Goal: Task Accomplishment & Management: Manage account settings

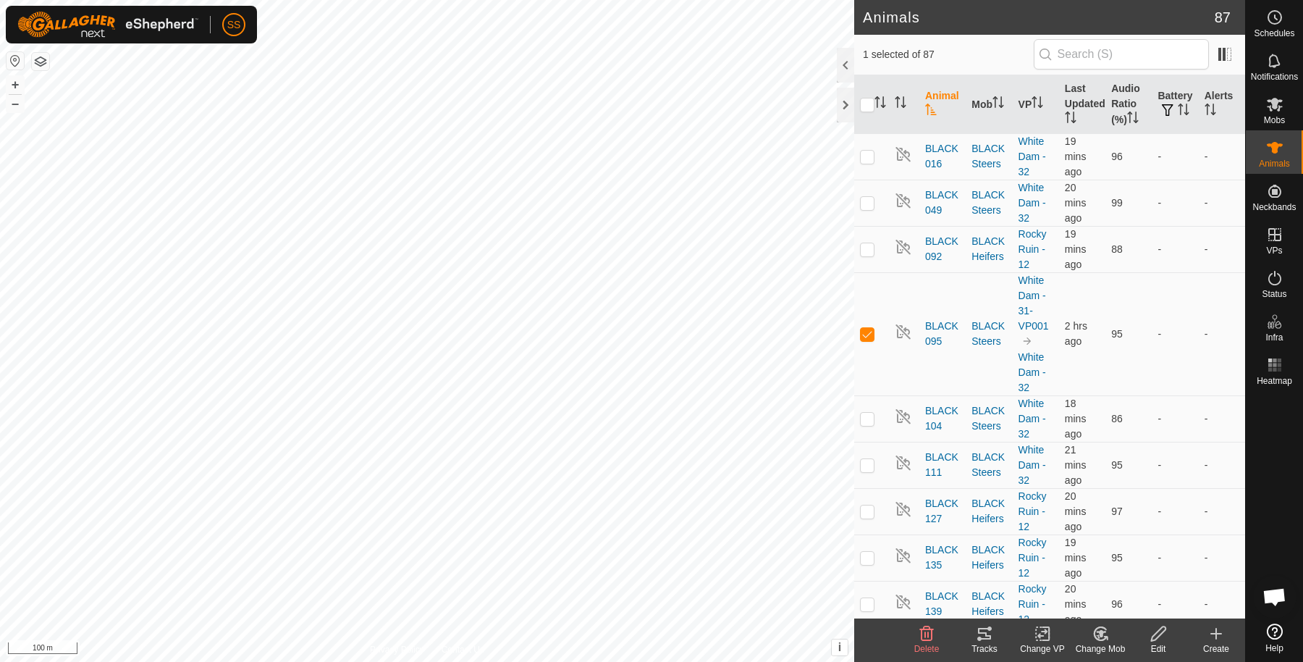
click at [1278, 597] on span "Open chat" at bounding box center [1274, 598] width 24 height 20
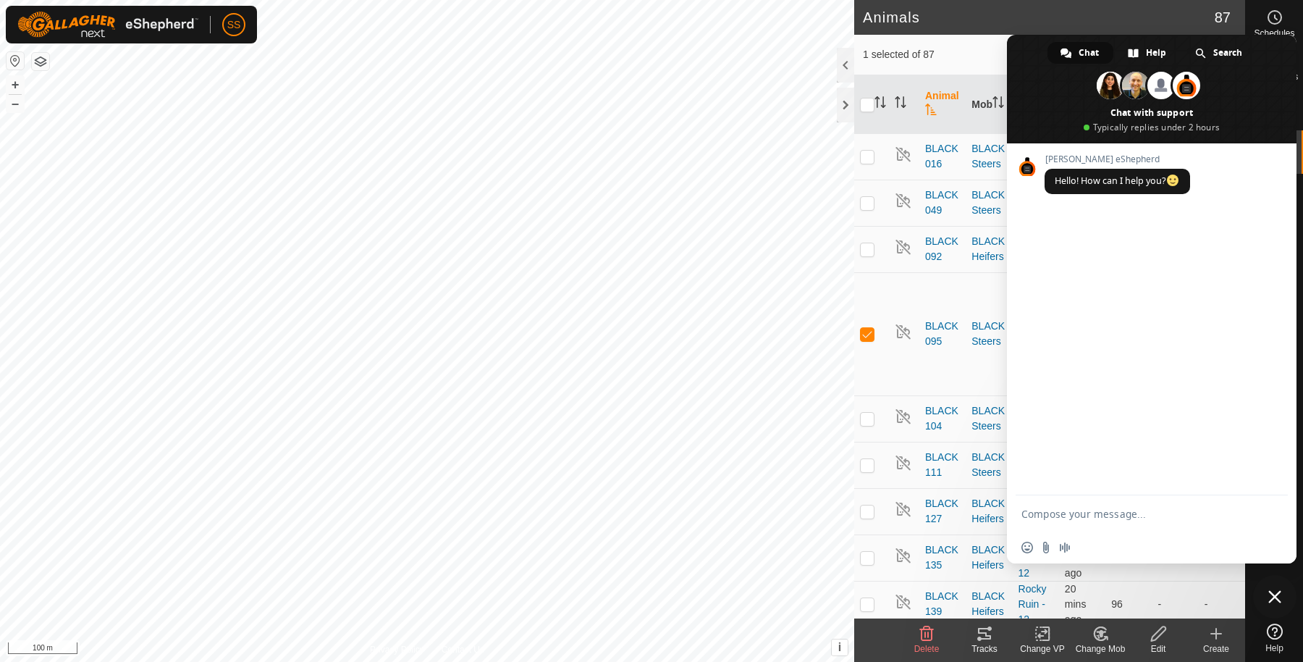
click at [1089, 49] on span "Chat" at bounding box center [1089, 53] width 20 height 22
click at [1276, 592] on span "Close chat" at bounding box center [1274, 596] width 13 height 13
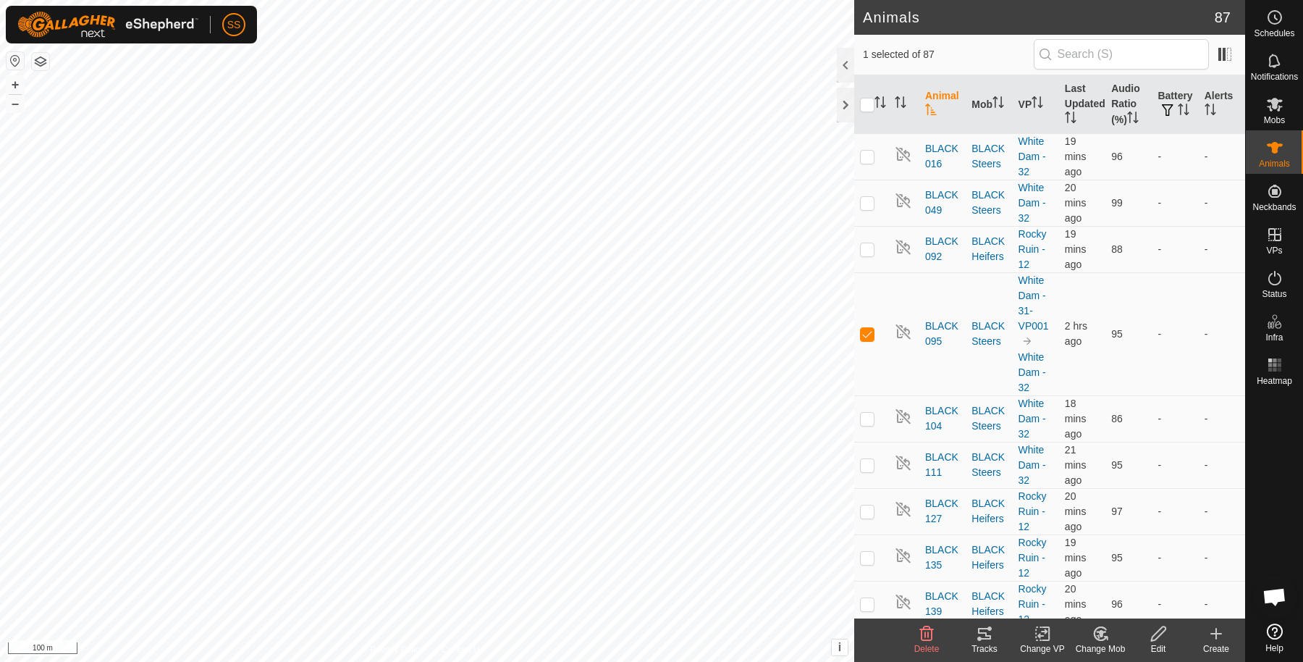
click at [1274, 632] on icon at bounding box center [1275, 631] width 16 height 16
click at [1275, 630] on icon at bounding box center [1275, 631] width 16 height 16
click at [1278, 591] on span "Open chat" at bounding box center [1274, 598] width 24 height 20
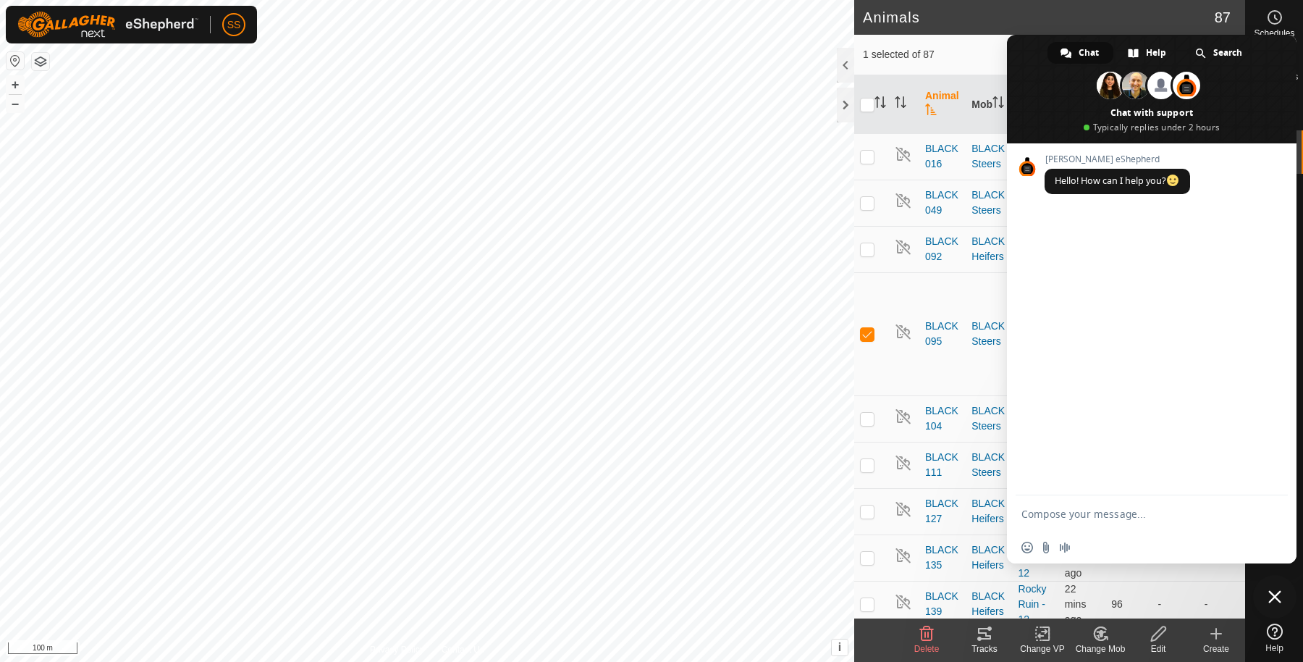
click at [1090, 51] on span "Chat" at bounding box center [1089, 53] width 20 height 22
click at [1157, 51] on span "Help" at bounding box center [1156, 53] width 20 height 22
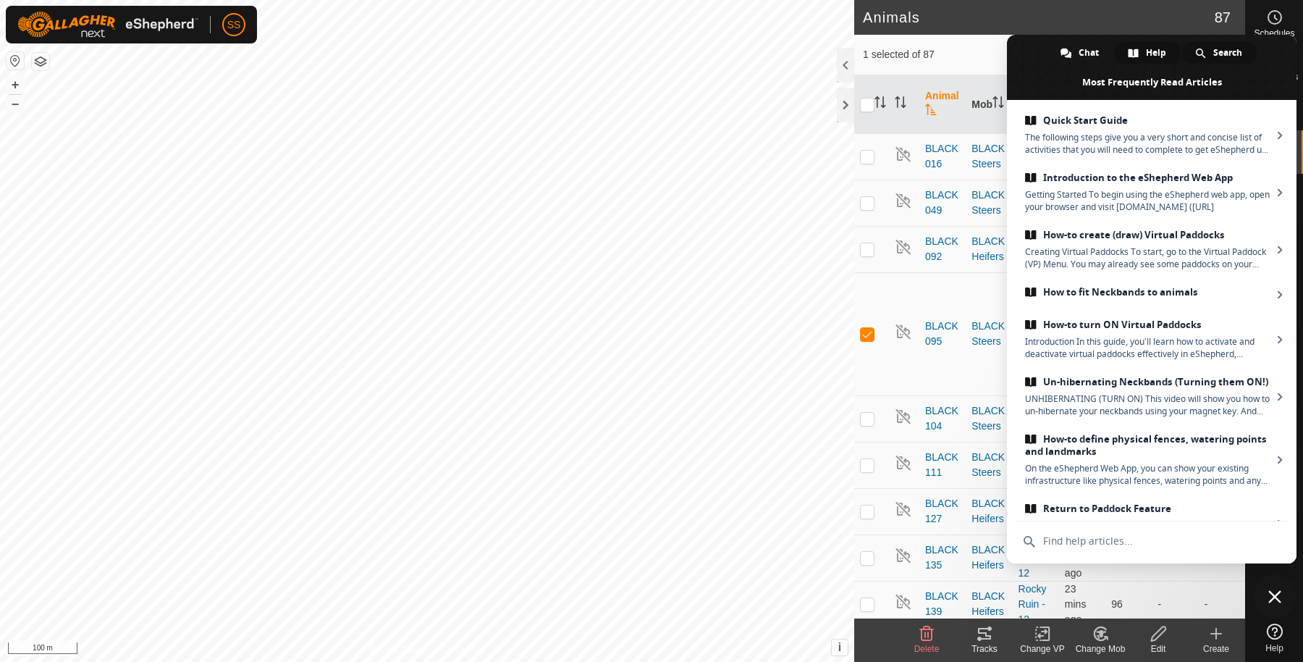
click at [1213, 49] on span "Search" at bounding box center [1227, 53] width 29 height 22
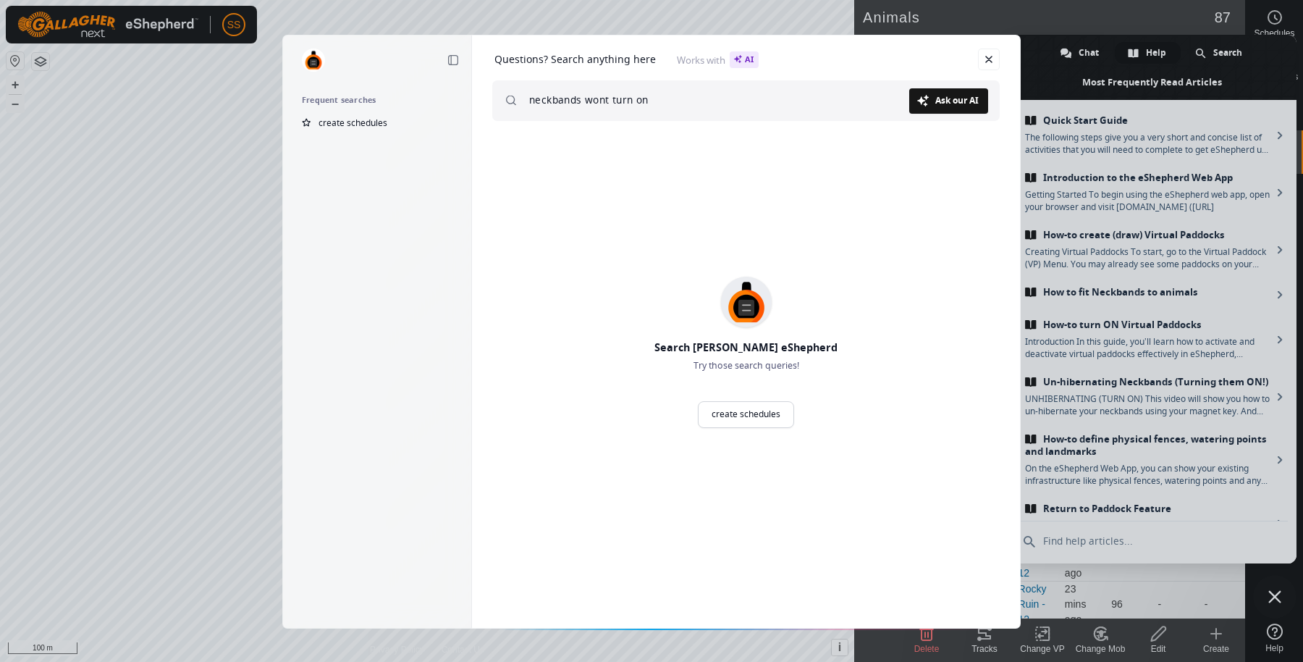
type input "neckbands wont turn on"
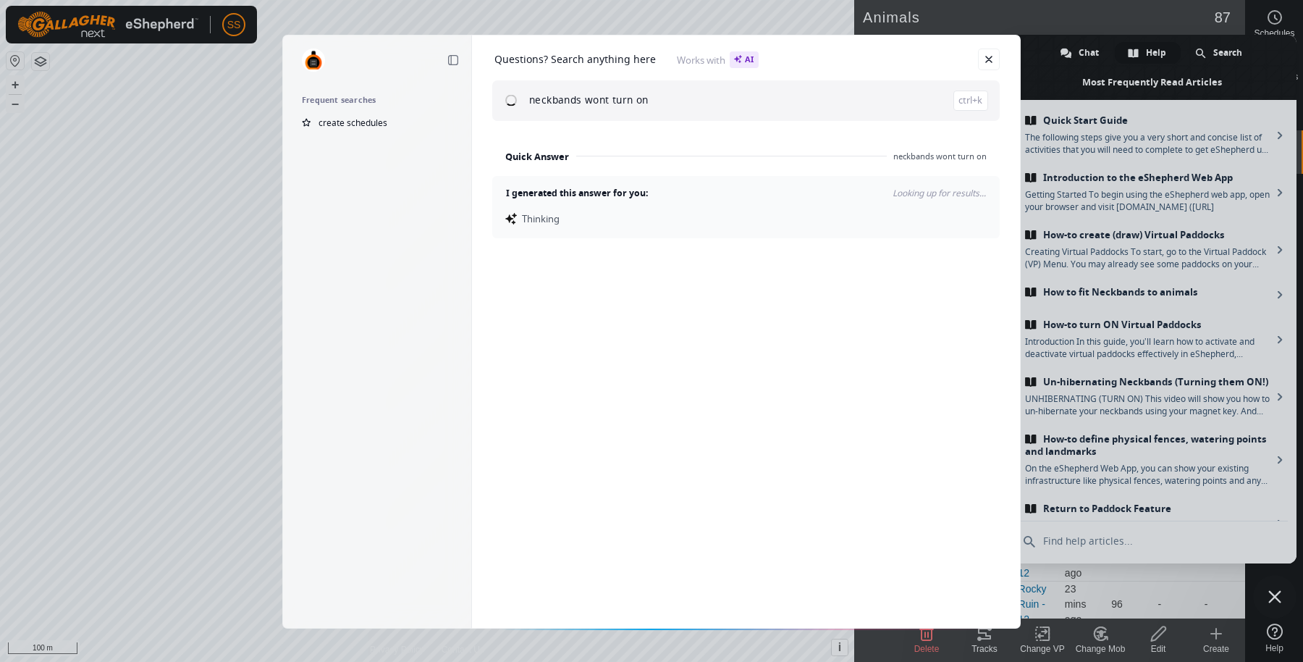
click at [685, 342] on div "Questions? Search anything here Works with AI neckbands wont turn on ctrl+k Qui…" at bounding box center [746, 332] width 549 height 594
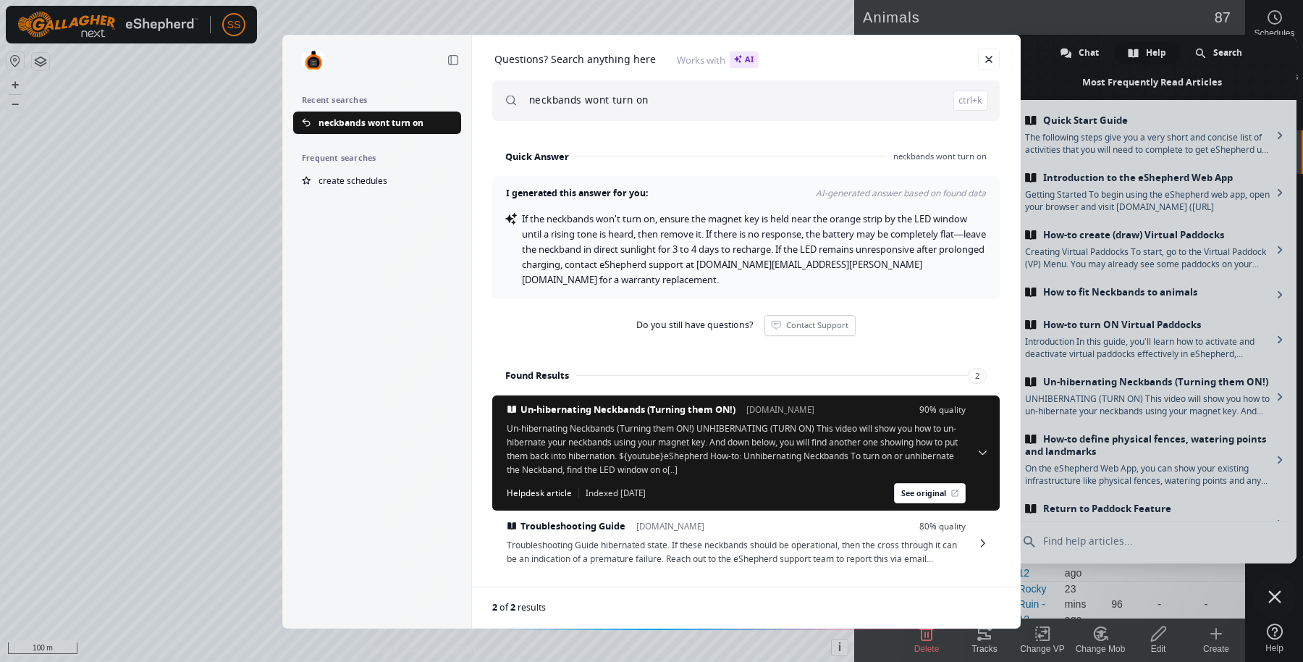
scroll to position [18, 0]
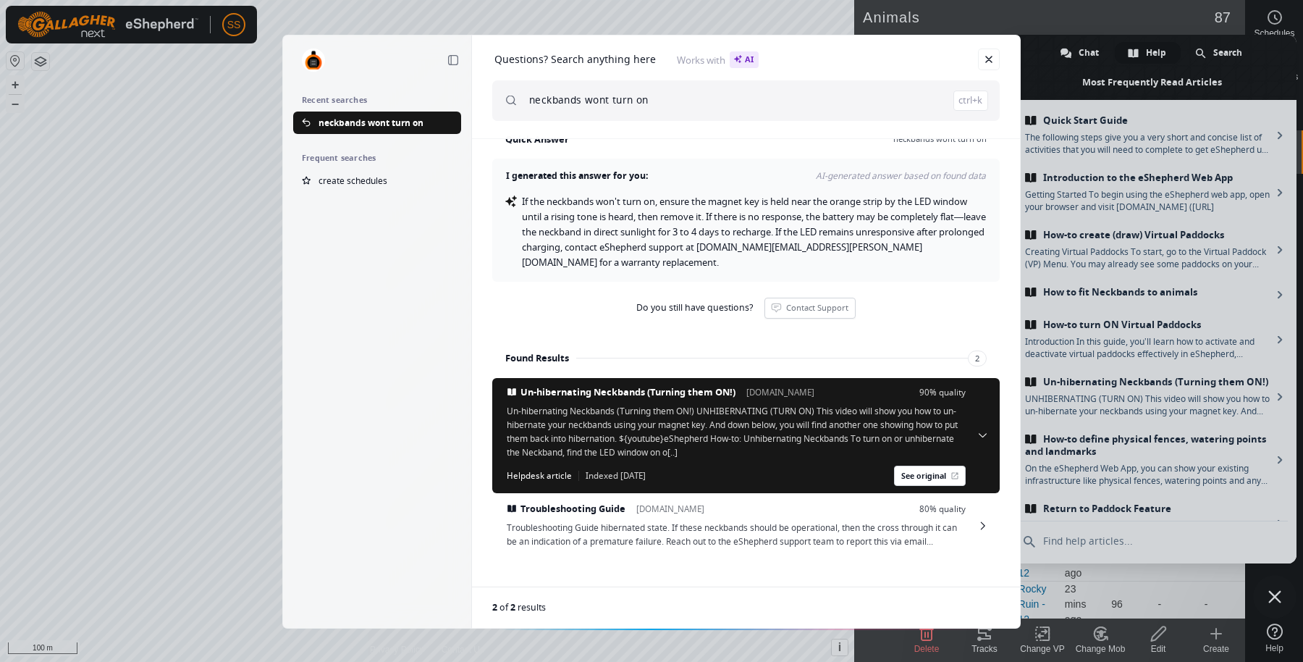
click at [1277, 587] on div "Collapse sidebar Recent searches neckbands wont turn on Frequent searches creat…" at bounding box center [651, 331] width 1303 height 662
click at [993, 48] on span at bounding box center [989, 59] width 22 height 22
click at [990, 58] on link "Close" at bounding box center [989, 59] width 22 height 22
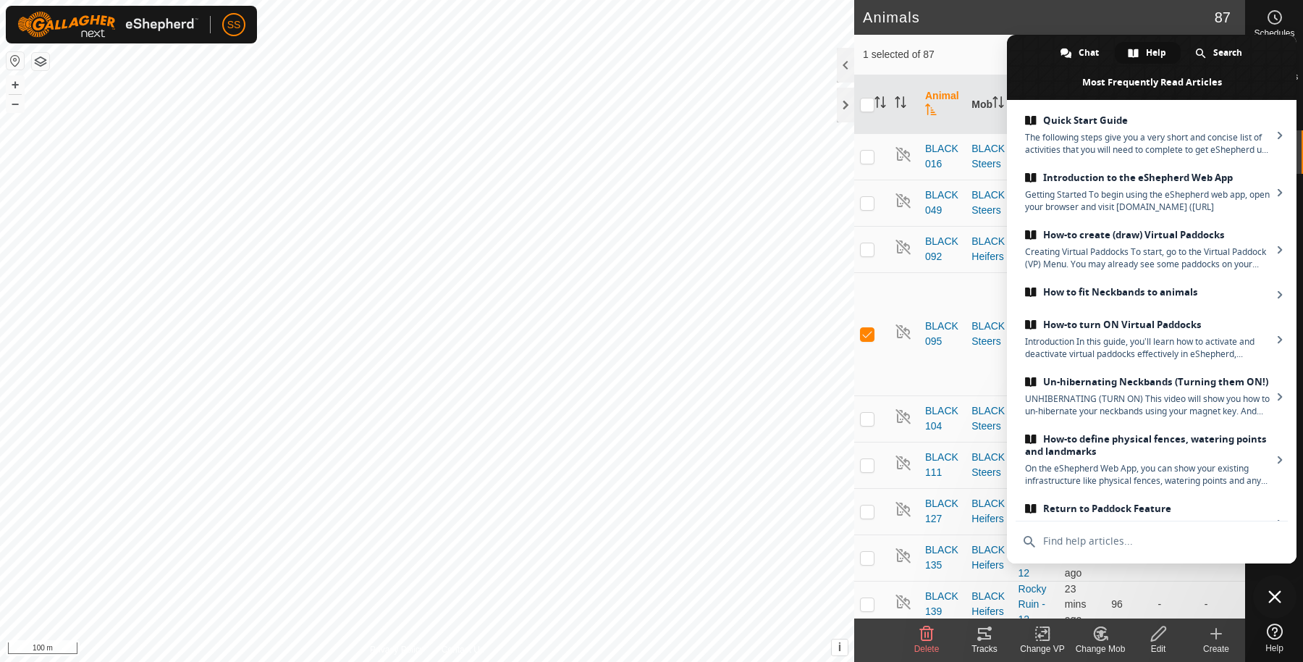
click at [1267, 583] on span "Close chat" at bounding box center [1274, 596] width 43 height 43
click at [1281, 632] on icon at bounding box center [1275, 631] width 16 height 16
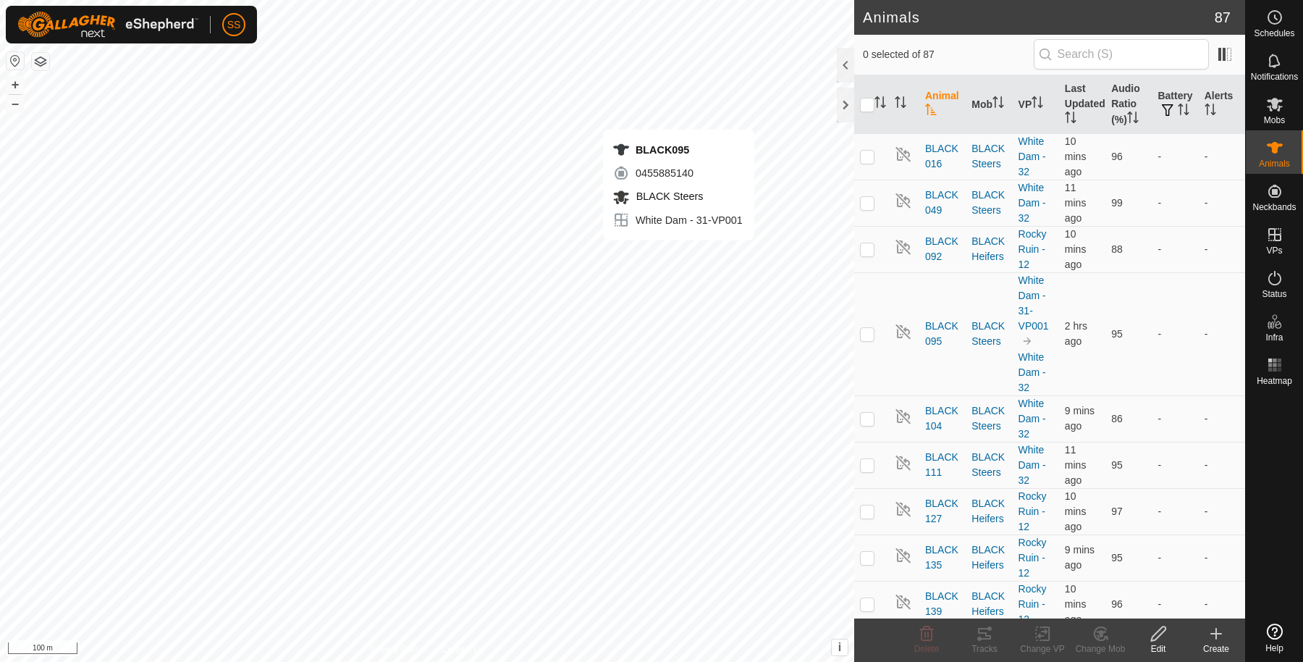
checkbox input "true"
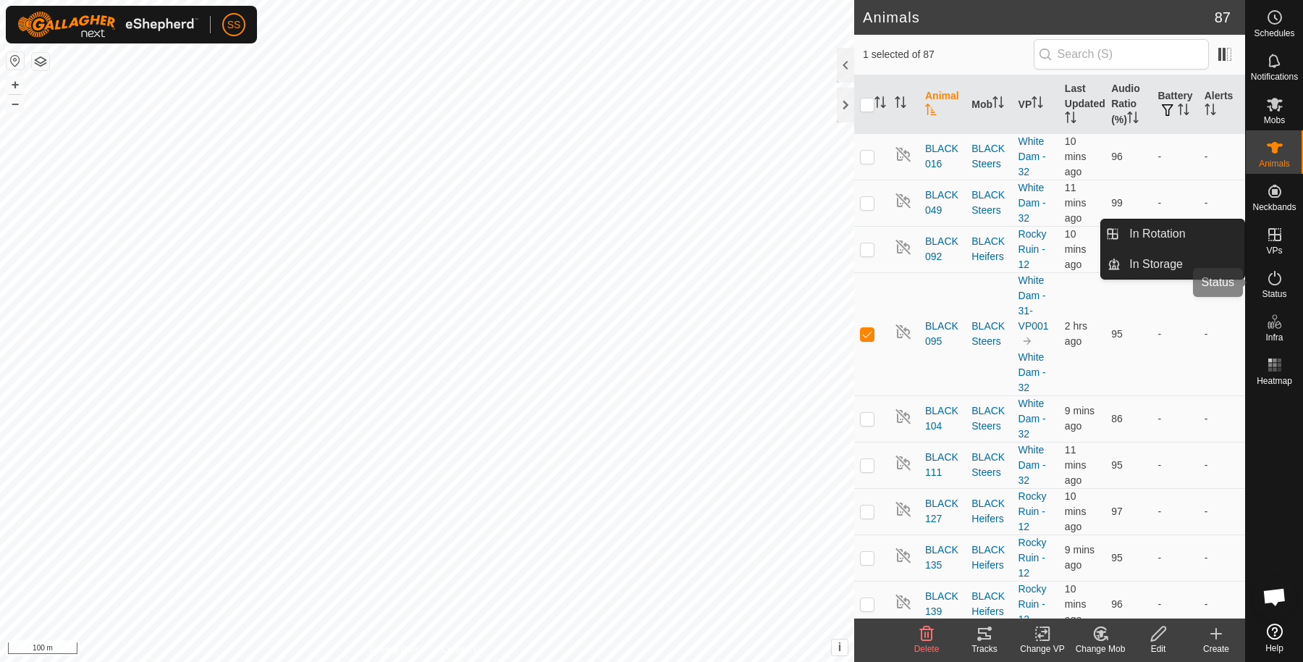
click at [1266, 294] on span "Status" at bounding box center [1274, 294] width 25 height 9
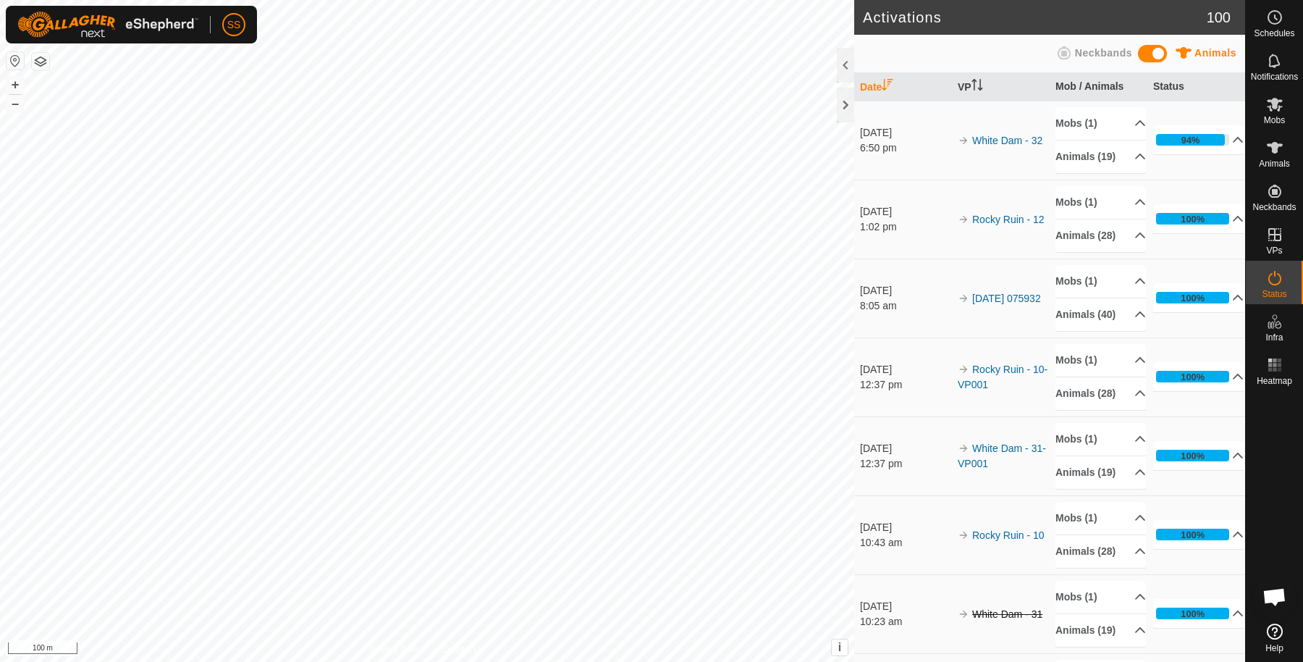
click at [1266, 282] on icon at bounding box center [1274, 277] width 17 height 17
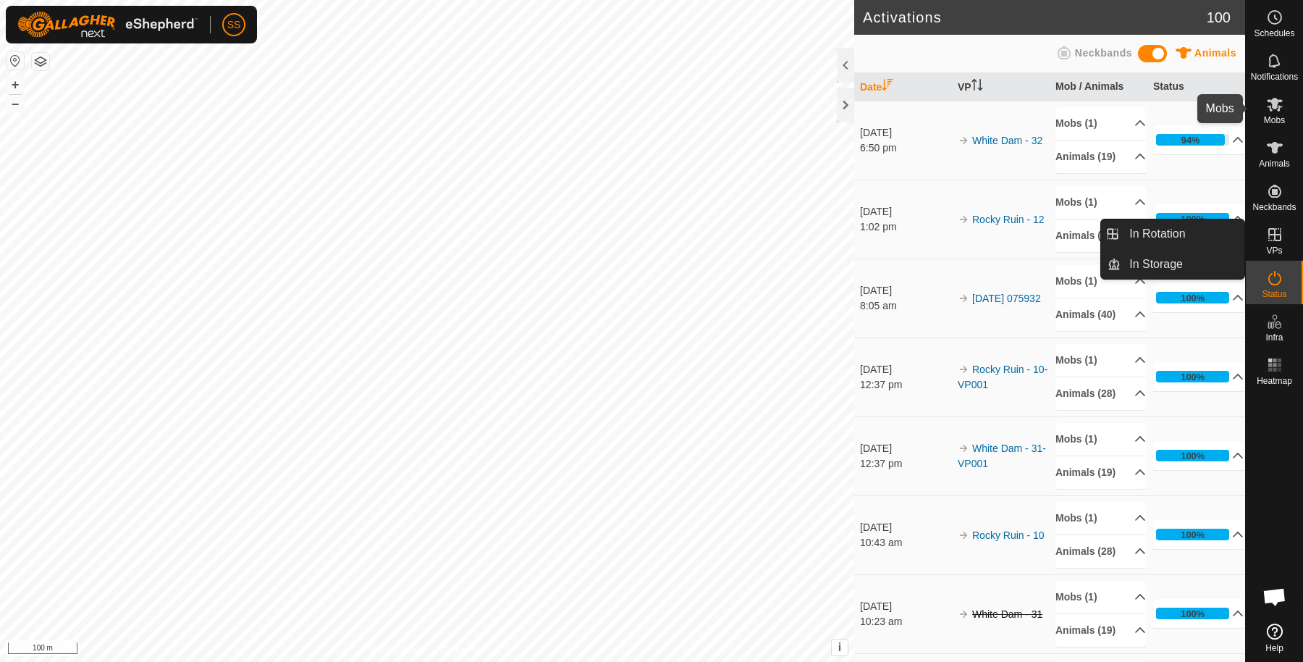
click at [1275, 98] on icon at bounding box center [1274, 104] width 17 height 17
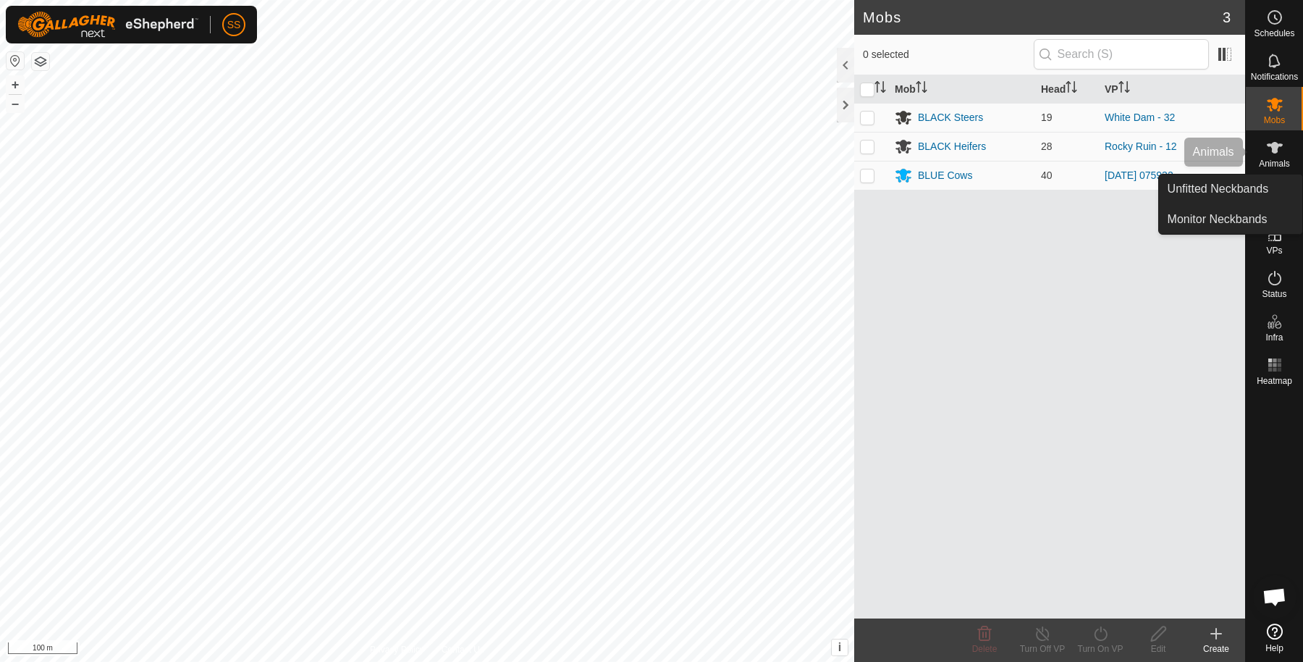
click at [1269, 148] on icon at bounding box center [1274, 147] width 17 height 17
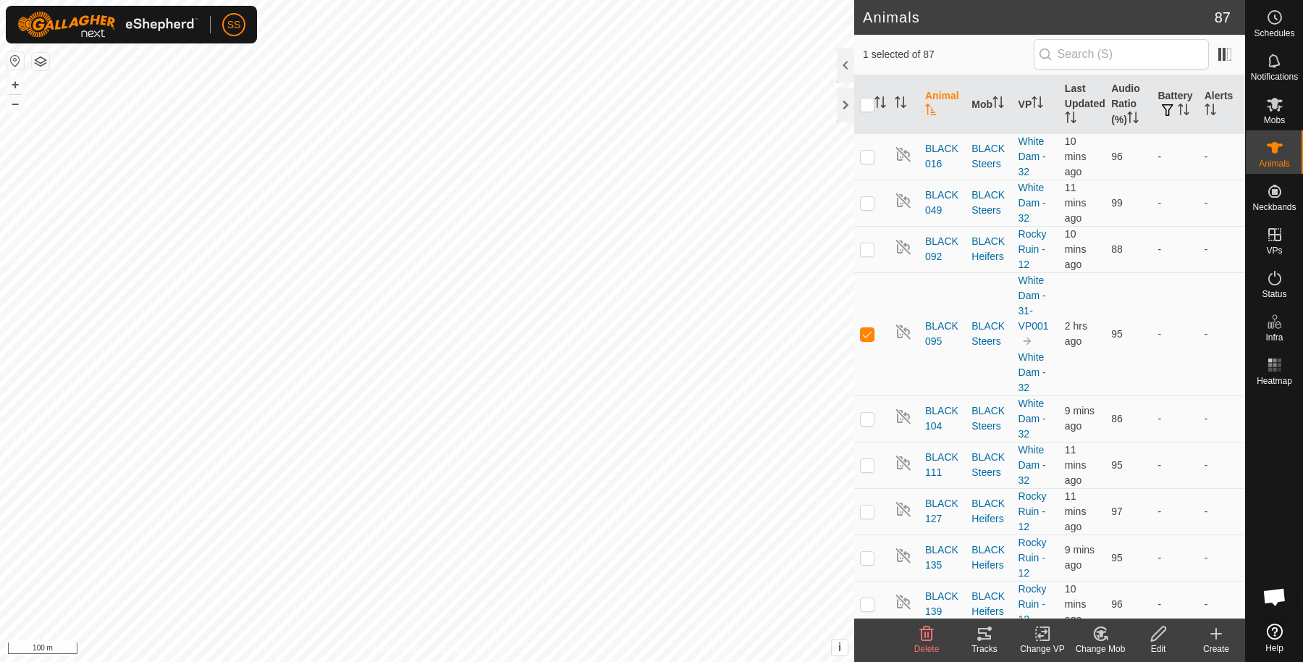
click at [1104, 640] on icon at bounding box center [1101, 633] width 18 height 17
click at [1119, 601] on link "Remove from Mob" at bounding box center [1143, 602] width 143 height 29
click at [866, 334] on p-checkbox at bounding box center [867, 334] width 14 height 12
checkbox input "false"
click at [1275, 101] on icon at bounding box center [1275, 105] width 16 height 14
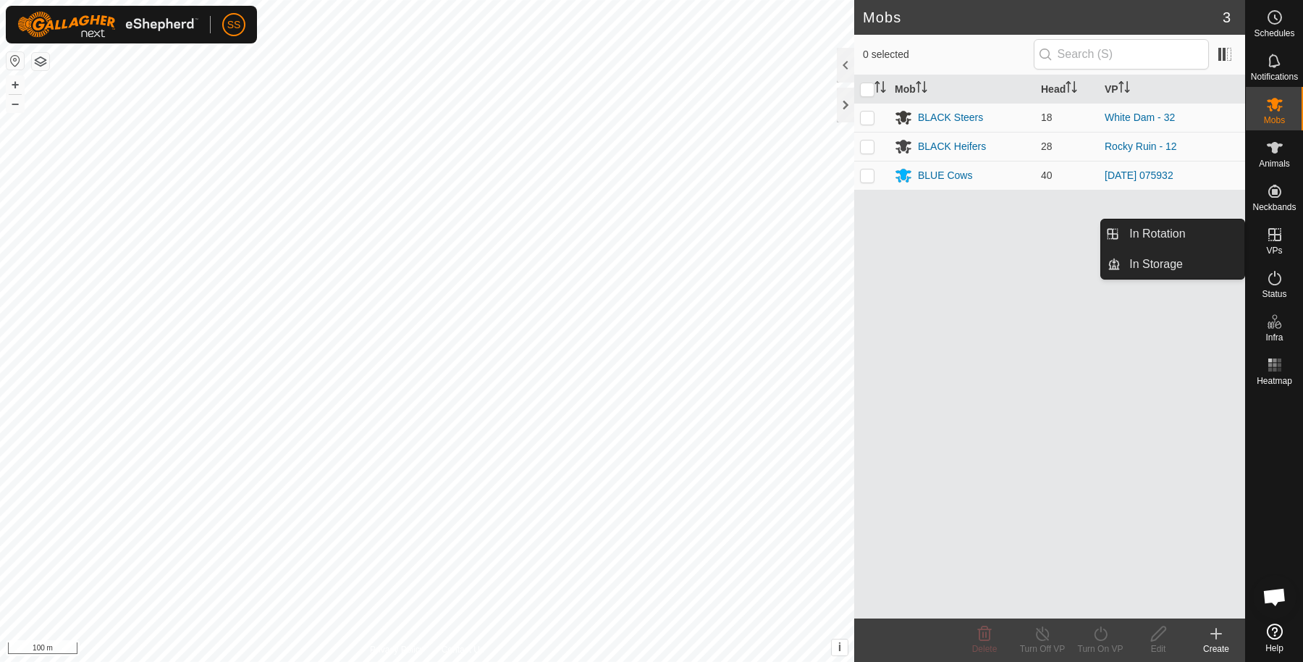
click at [1282, 236] on icon at bounding box center [1274, 234] width 17 height 17
click at [1210, 235] on link "In Rotation" at bounding box center [1183, 233] width 124 height 29
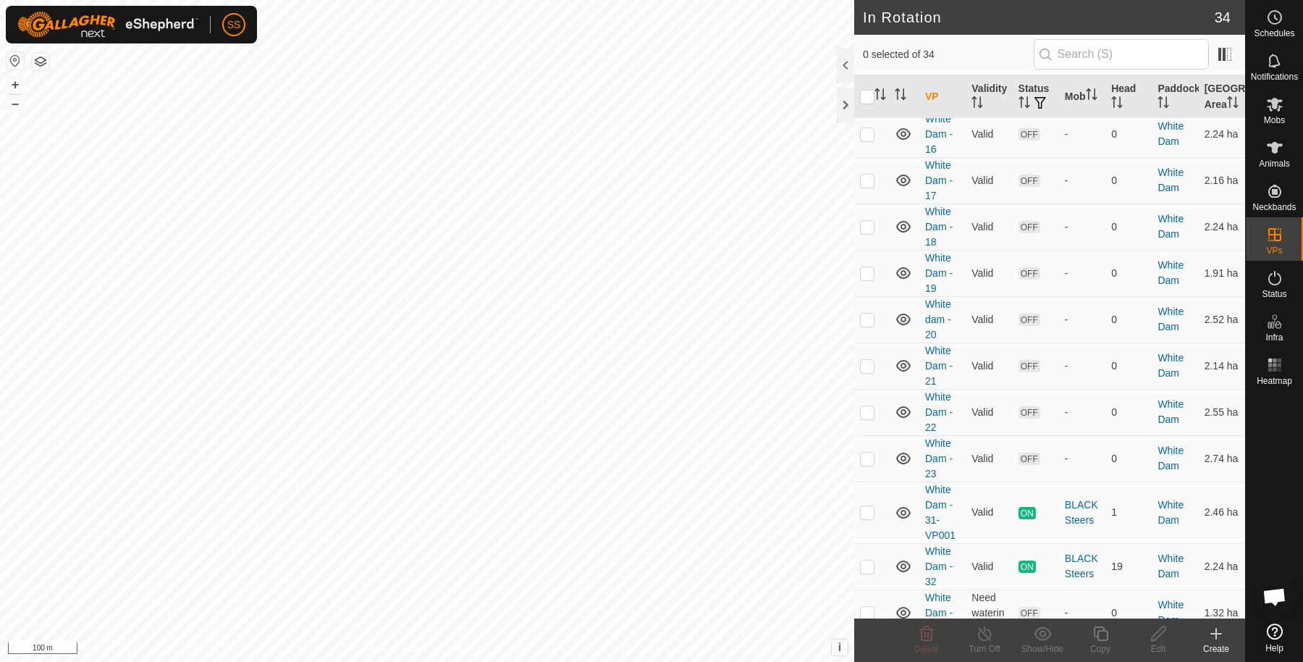
scroll to position [1257, 0]
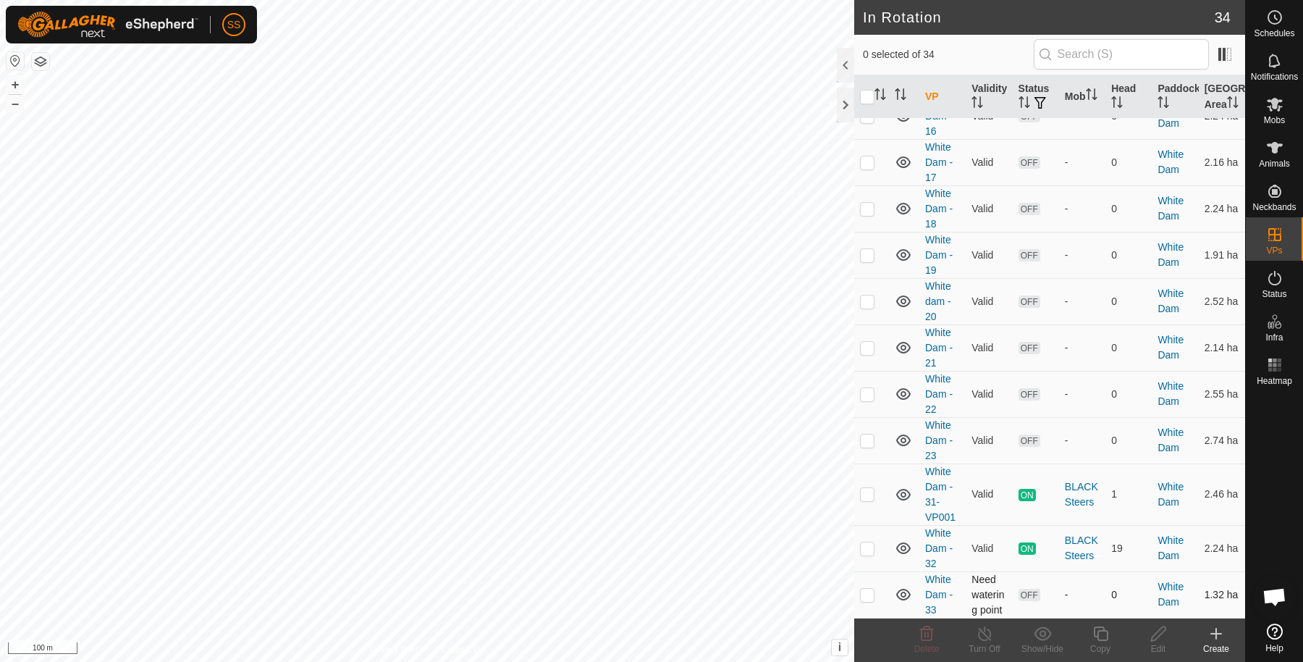
click at [872, 591] on p-checkbox at bounding box center [867, 594] width 14 height 12
checkbox input "true"
click at [1151, 640] on icon at bounding box center [1158, 633] width 14 height 14
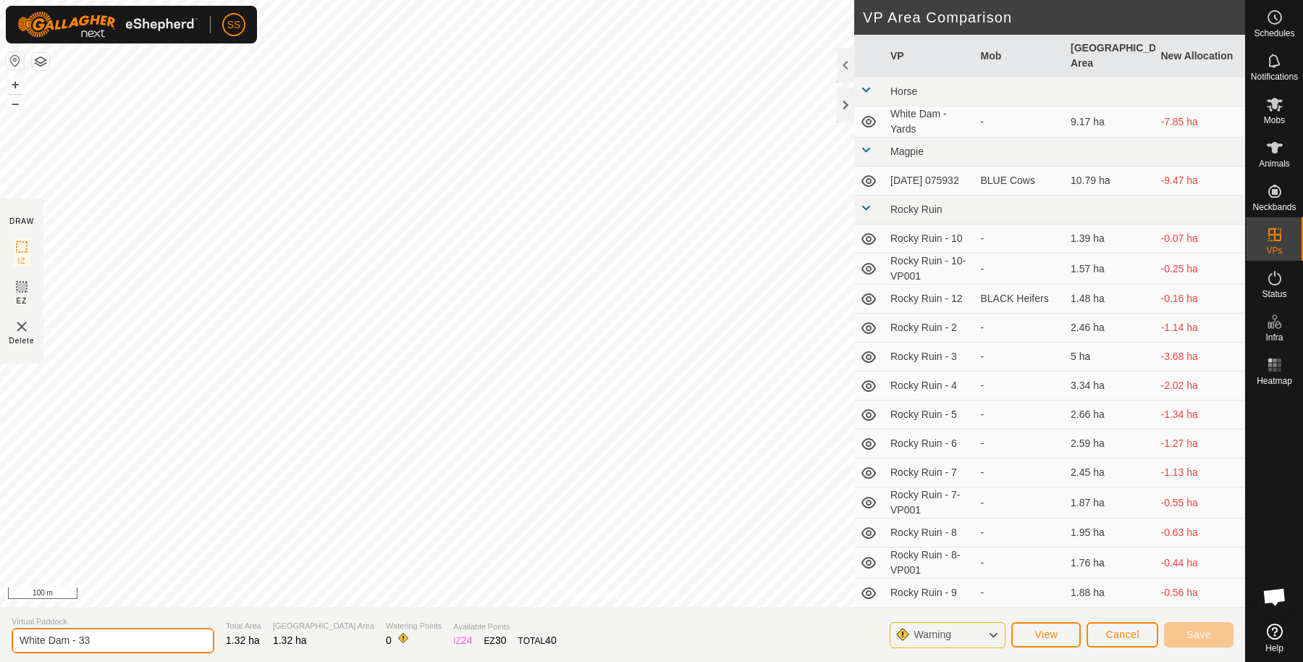
click at [130, 648] on input "White Dam - 33" at bounding box center [113, 640] width 203 height 25
type input "White Dam - 34"
click at [1176, 632] on button "Save" at bounding box center [1198, 634] width 69 height 25
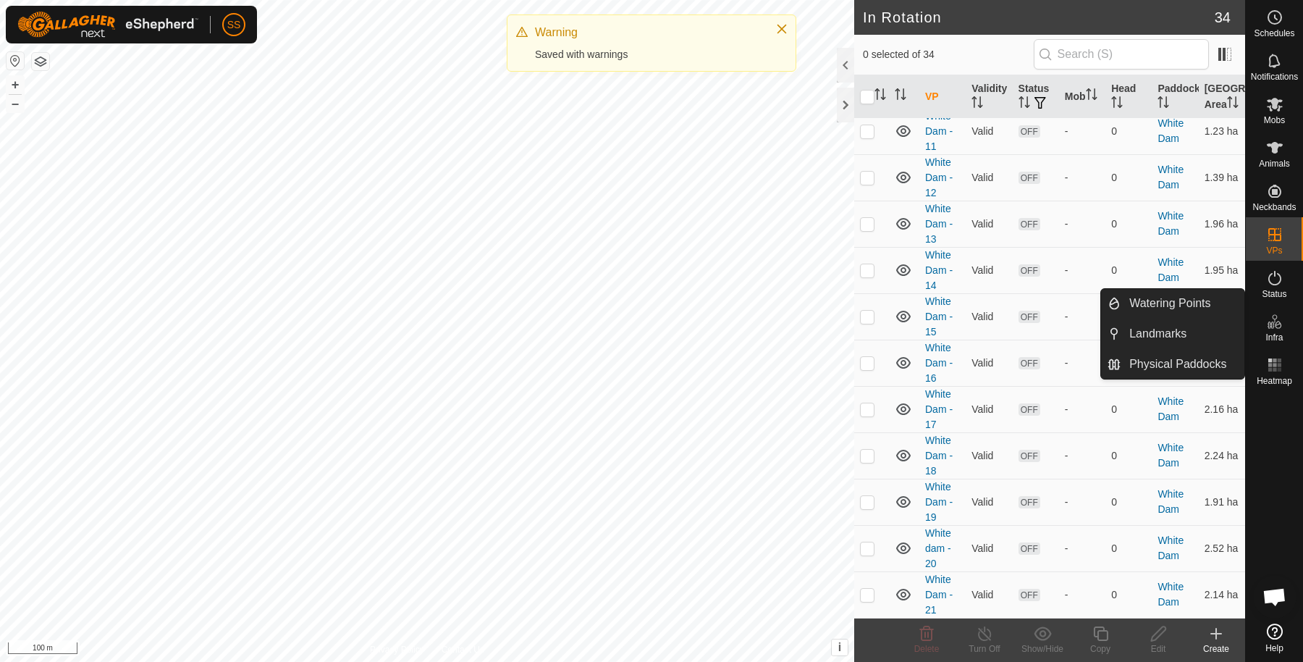
scroll to position [1257, 0]
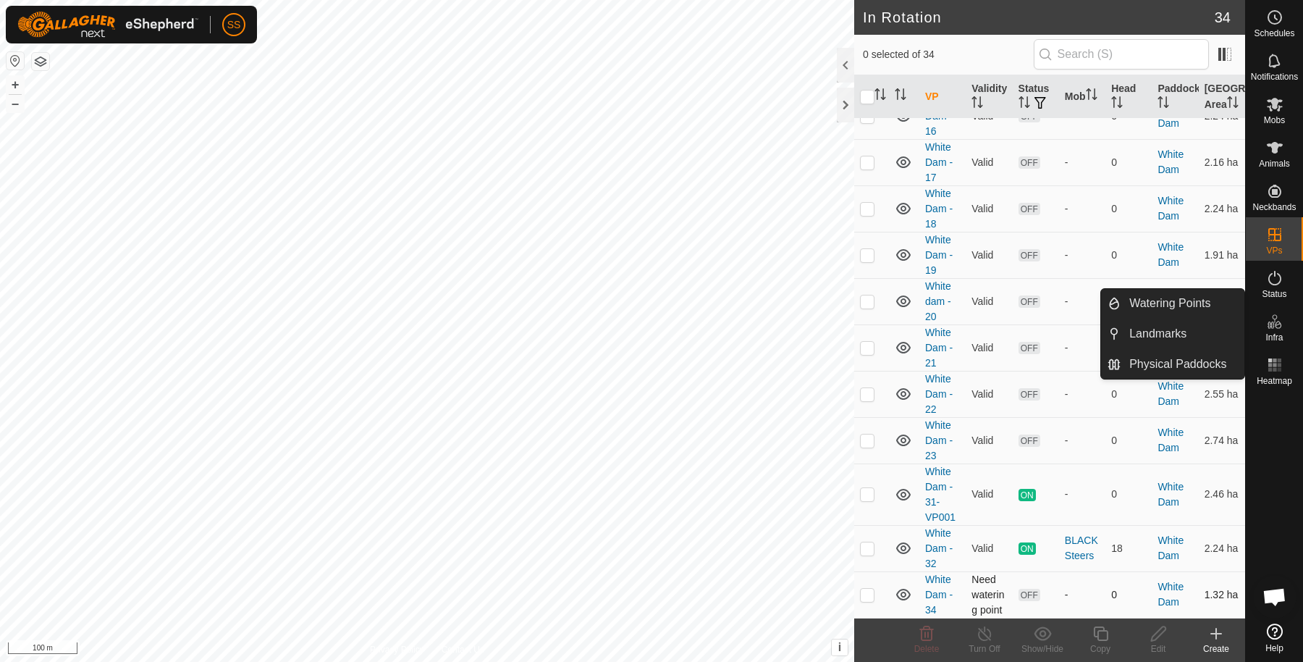
click at [872, 597] on p-checkbox at bounding box center [867, 594] width 14 height 12
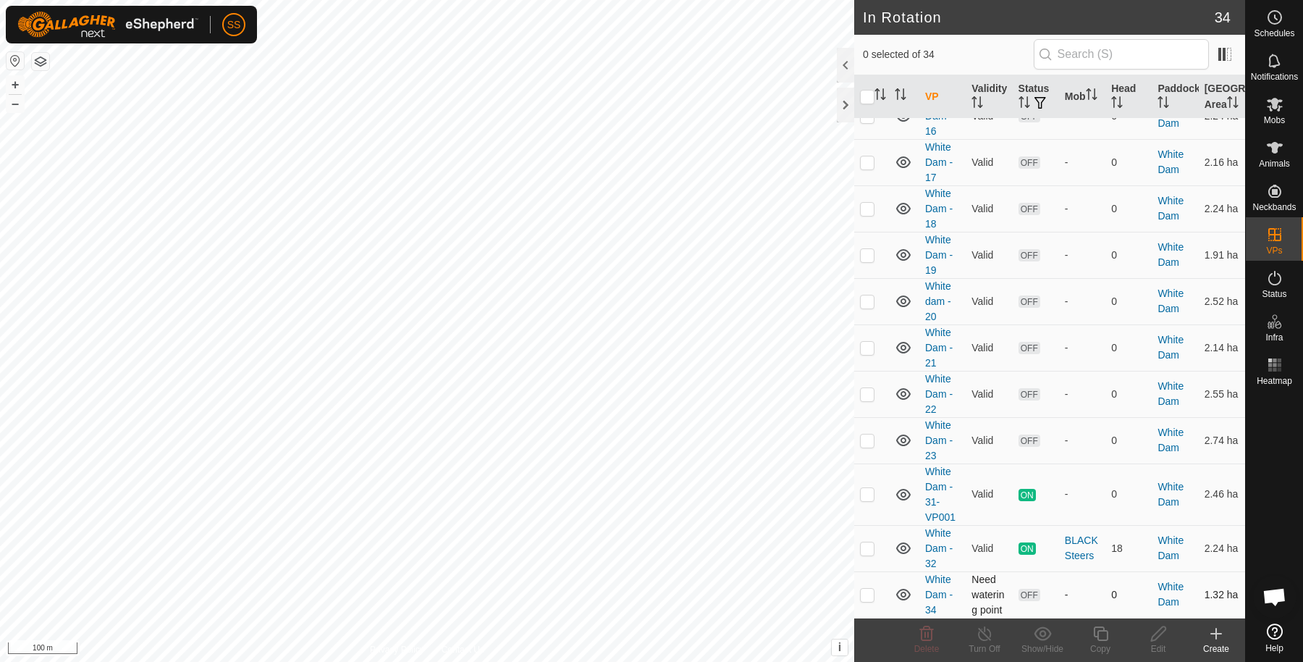
checkbox input "true"
click at [1158, 643] on div "Edit" at bounding box center [1158, 648] width 58 height 13
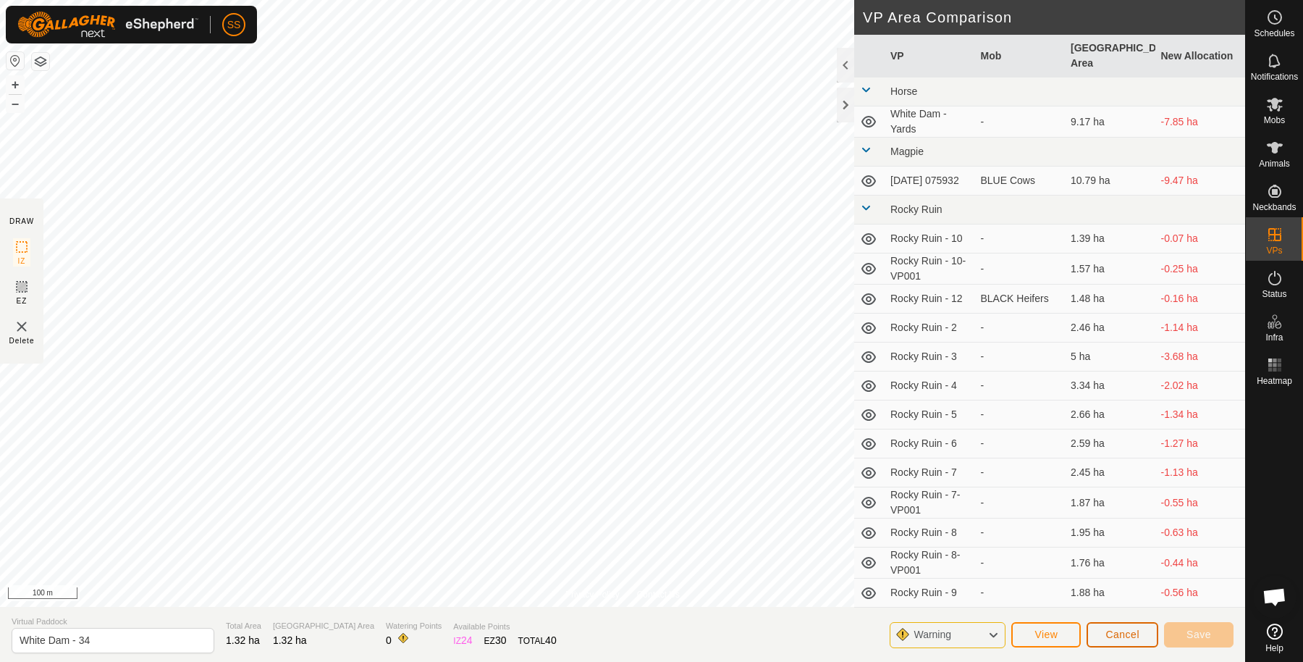
click at [1132, 630] on span "Cancel" at bounding box center [1122, 634] width 34 height 12
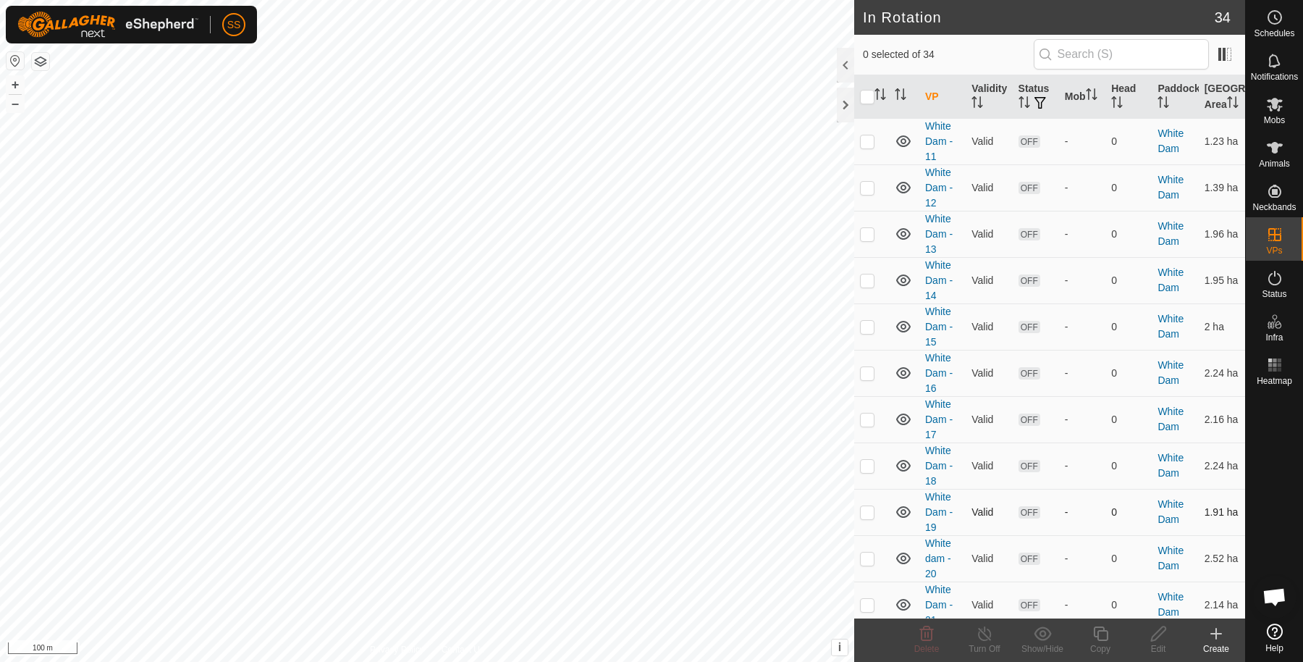
scroll to position [1257, 0]
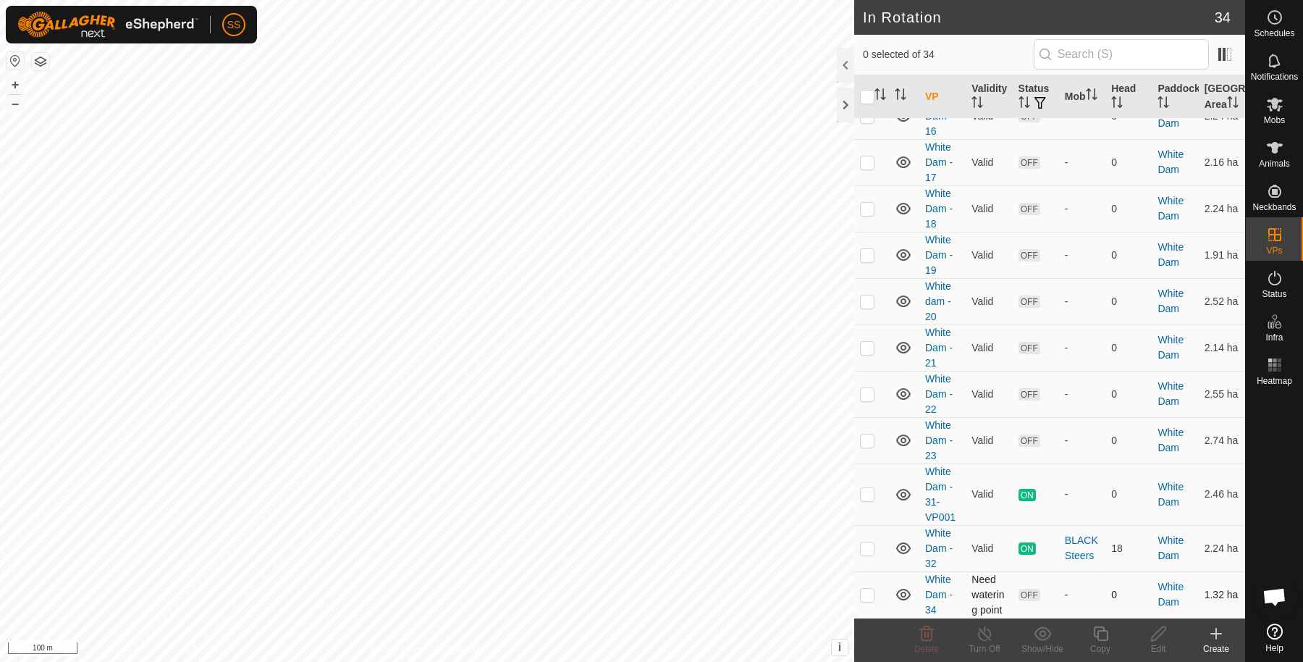
click at [869, 590] on p-checkbox at bounding box center [867, 594] width 14 height 12
checkbox input "true"
click at [1110, 628] on copy-svg-icon at bounding box center [1100, 633] width 58 height 17
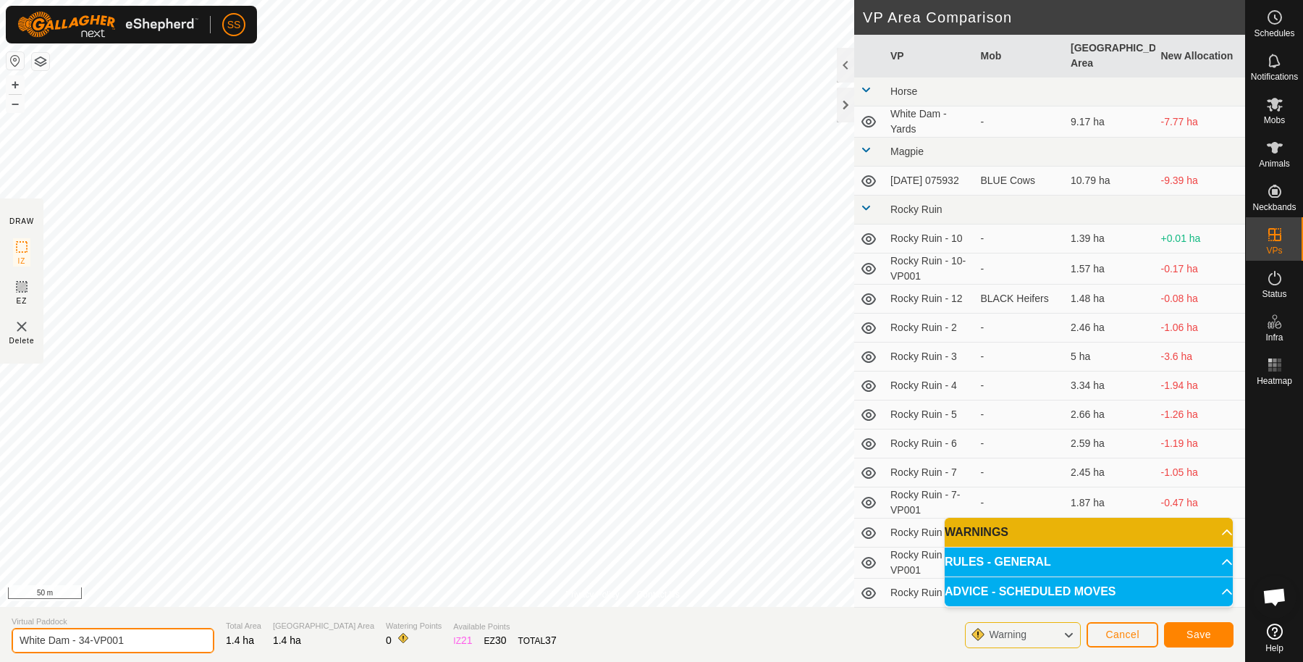
click at [145, 648] on input "White Dam - 34-VP001" at bounding box center [113, 640] width 203 height 25
type input "White Dam - 33"
click at [1221, 638] on button "Save" at bounding box center [1198, 634] width 69 height 25
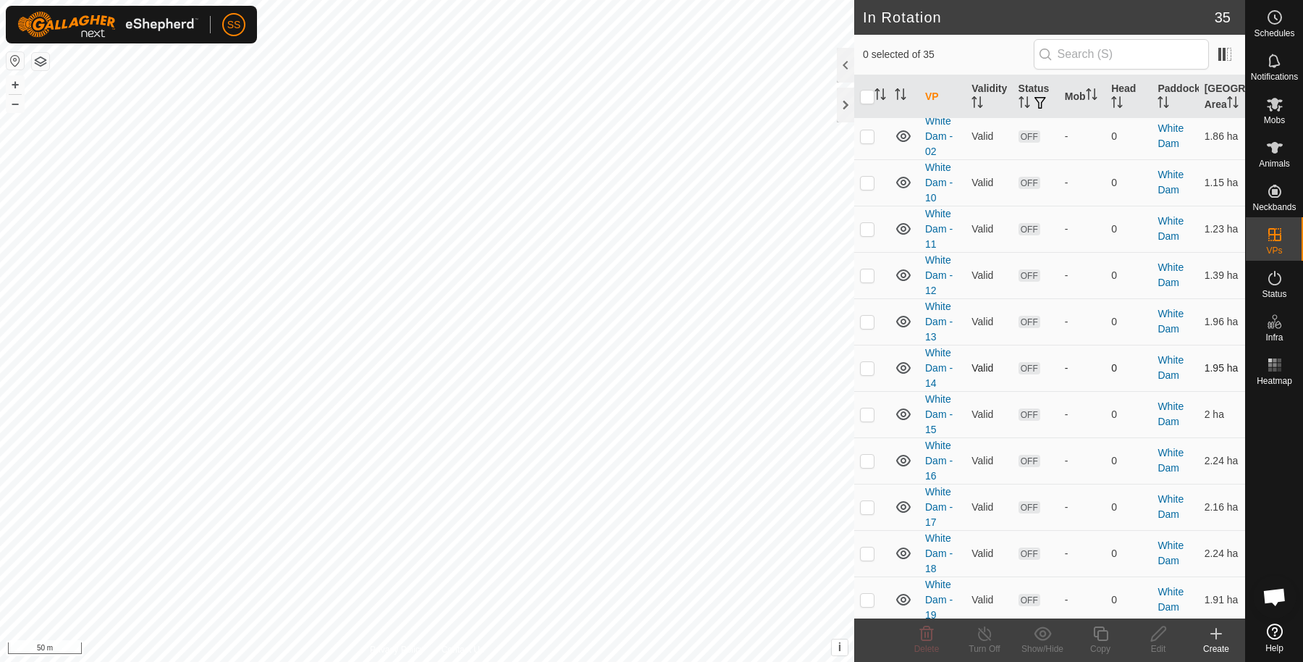
scroll to position [1206, 0]
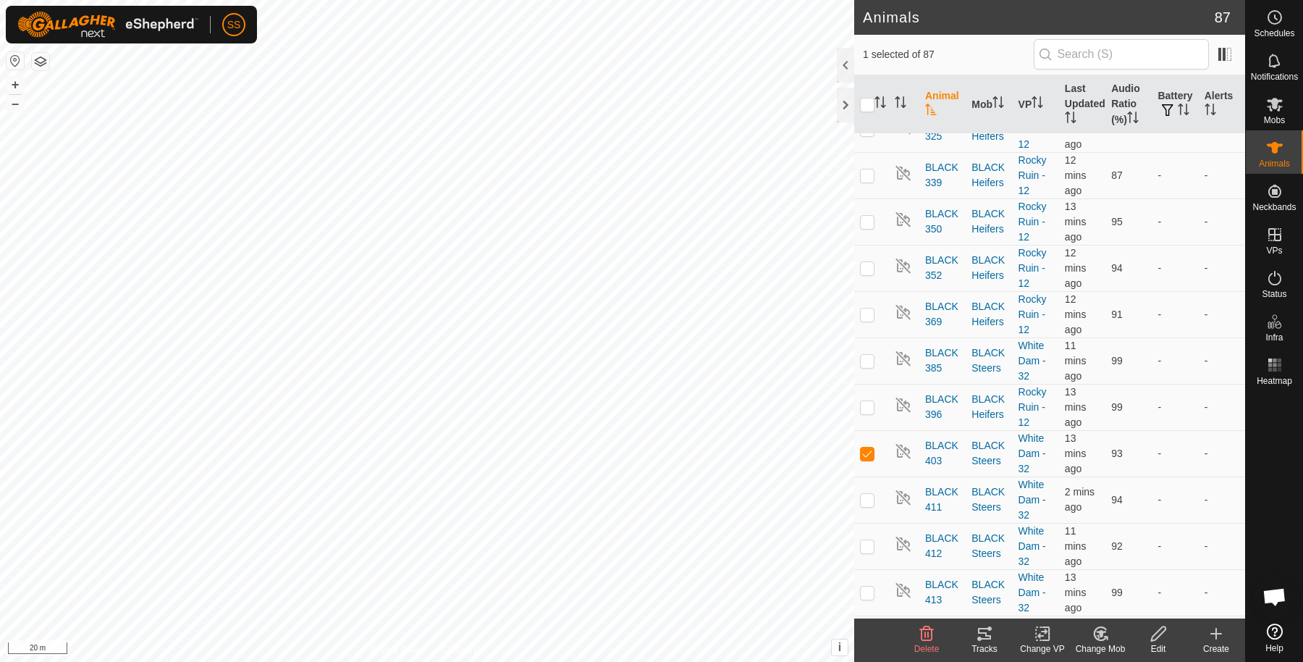
scroll to position [1689, 0]
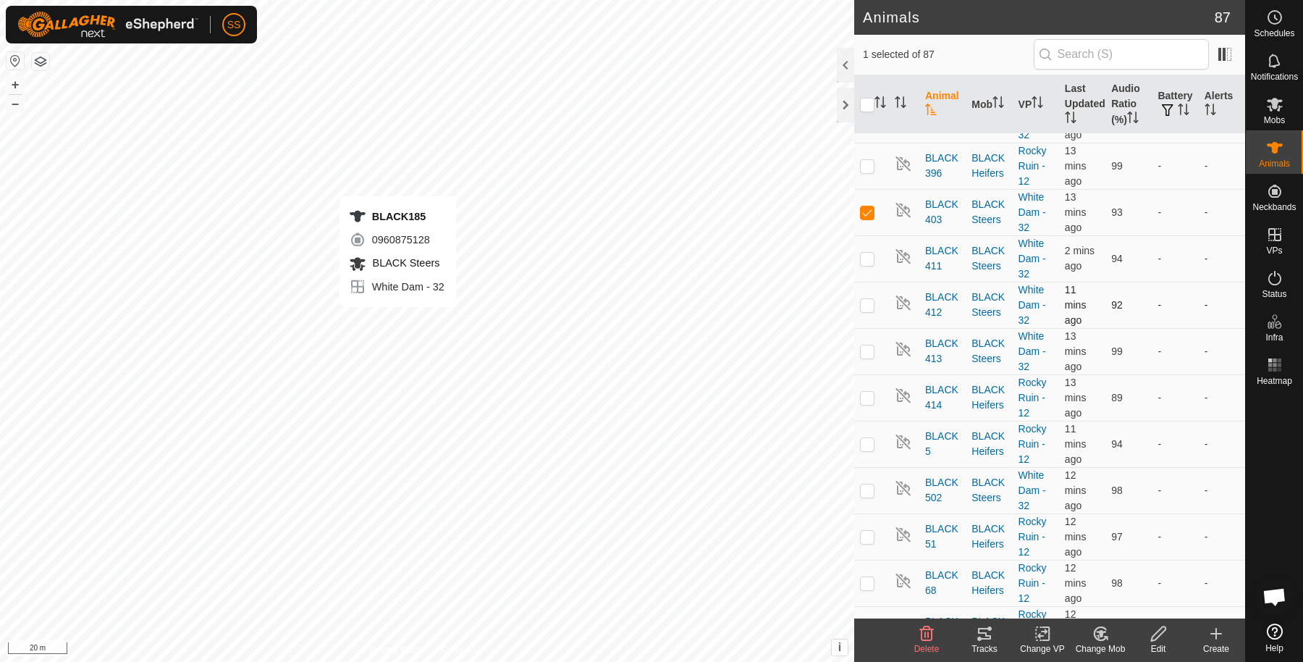
checkbox input "true"
checkbox input "false"
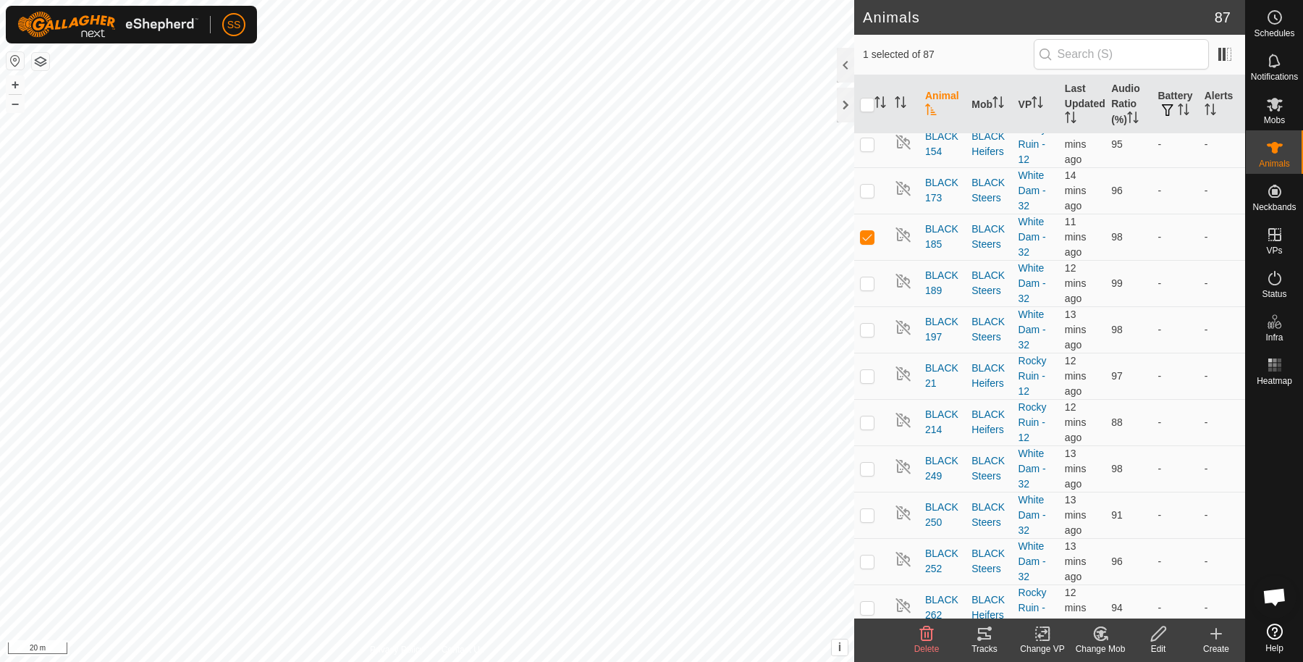
scroll to position [482, 0]
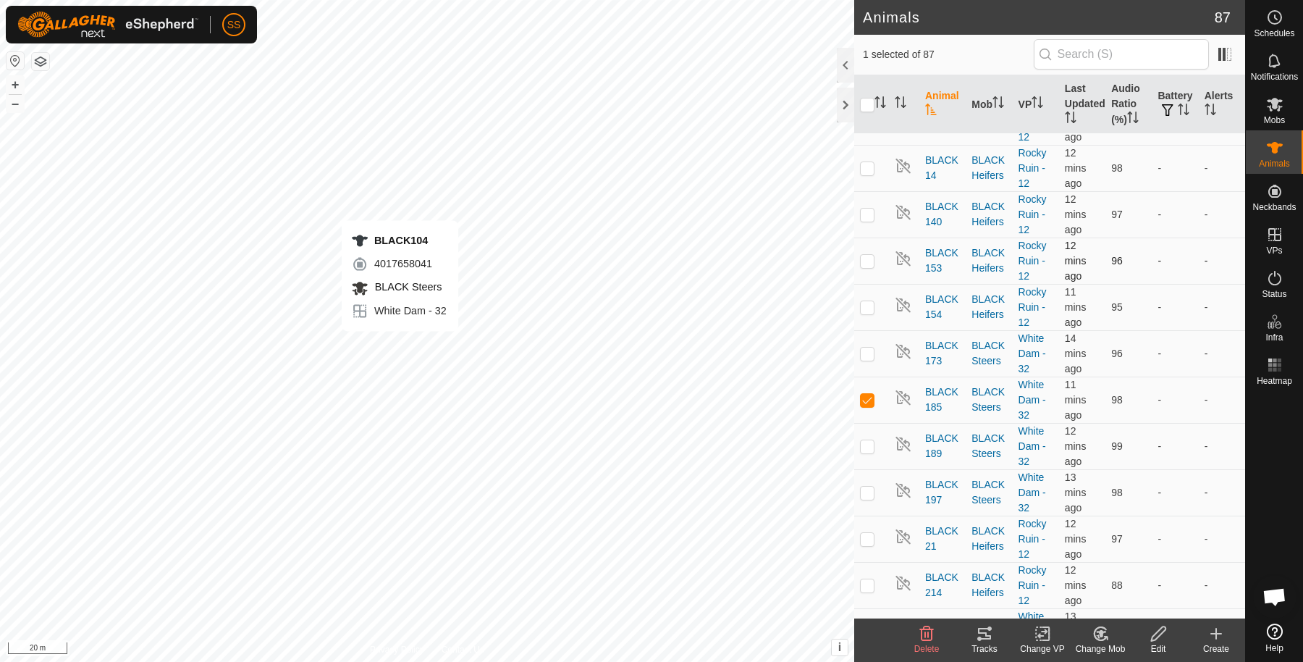
checkbox input "true"
checkbox input "false"
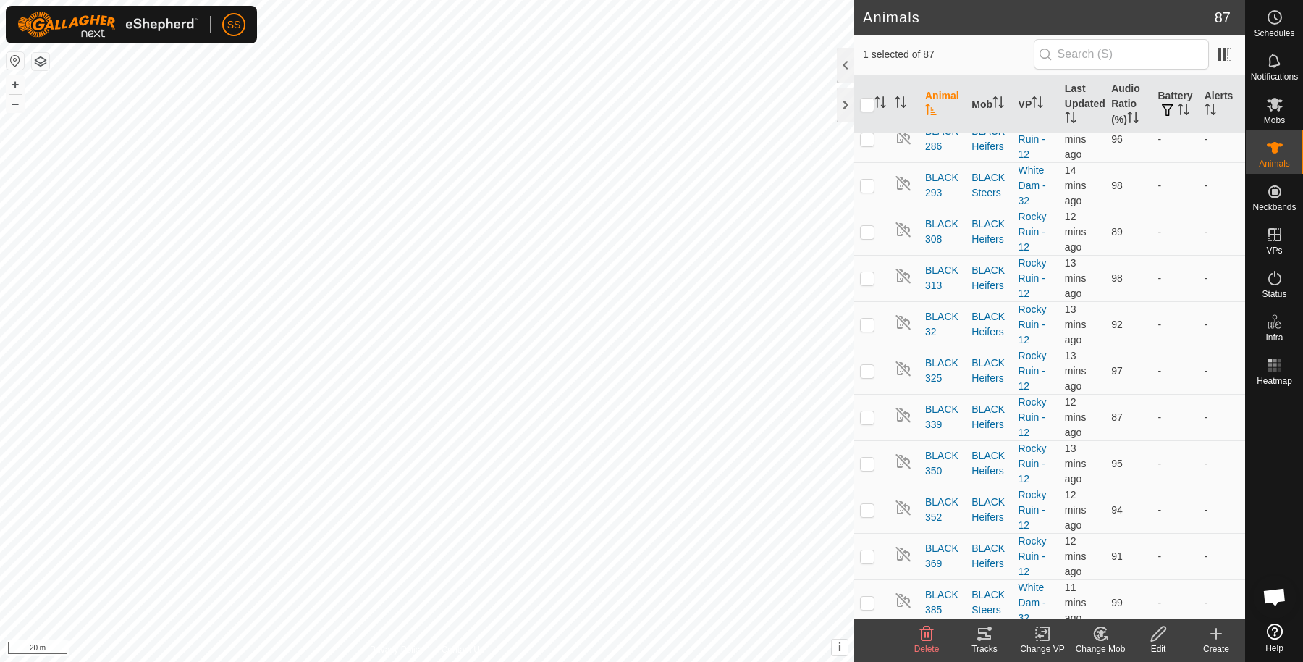
scroll to position [0, 0]
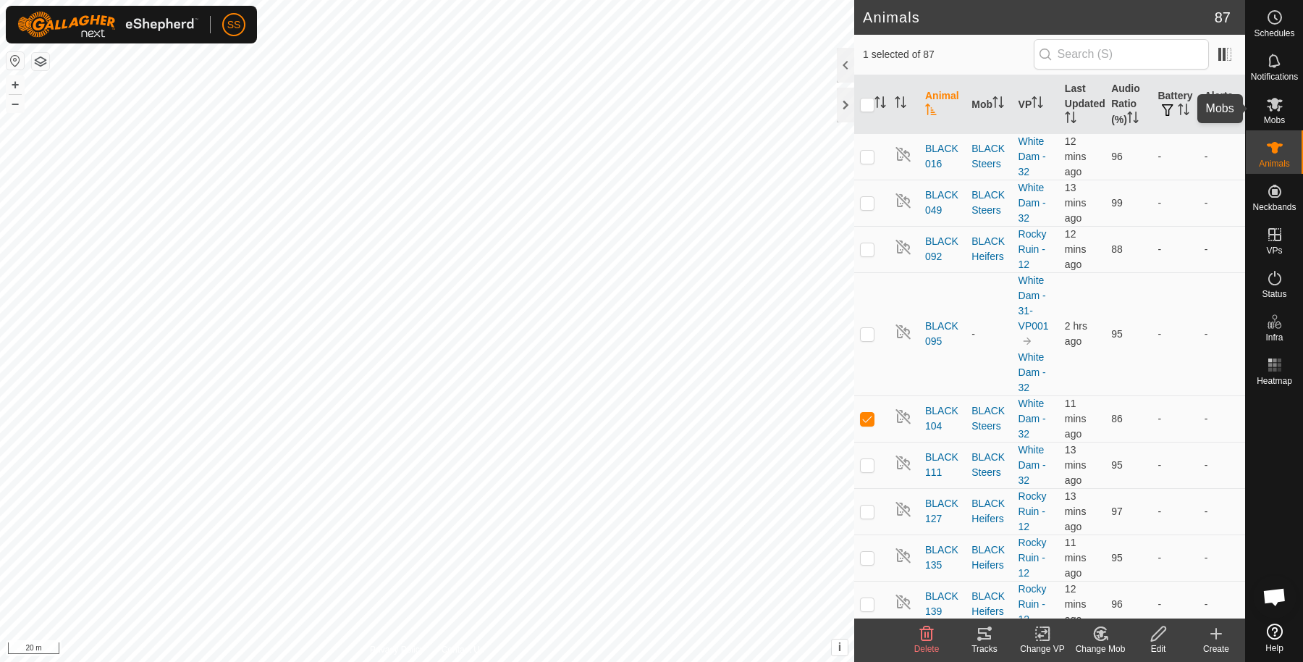
click at [1289, 115] on div "Mobs" at bounding box center [1274, 108] width 57 height 43
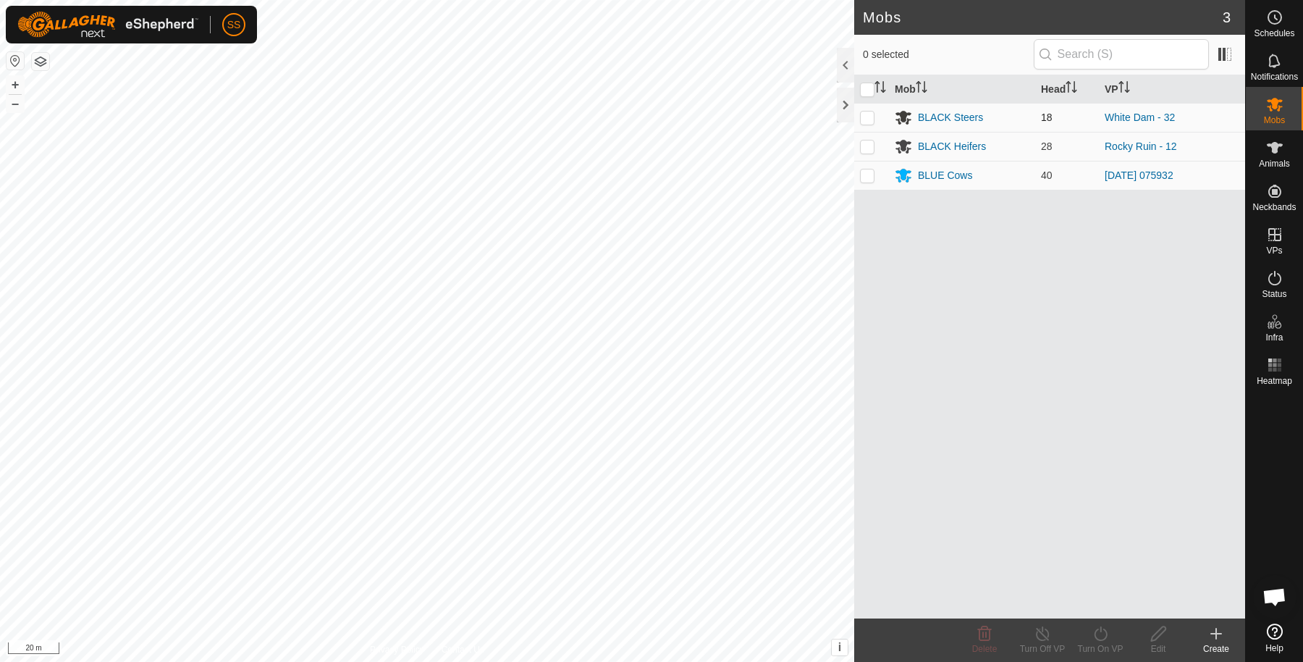
click at [874, 122] on p-checkbox at bounding box center [867, 117] width 14 height 12
checkbox input "true"
click at [1088, 623] on div "Turn On VP" at bounding box center [1100, 639] width 58 height 43
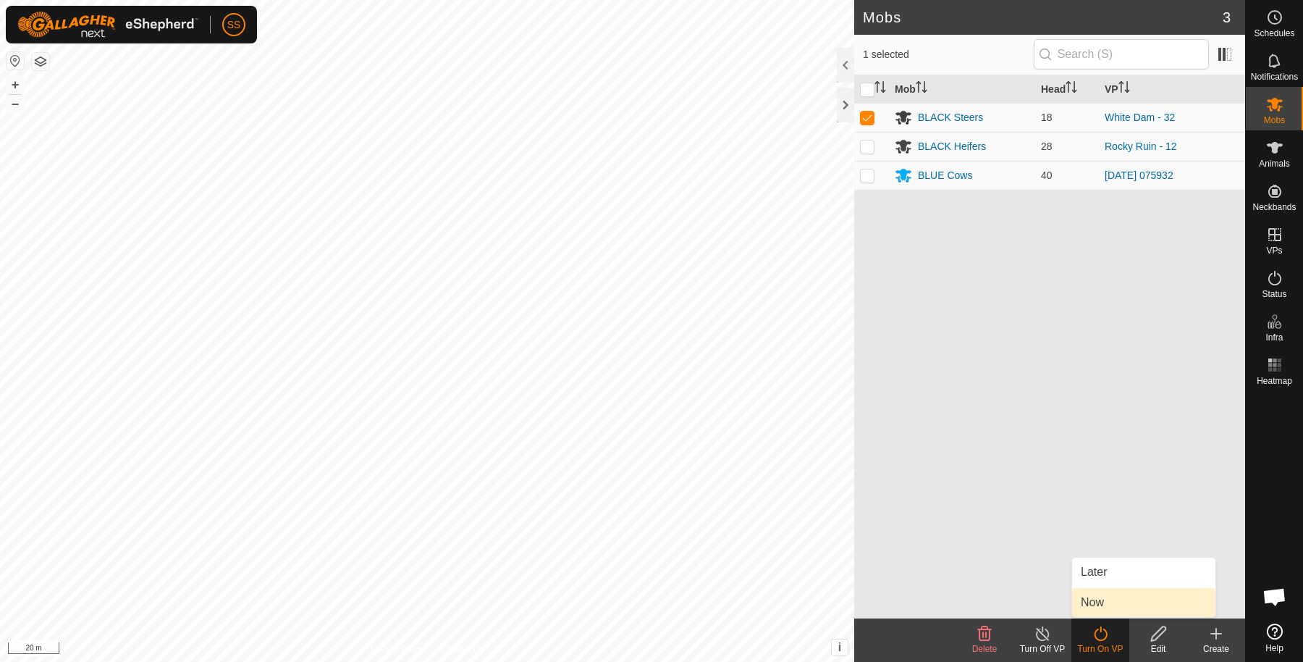
click at [1099, 598] on link "Now" at bounding box center [1143, 602] width 143 height 29
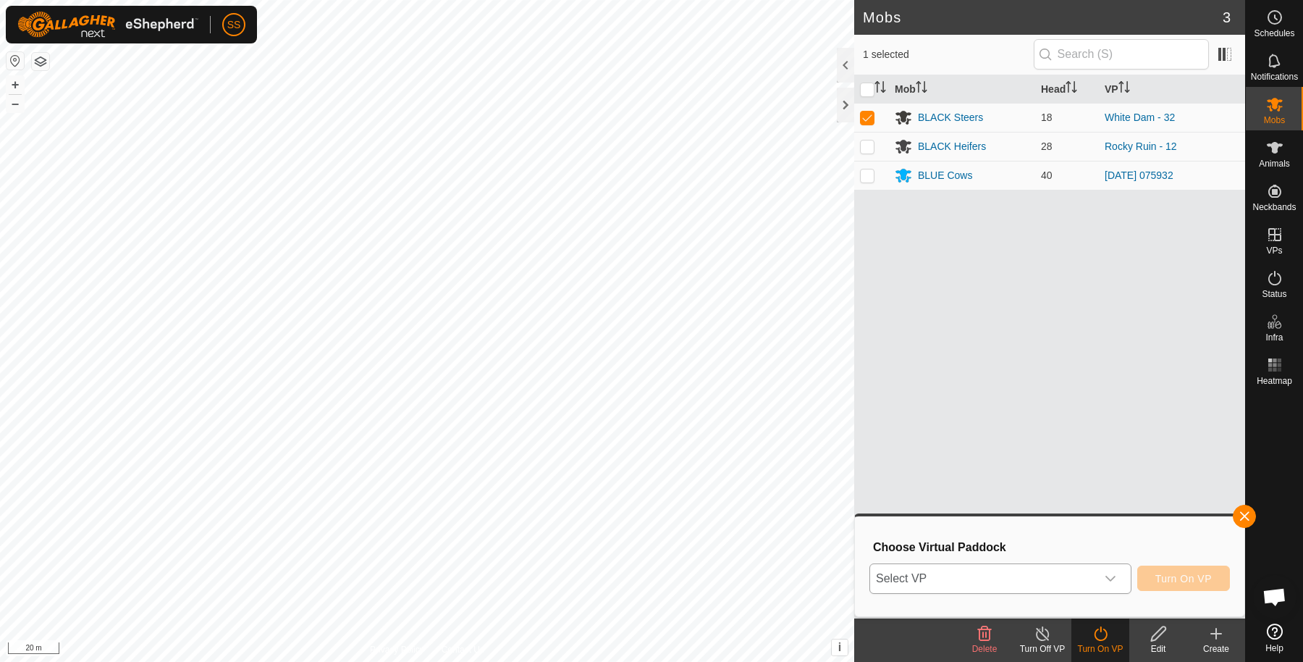
click at [1011, 570] on span "Select VP" at bounding box center [983, 578] width 226 height 29
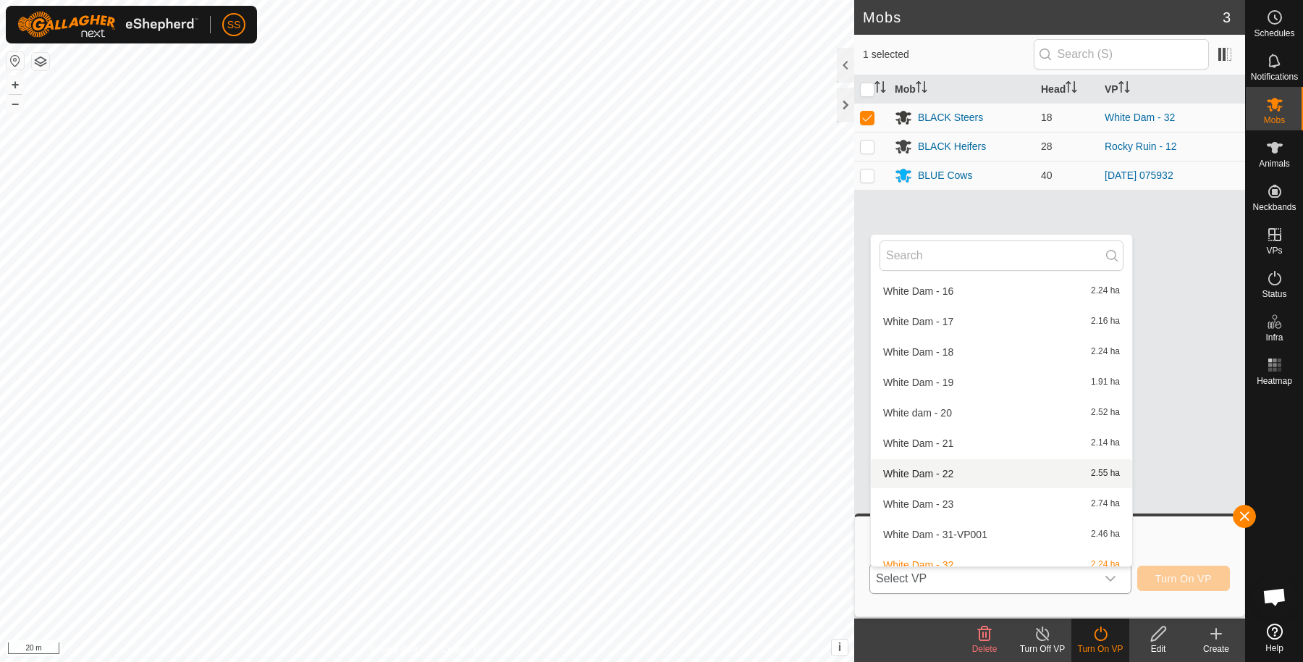
scroll to position [906, 0]
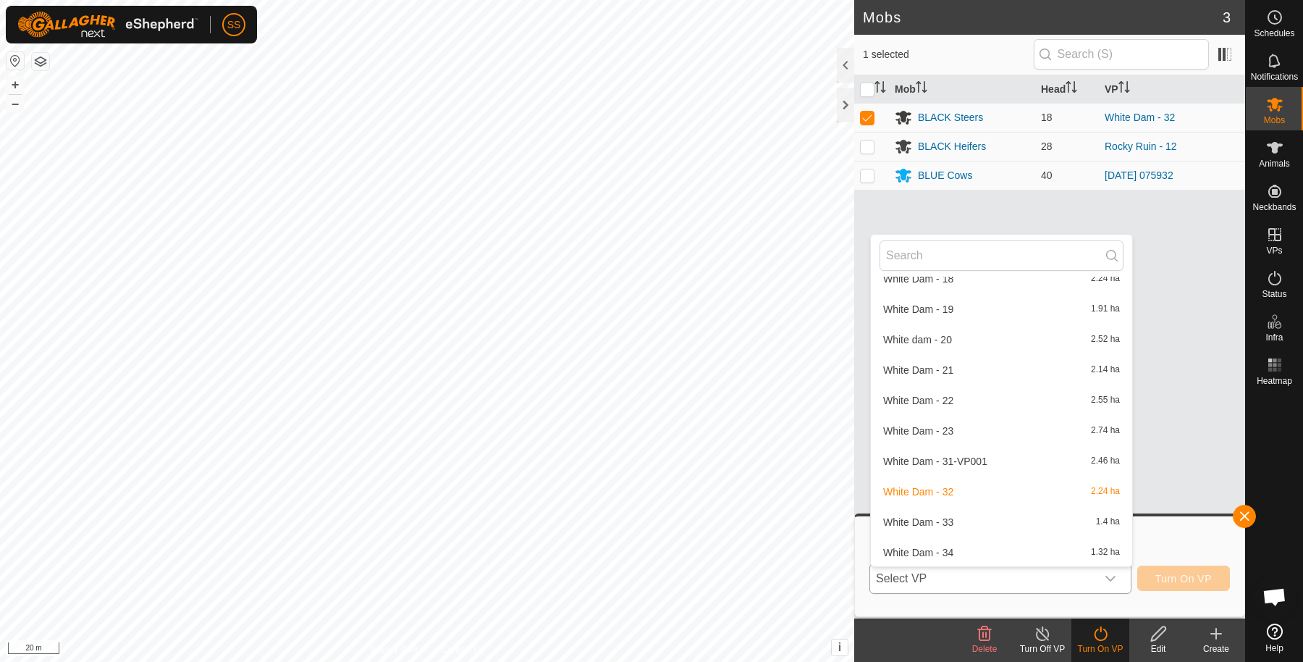
click at [970, 528] on li "White Dam - 33 1.4 ha" at bounding box center [1001, 521] width 261 height 29
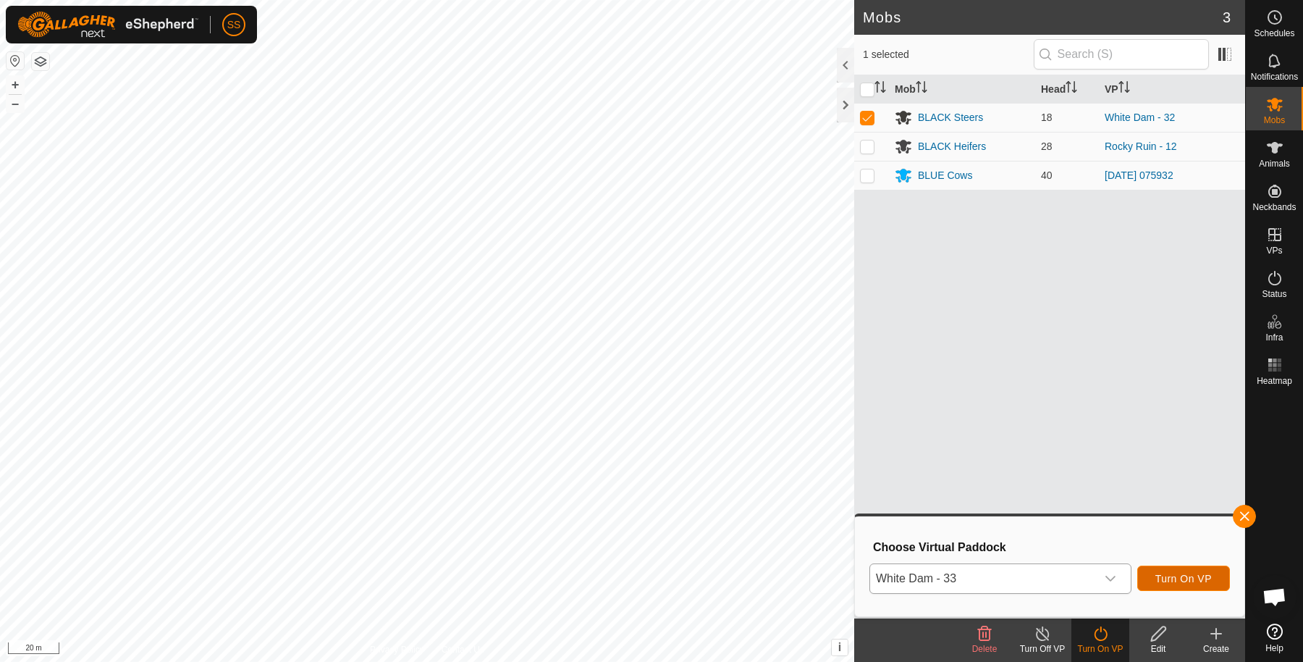
click at [1157, 574] on span "Turn On VP" at bounding box center [1183, 579] width 56 height 12
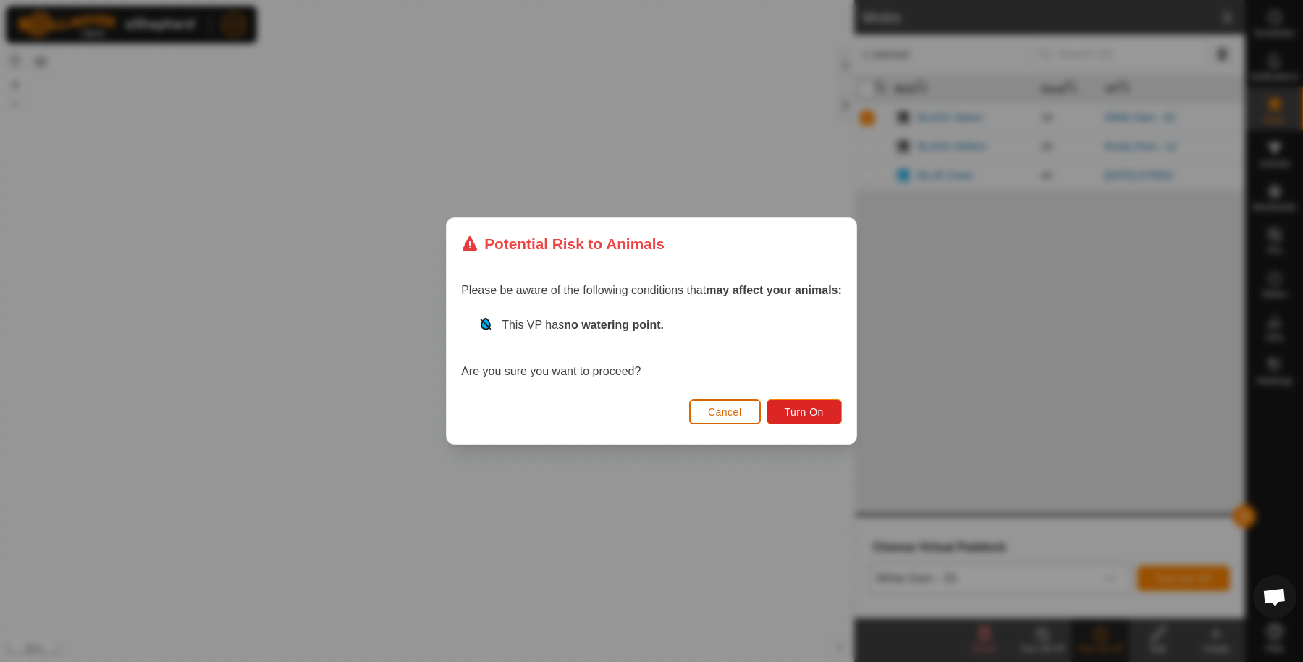
click at [744, 410] on button "Cancel" at bounding box center [725, 411] width 72 height 25
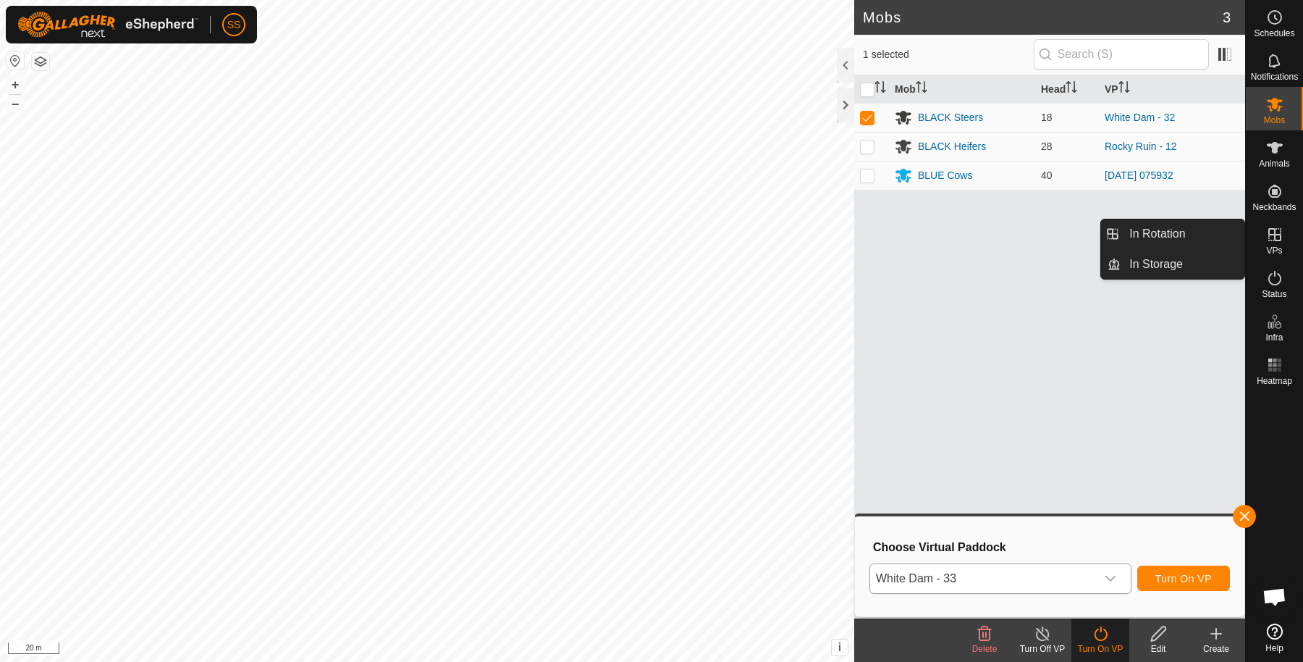
click at [1277, 236] on icon at bounding box center [1274, 234] width 17 height 17
click at [1202, 235] on link "In Rotation" at bounding box center [1183, 233] width 124 height 29
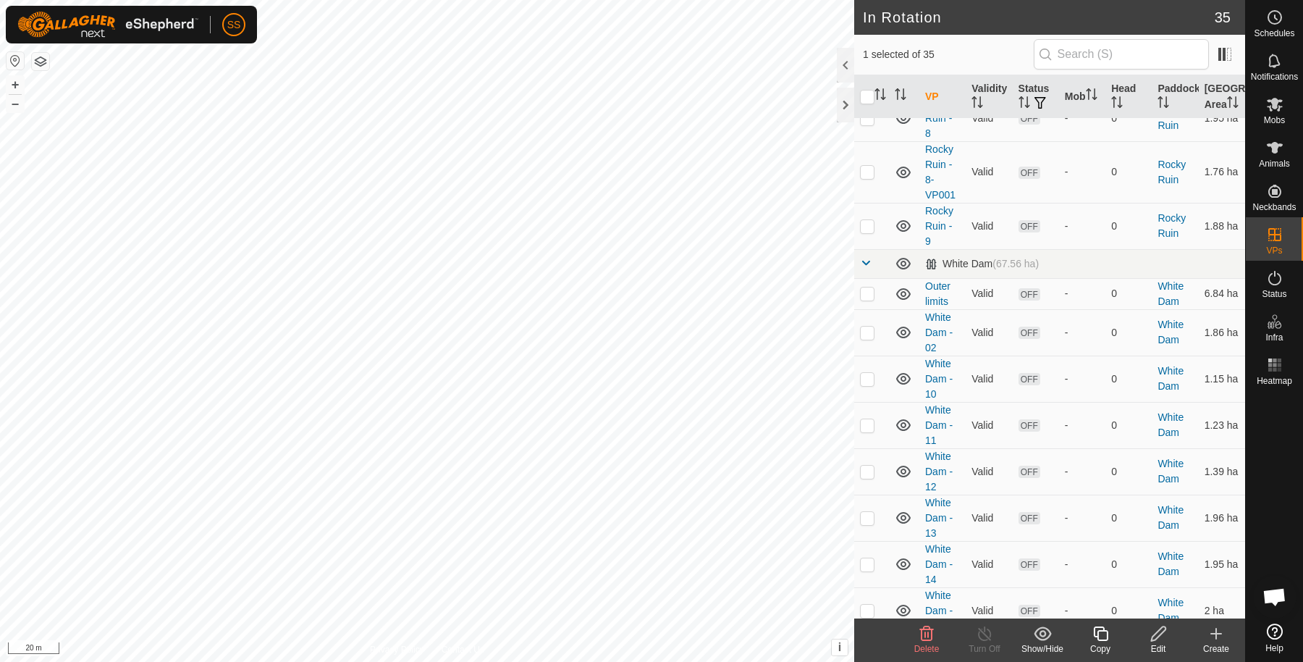
scroll to position [1303, 0]
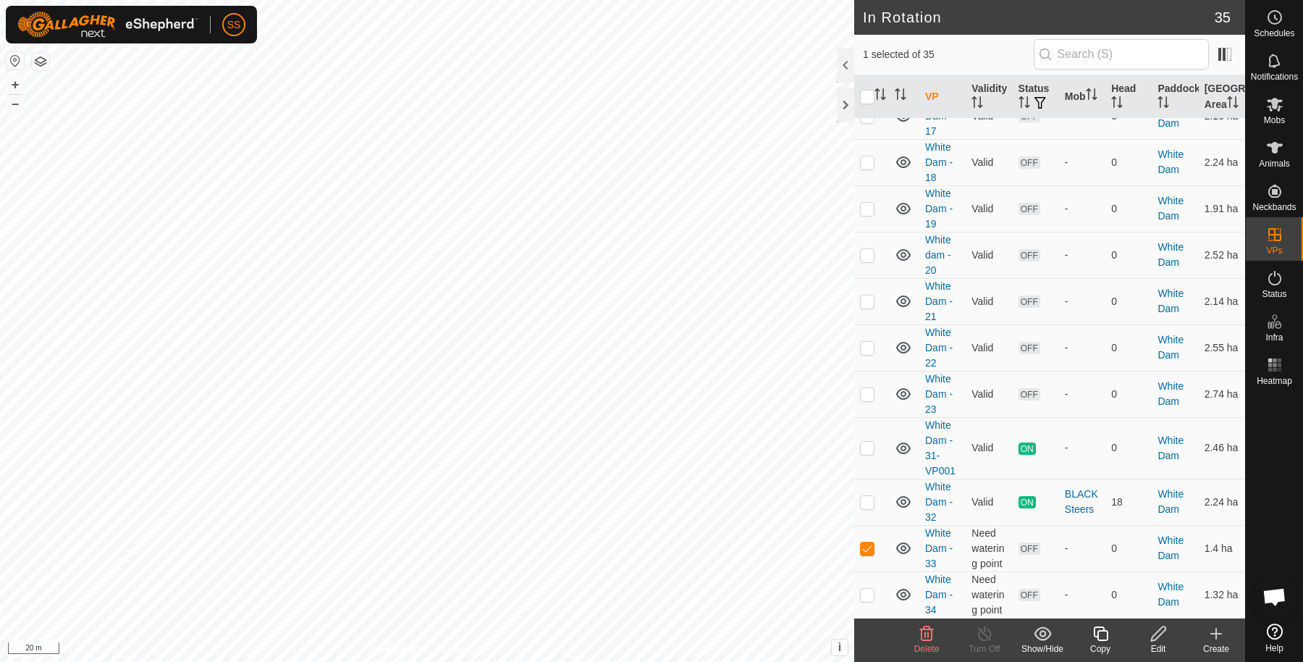
click at [1144, 638] on edit-svg-icon at bounding box center [1158, 633] width 58 height 17
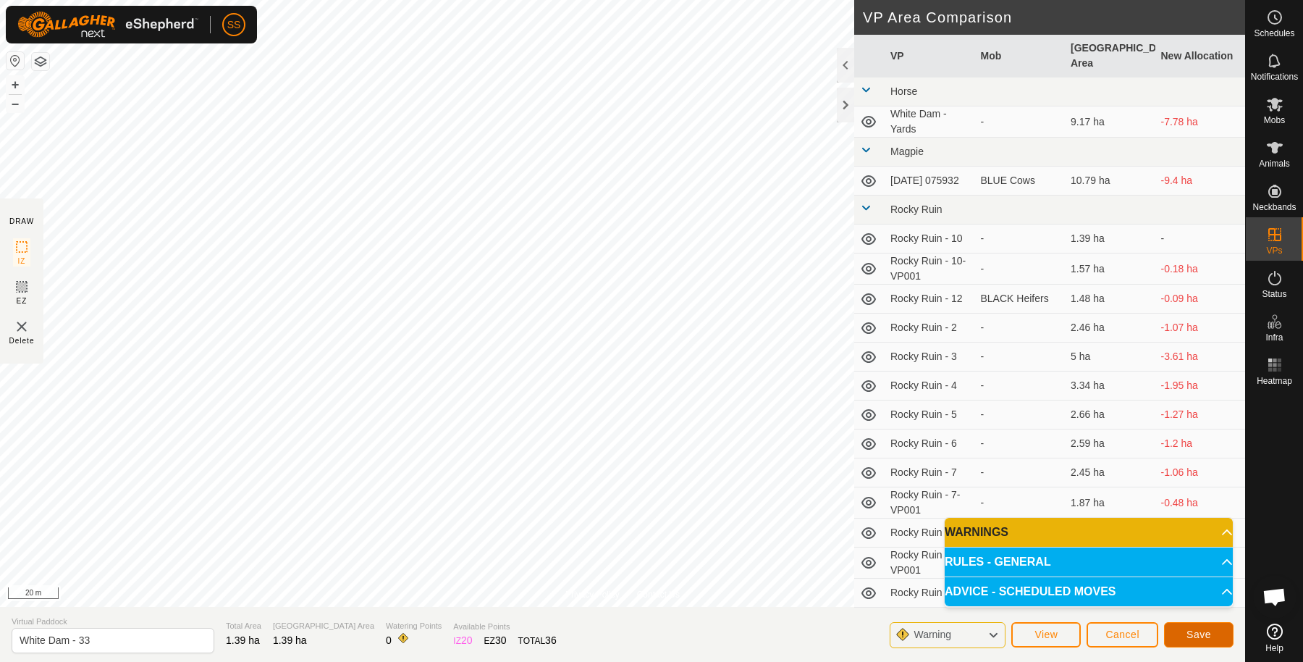
click at [1193, 628] on span "Save" at bounding box center [1198, 634] width 25 height 12
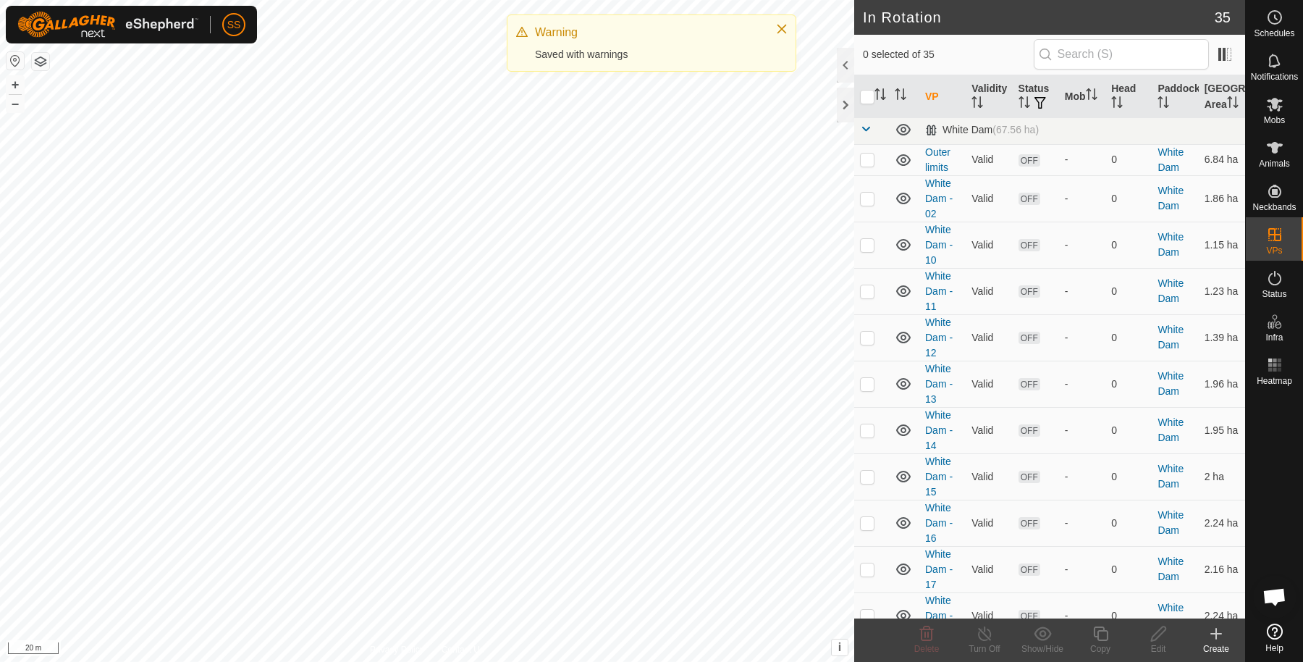
scroll to position [1303, 0]
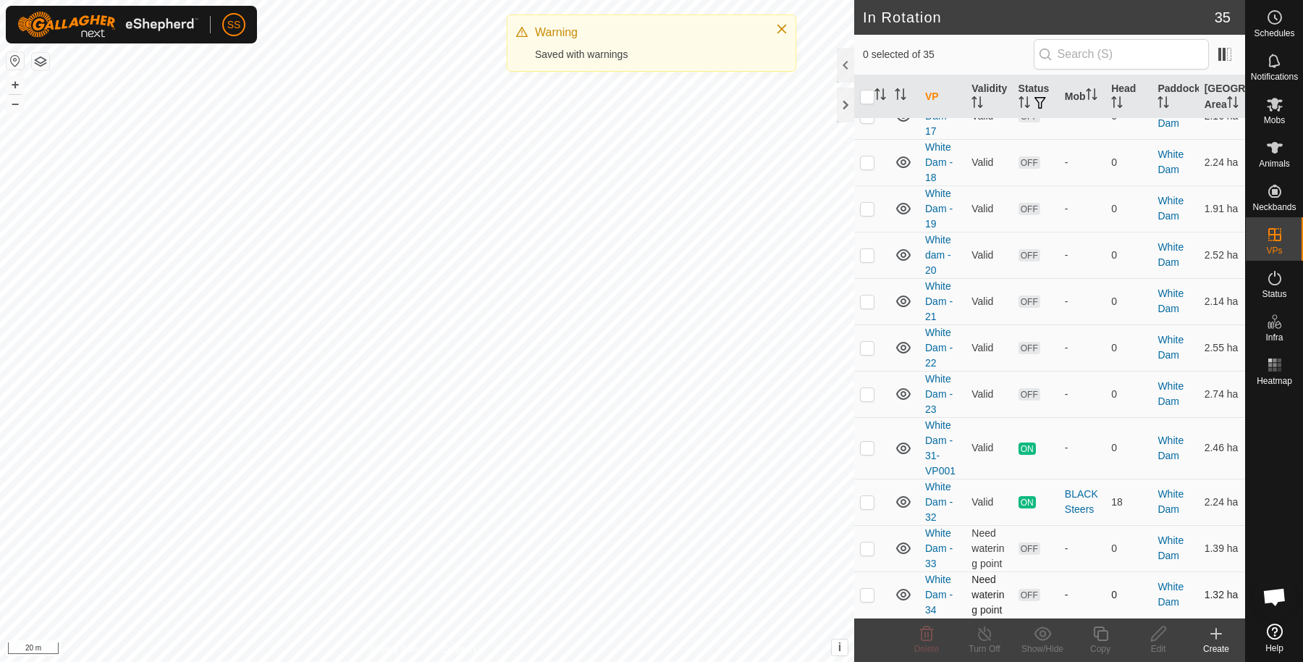
click at [872, 595] on p-checkbox at bounding box center [867, 594] width 14 height 12
checkbox input "true"
click at [1148, 625] on edit-svg-icon at bounding box center [1158, 633] width 58 height 17
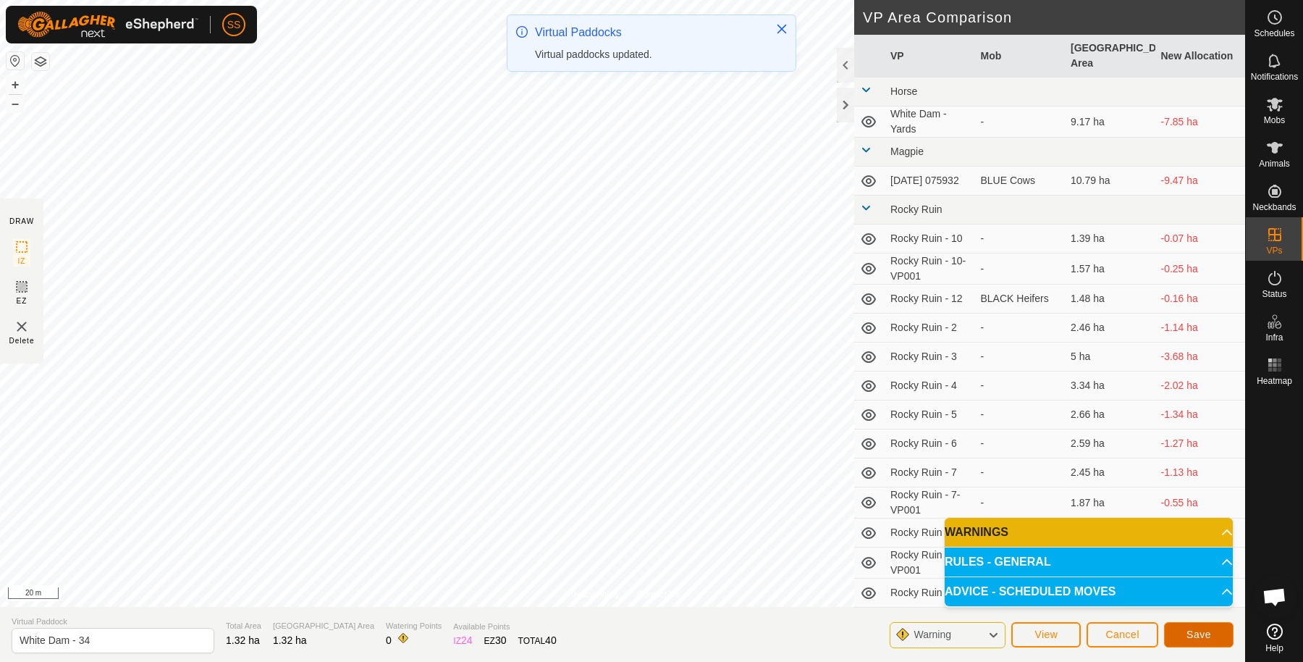
click at [1199, 630] on span "Save" at bounding box center [1198, 634] width 25 height 12
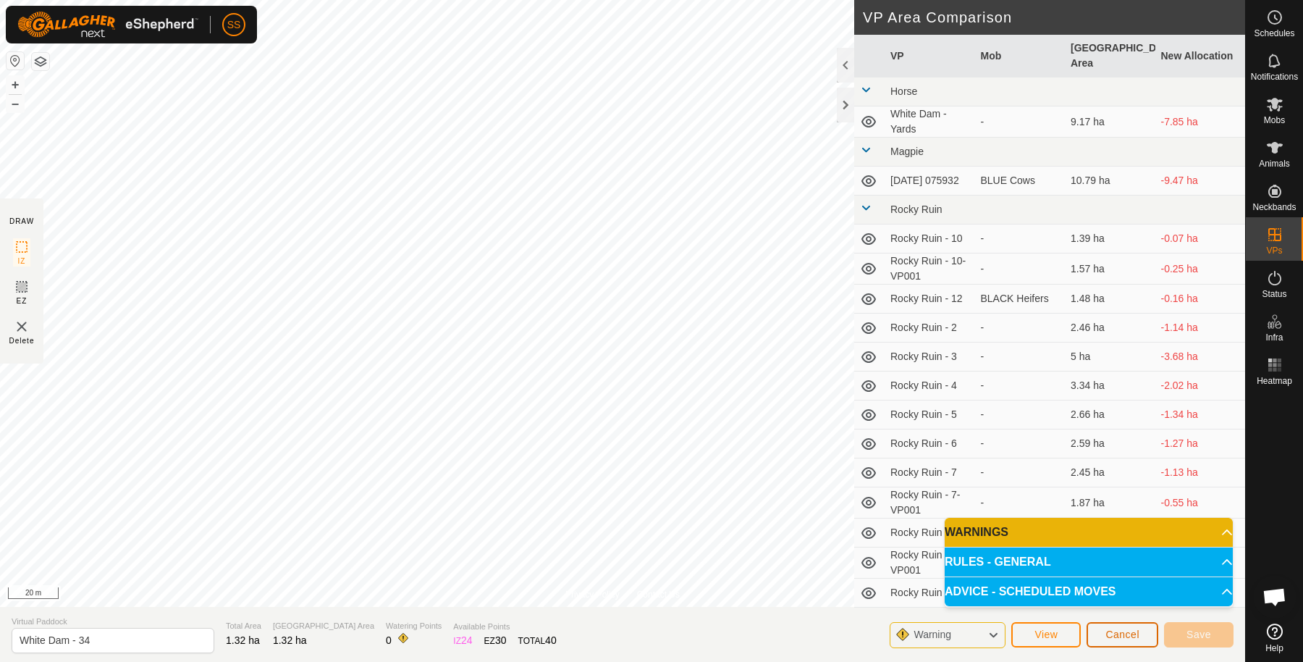
click at [1125, 641] on button "Cancel" at bounding box center [1123, 634] width 72 height 25
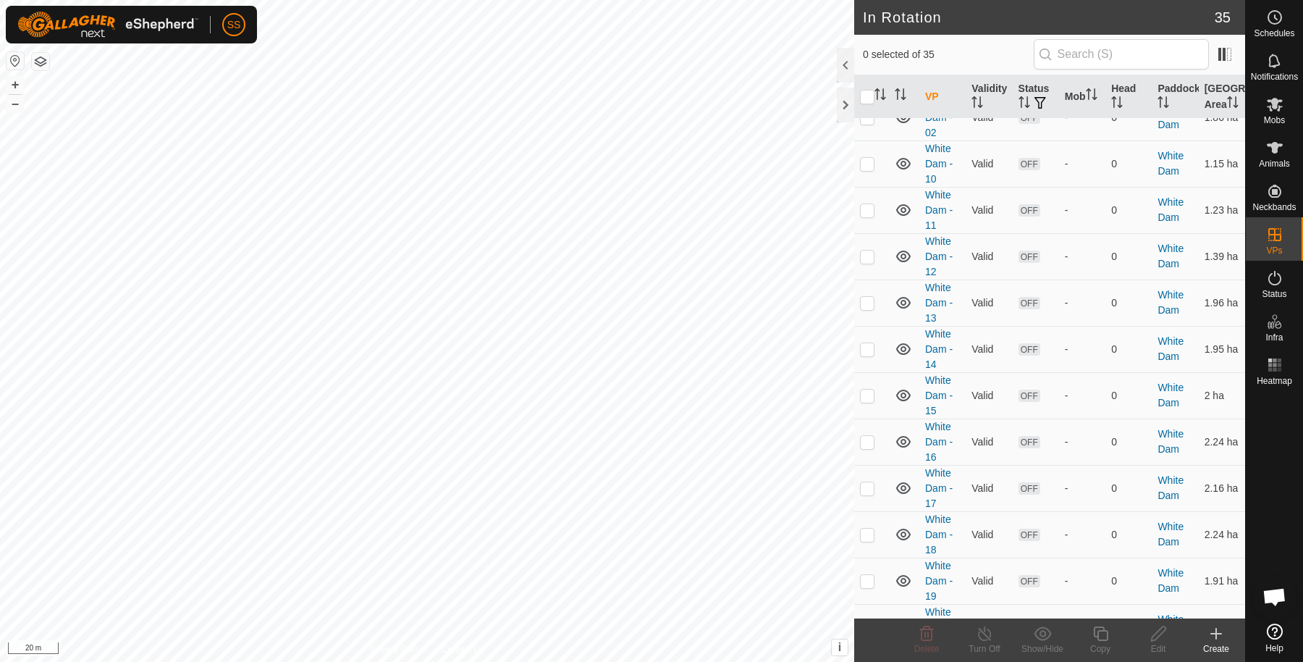
scroll to position [1303, 0]
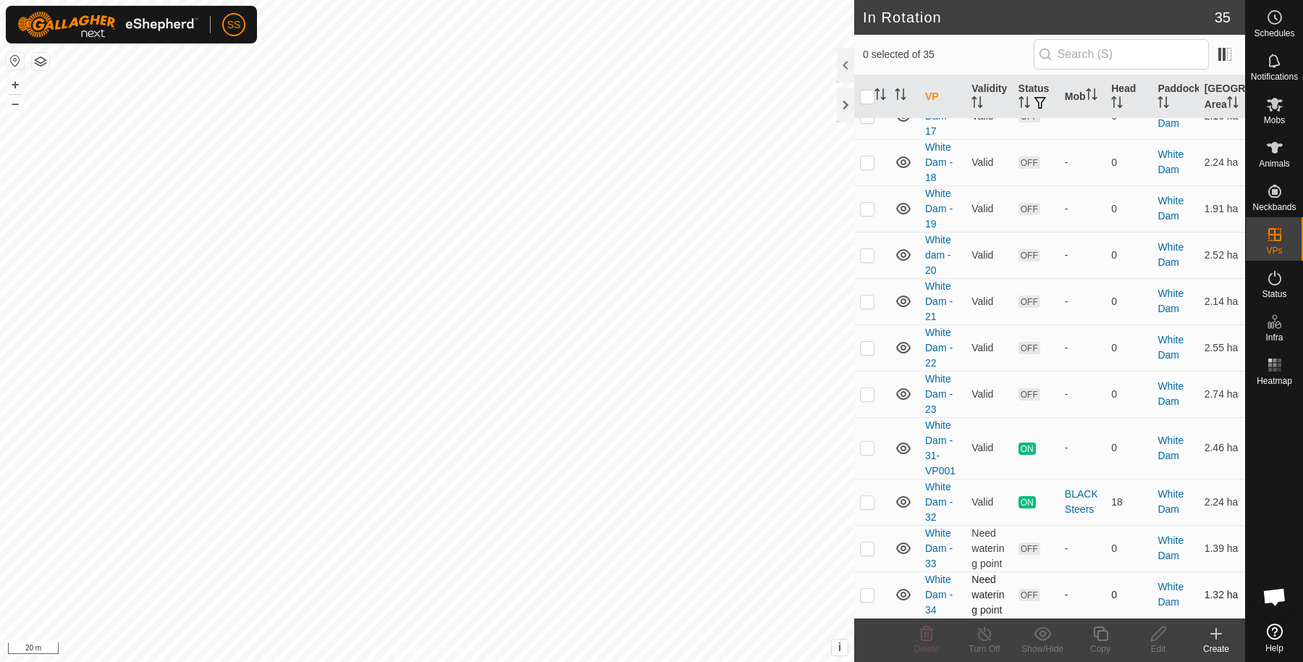
click at [864, 596] on p-checkbox at bounding box center [867, 594] width 14 height 12
checkbox input "true"
click at [1147, 632] on edit-svg-icon at bounding box center [1158, 633] width 58 height 17
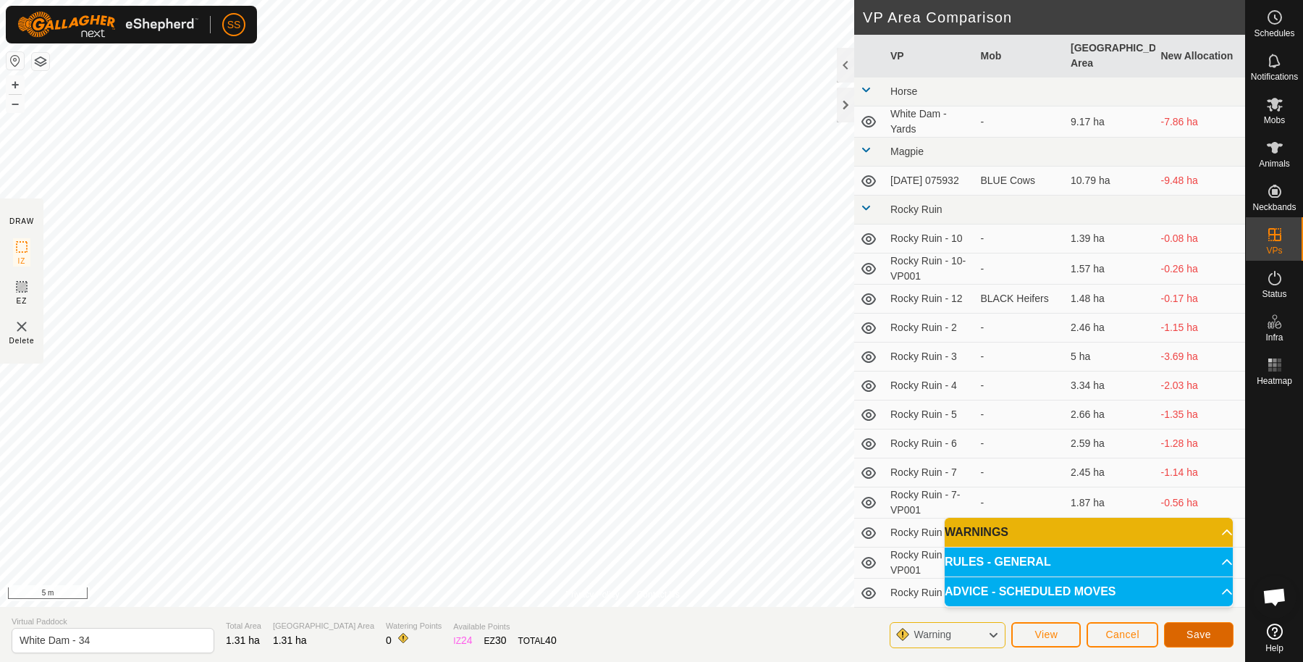
click at [1218, 634] on button "Save" at bounding box center [1198, 634] width 69 height 25
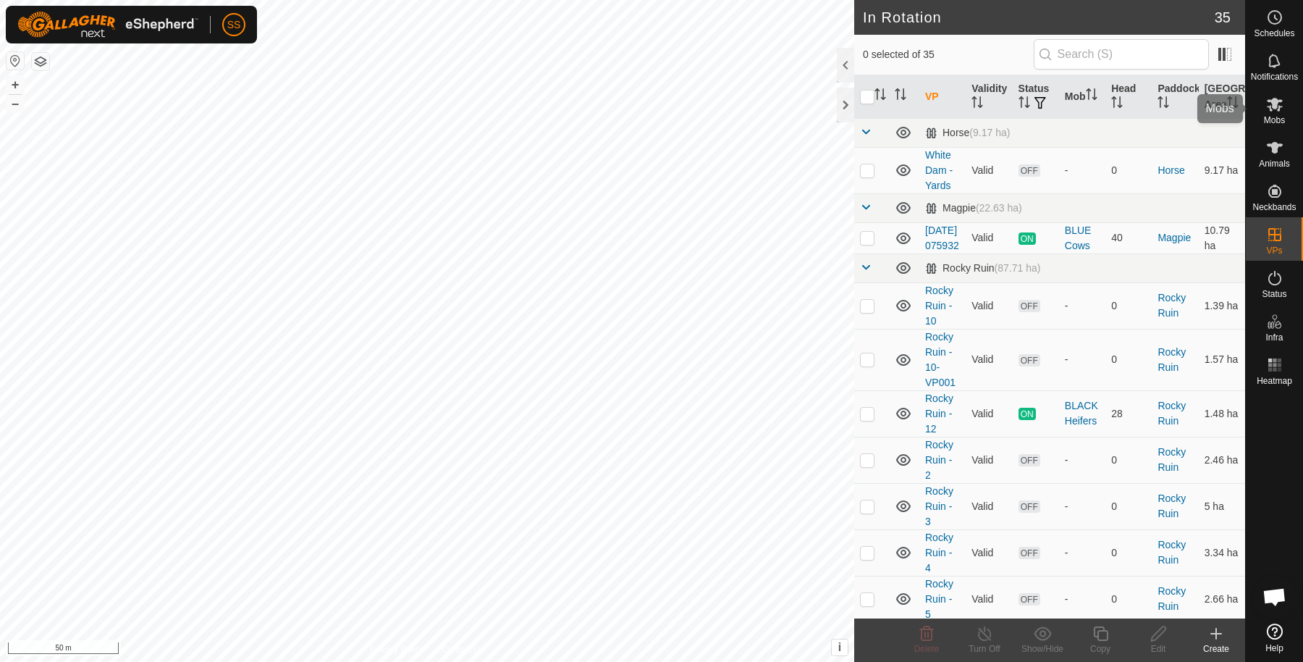
click at [1291, 111] on div "Mobs" at bounding box center [1274, 108] width 57 height 43
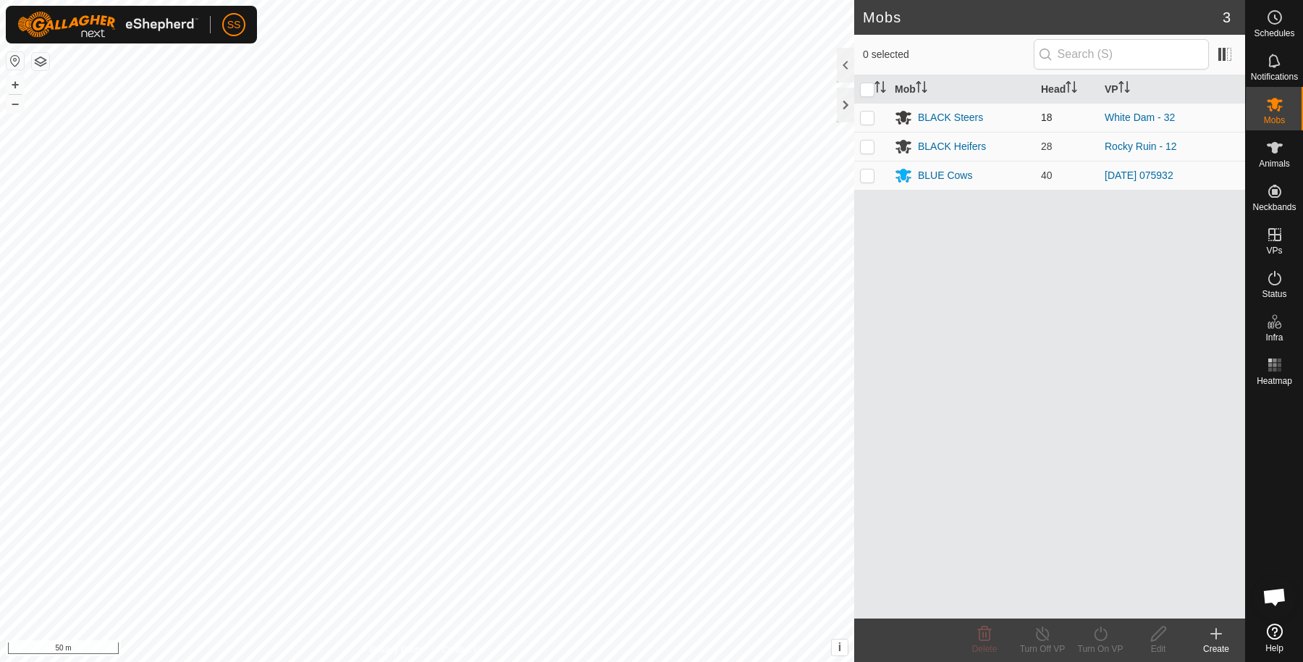
click at [872, 122] on td at bounding box center [871, 117] width 35 height 29
checkbox input "true"
click at [1107, 641] on icon at bounding box center [1101, 633] width 18 height 17
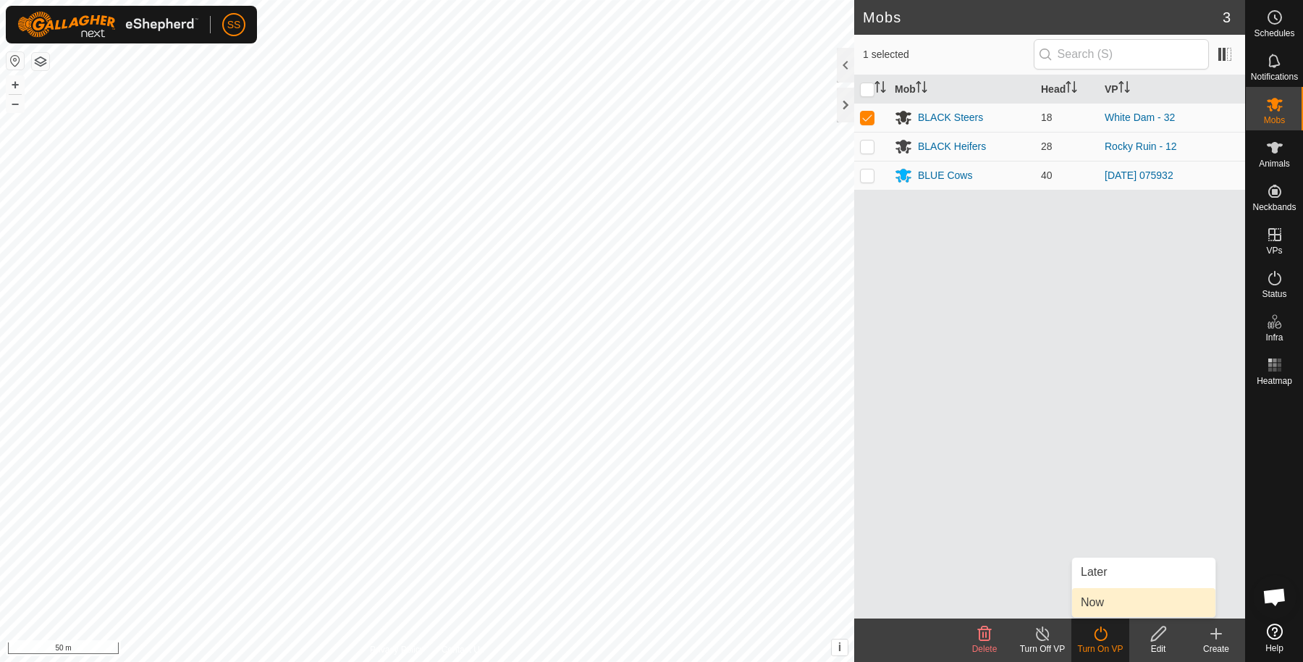
click at [1106, 609] on link "Now" at bounding box center [1143, 602] width 143 height 29
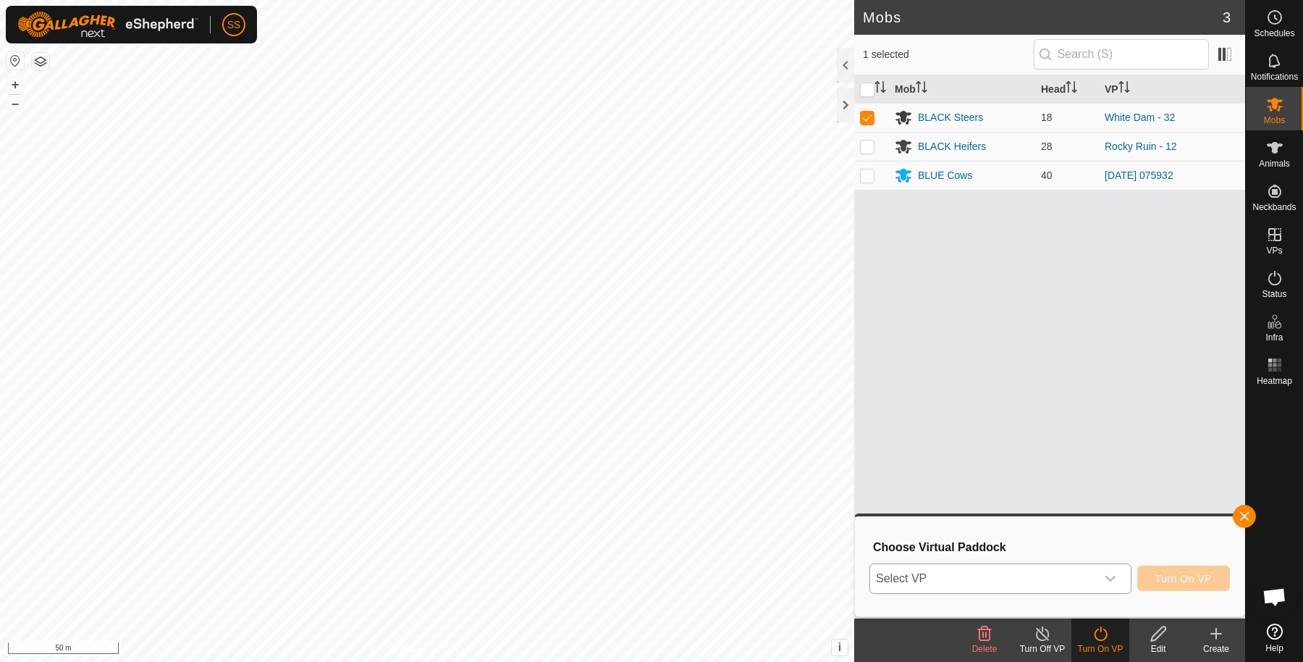
click at [1069, 583] on span "Select VP" at bounding box center [983, 578] width 226 height 29
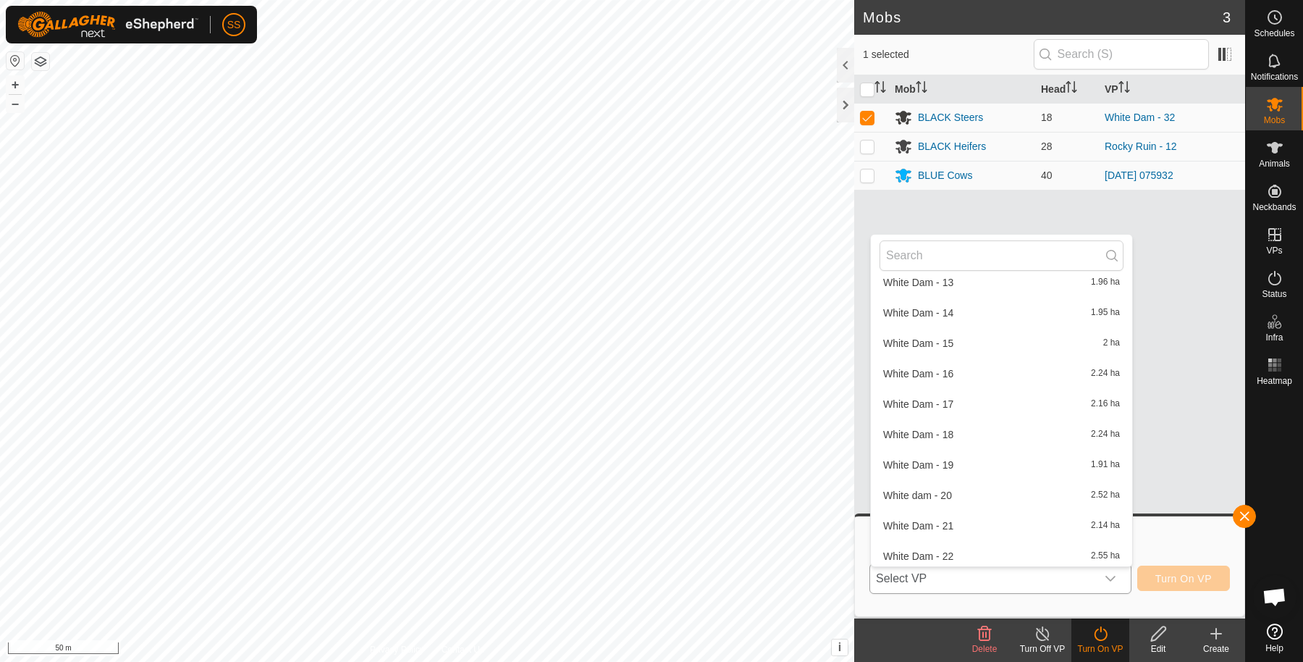
scroll to position [906, 0]
click at [1245, 512] on button "button" at bounding box center [1244, 516] width 23 height 23
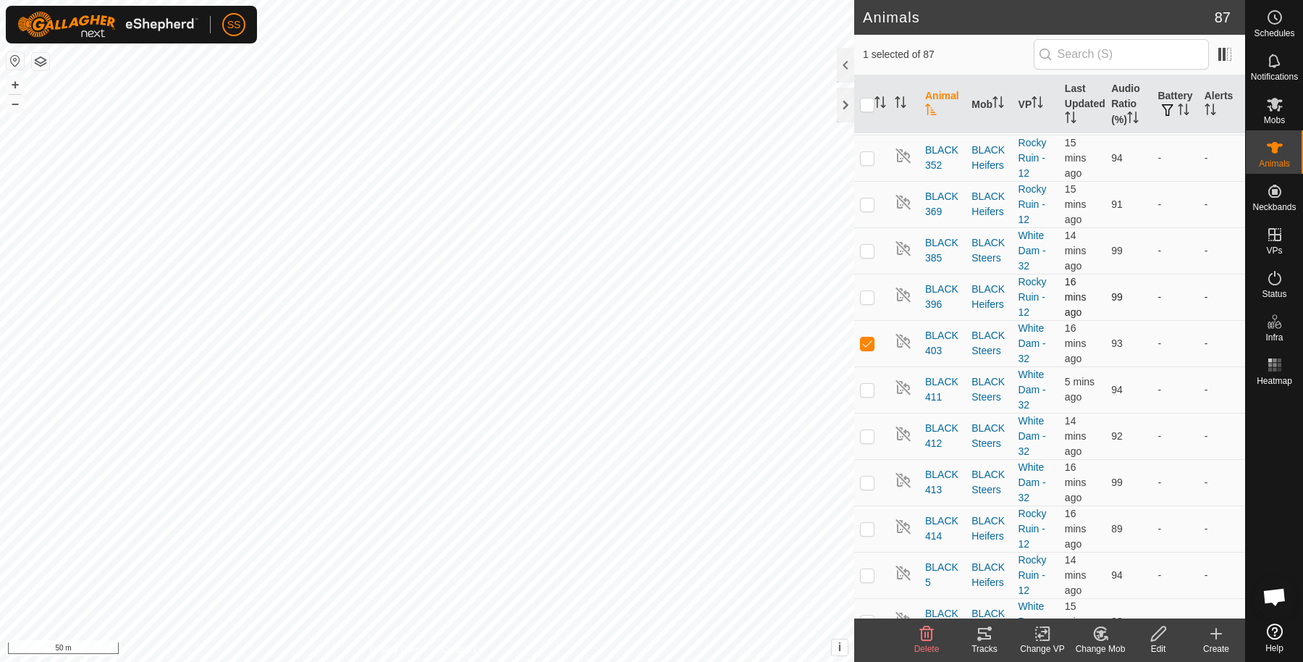
scroll to position [1448, 0]
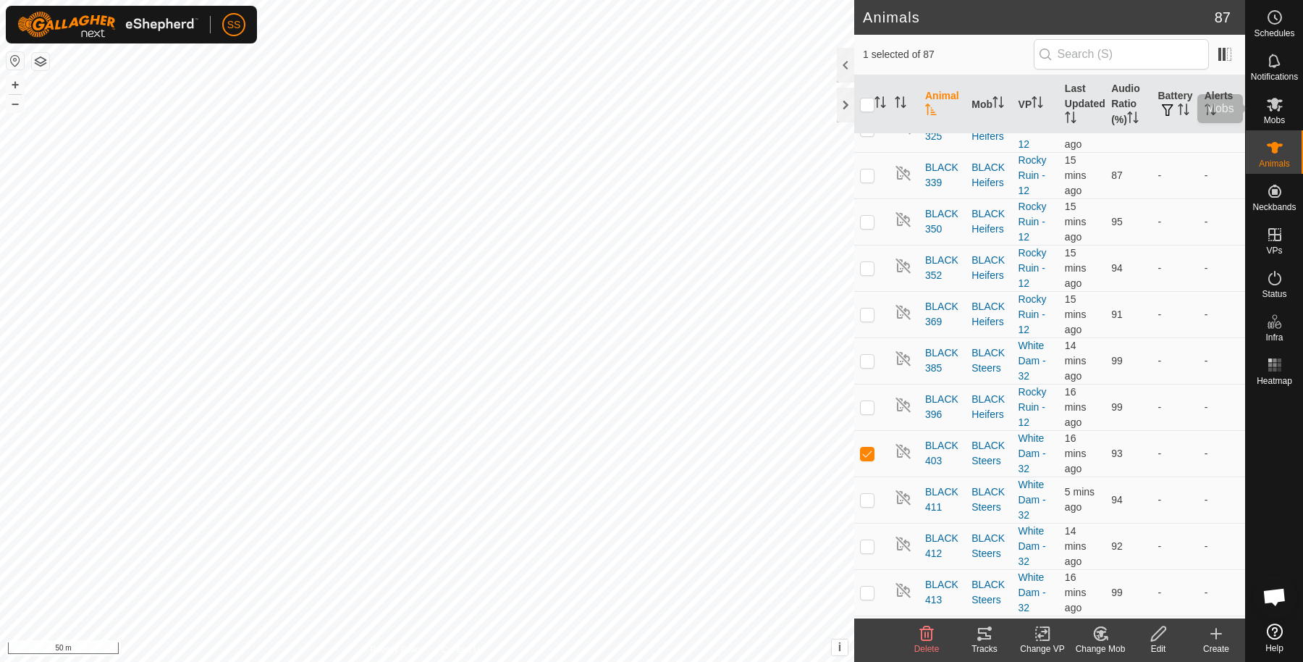
click at [1266, 108] on icon at bounding box center [1274, 104] width 17 height 17
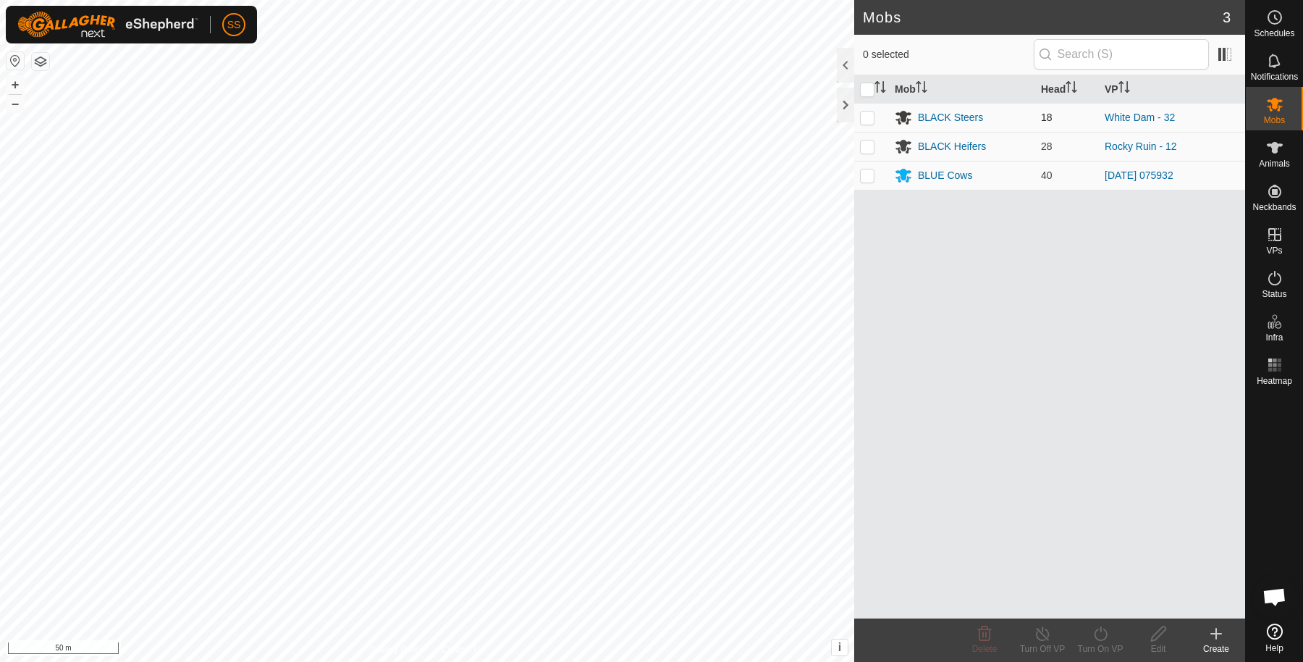
click at [862, 122] on p-checkbox at bounding box center [867, 117] width 14 height 12
checkbox input "true"
click at [1107, 638] on icon at bounding box center [1101, 633] width 18 height 17
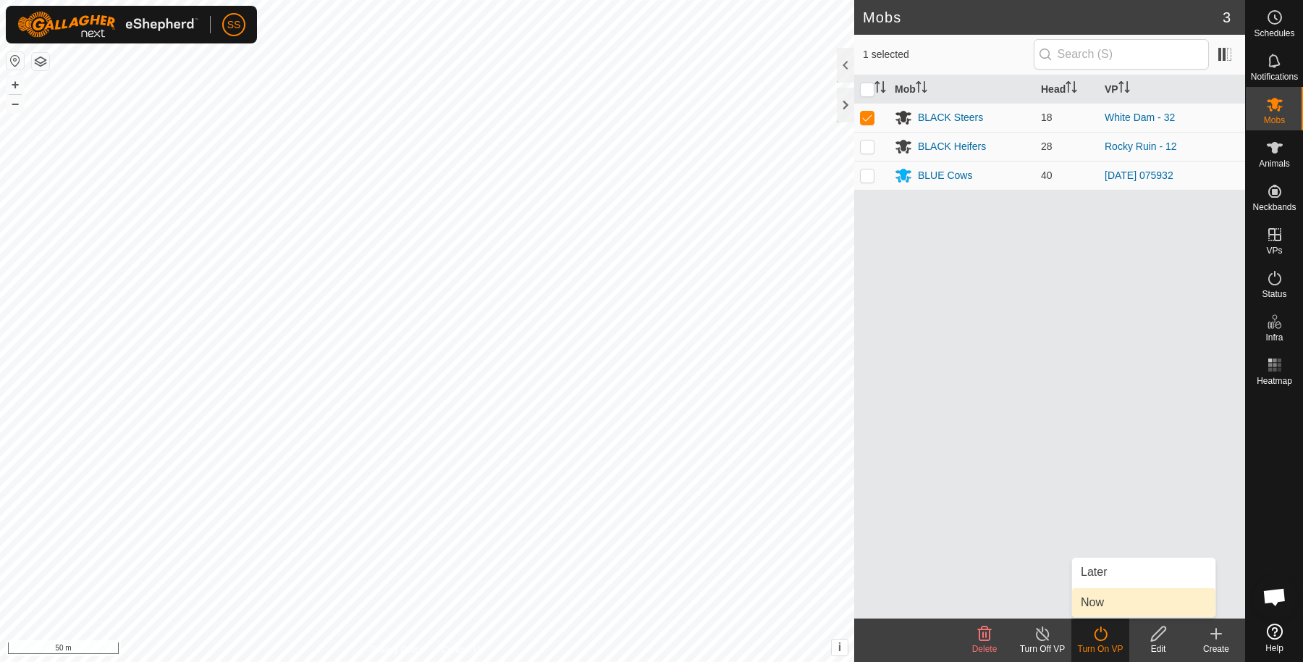
click at [1123, 602] on link "Now" at bounding box center [1143, 602] width 143 height 29
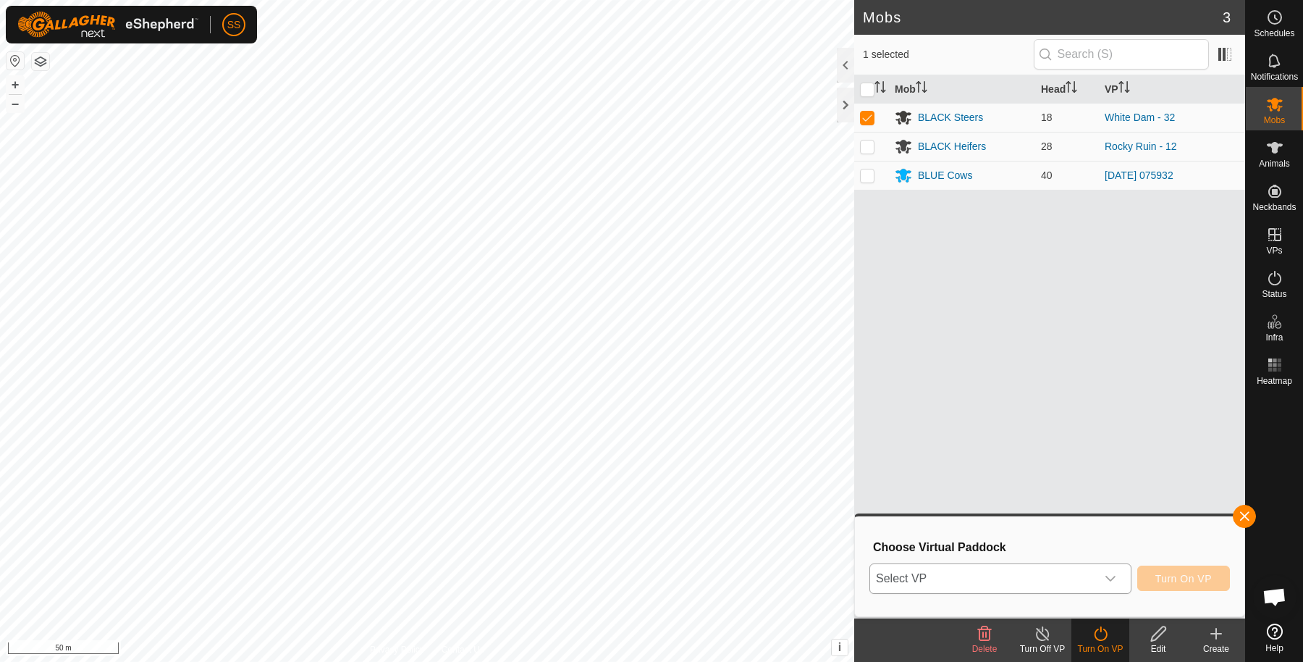
drag, startPoint x: 1058, startPoint y: 561, endPoint x: 1058, endPoint y: 570, distance: 9.4
click at [1058, 565] on div "Select VP Turn On VP" at bounding box center [1049, 578] width 360 height 35
click at [1055, 577] on span "Select VP" at bounding box center [983, 578] width 226 height 29
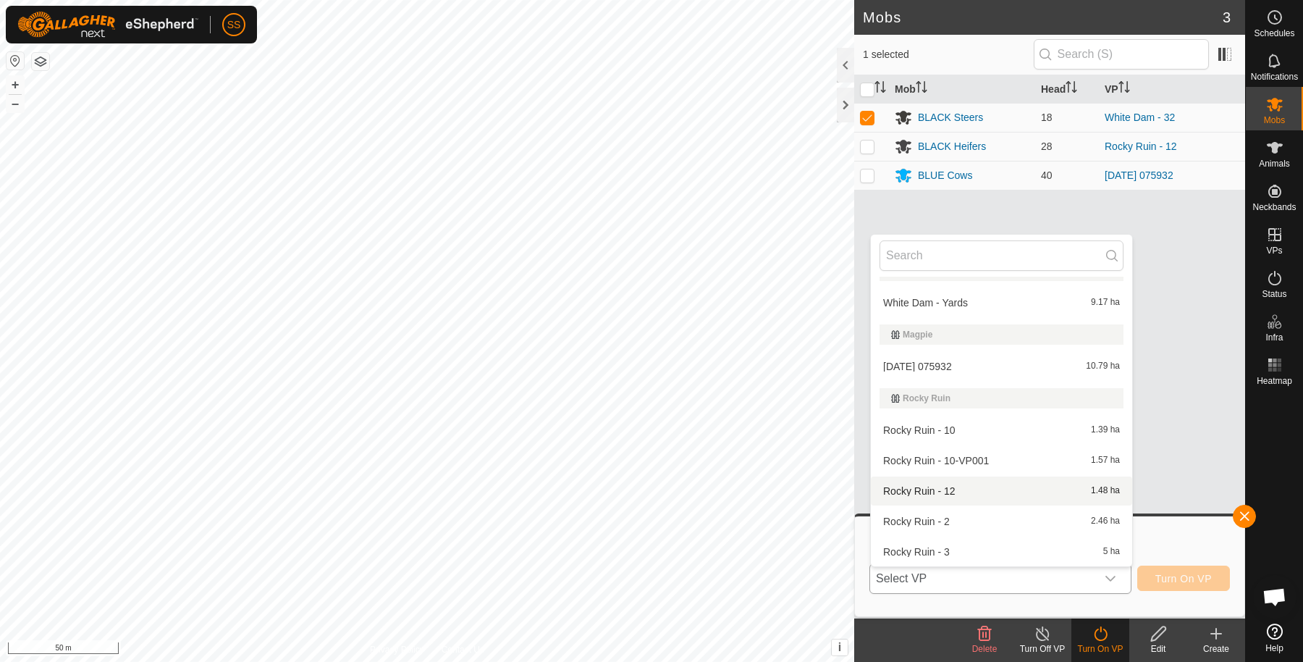
scroll to position [906, 0]
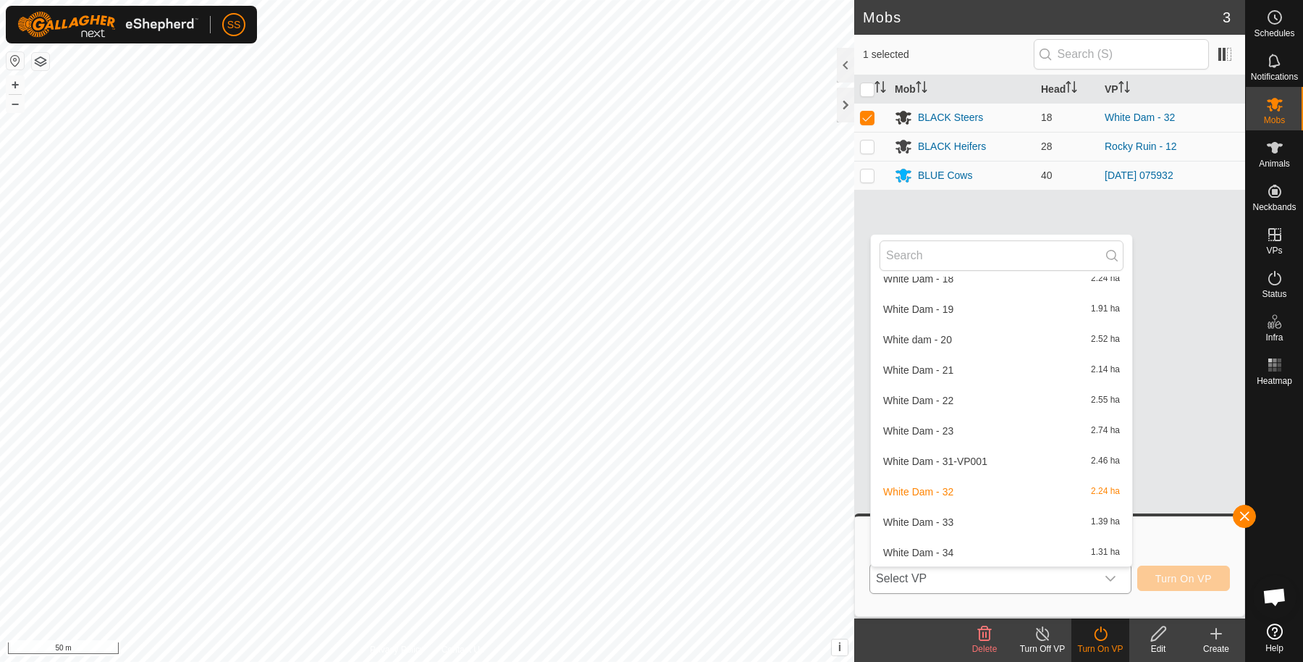
click at [950, 523] on li "White Dam - 33 1.39 ha" at bounding box center [1001, 521] width 261 height 29
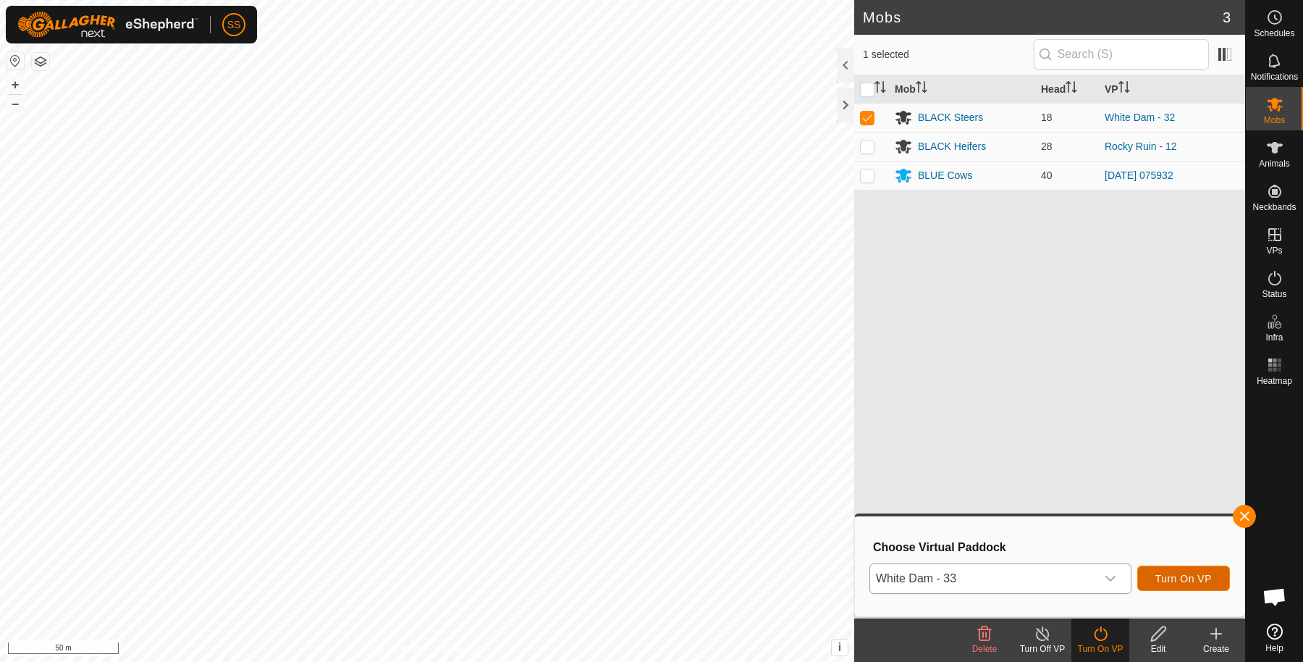
click at [1151, 581] on button "Turn On VP" at bounding box center [1183, 577] width 93 height 25
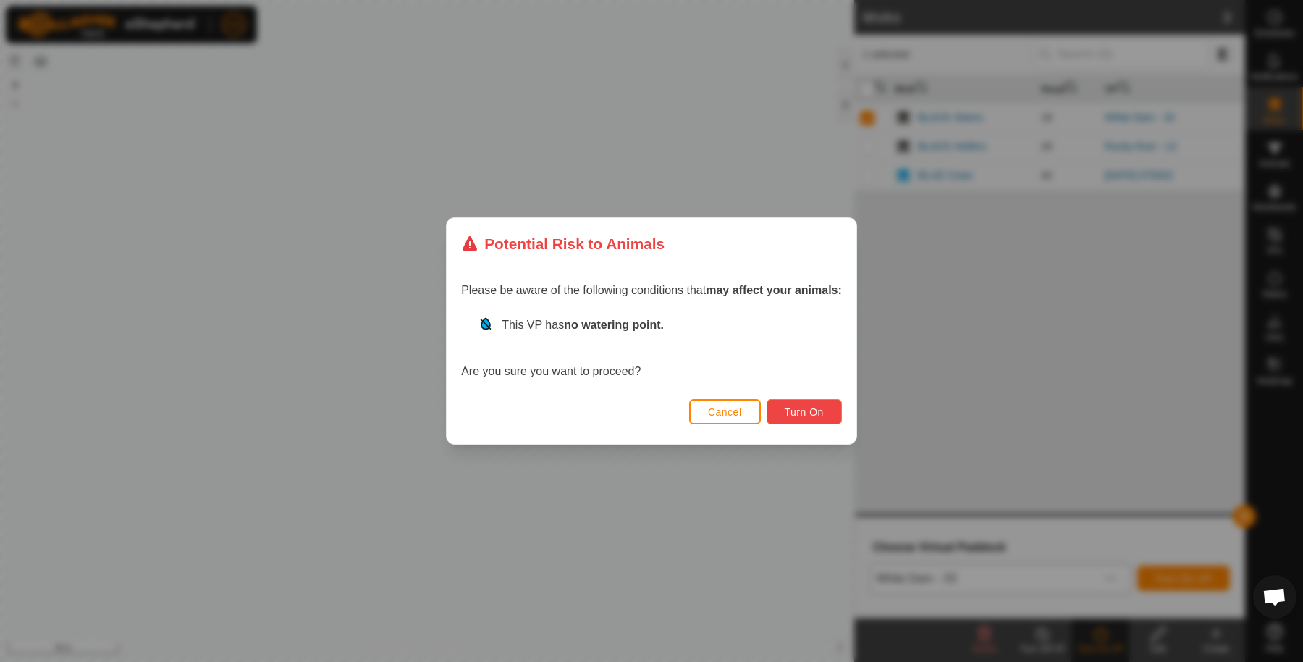
click at [818, 423] on button "Turn On" at bounding box center [804, 411] width 75 height 25
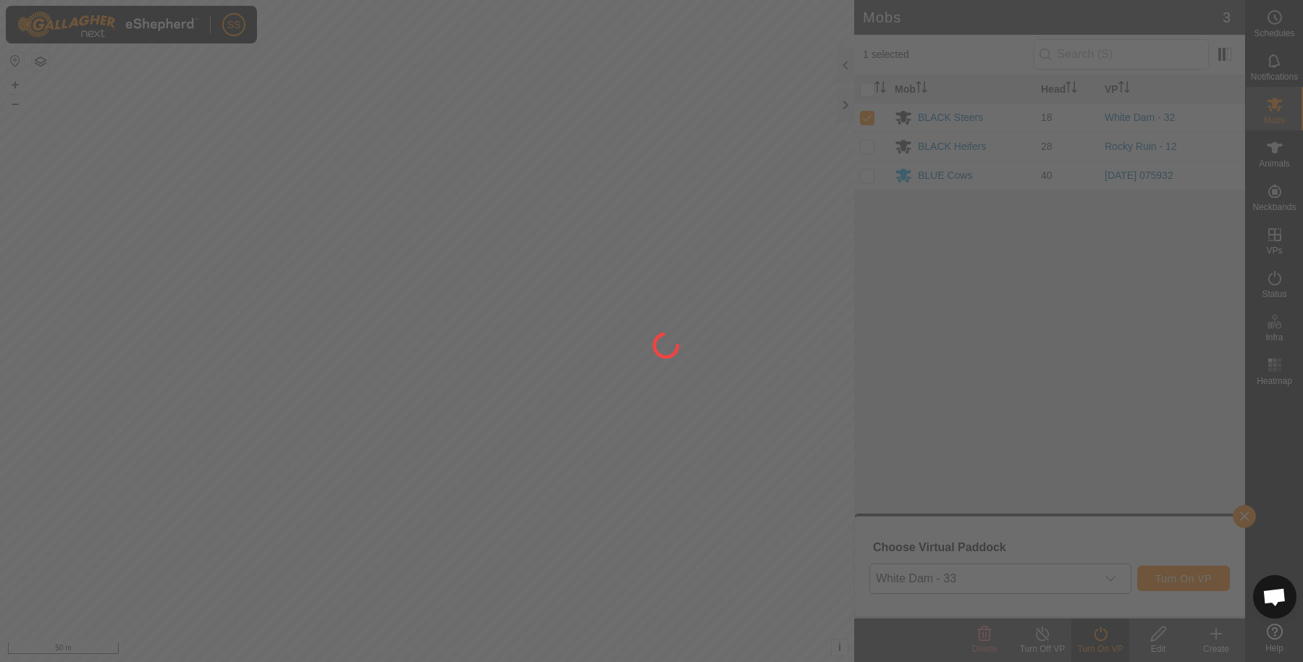
click at [731, 402] on div at bounding box center [651, 331] width 1303 height 662
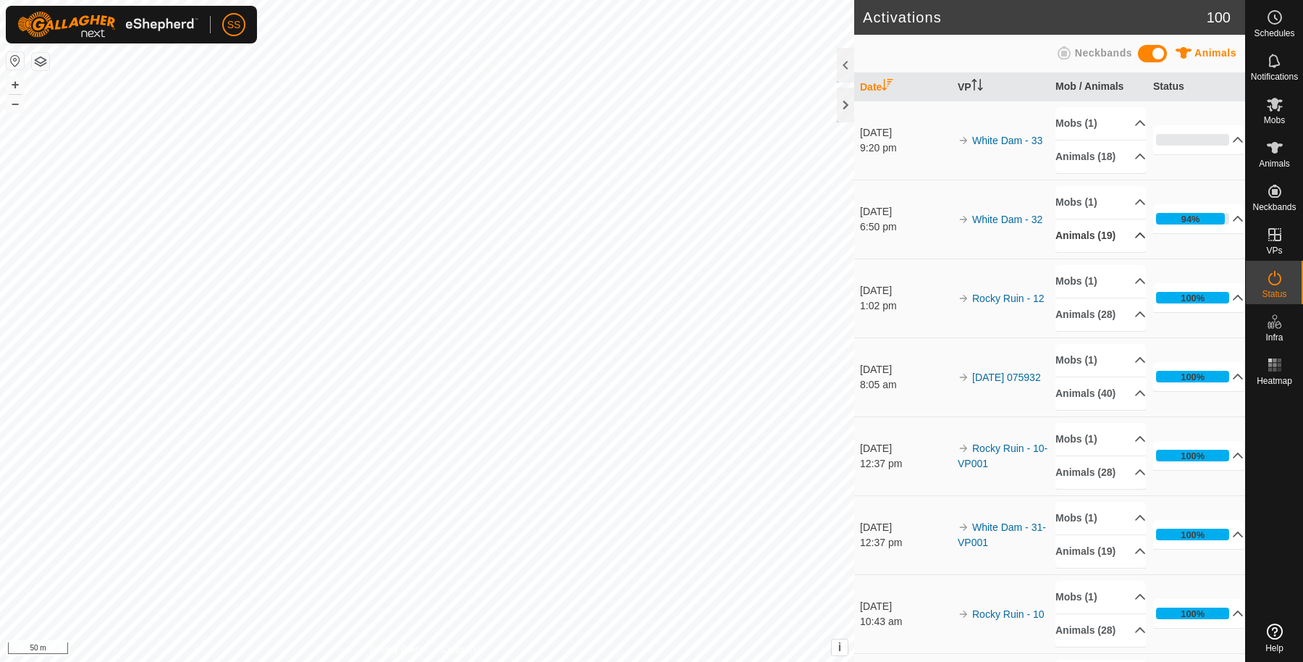
click at [1075, 252] on p-accordion-header "Animals (19)" at bounding box center [1100, 235] width 90 height 33
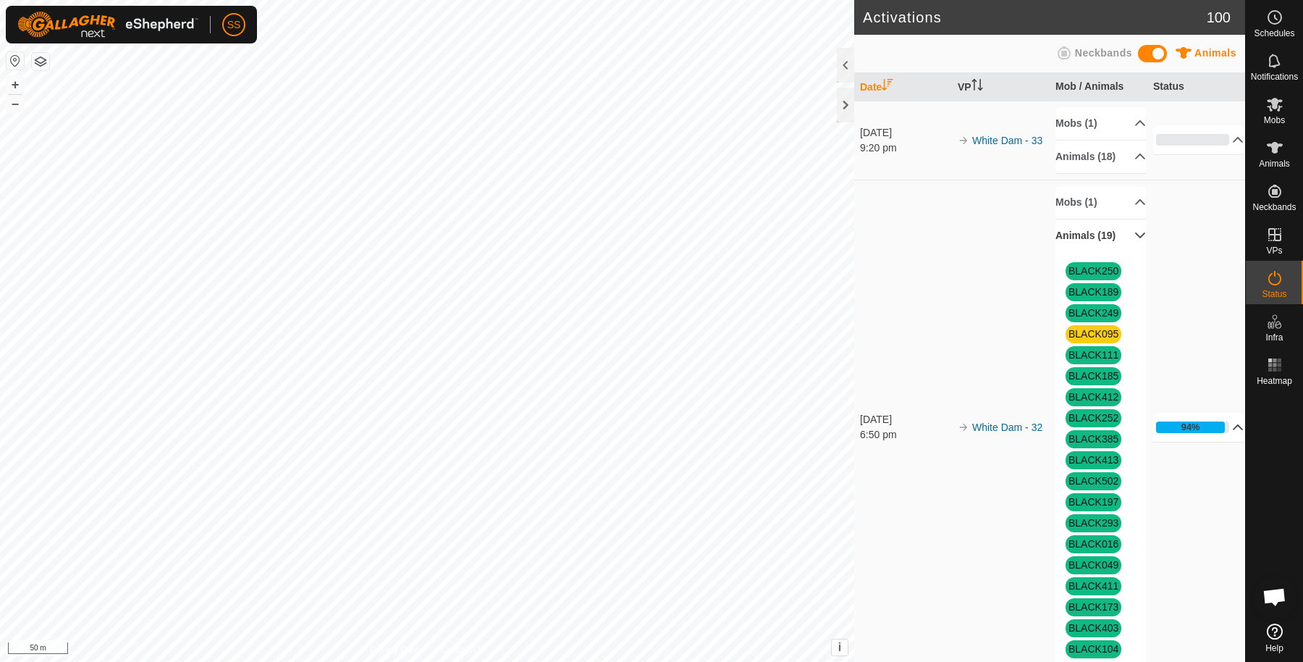
click at [1208, 442] on p-accordion-header "94%" at bounding box center [1198, 427] width 90 height 29
click at [1119, 169] on p-accordion-header "Animals (18)" at bounding box center [1100, 156] width 90 height 33
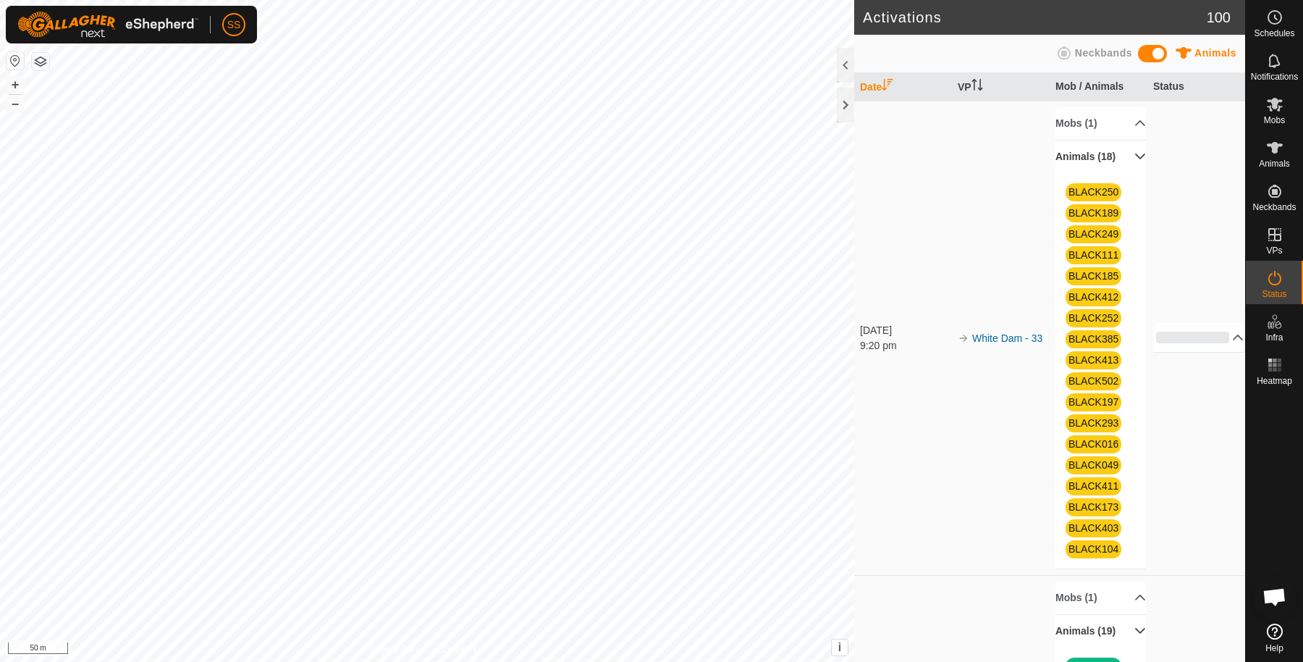
click at [1123, 158] on p-accordion-header "Animals (18)" at bounding box center [1100, 156] width 90 height 33
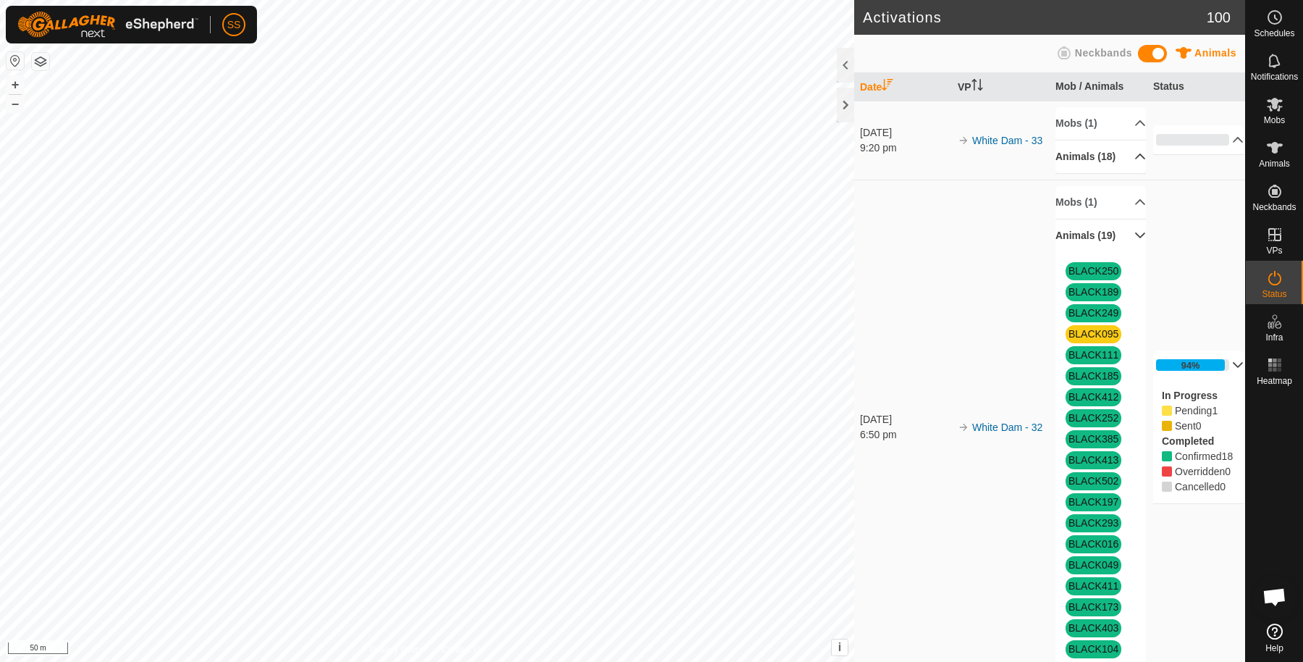
click at [1115, 252] on p-accordion-header "Animals (19)" at bounding box center [1100, 235] width 90 height 33
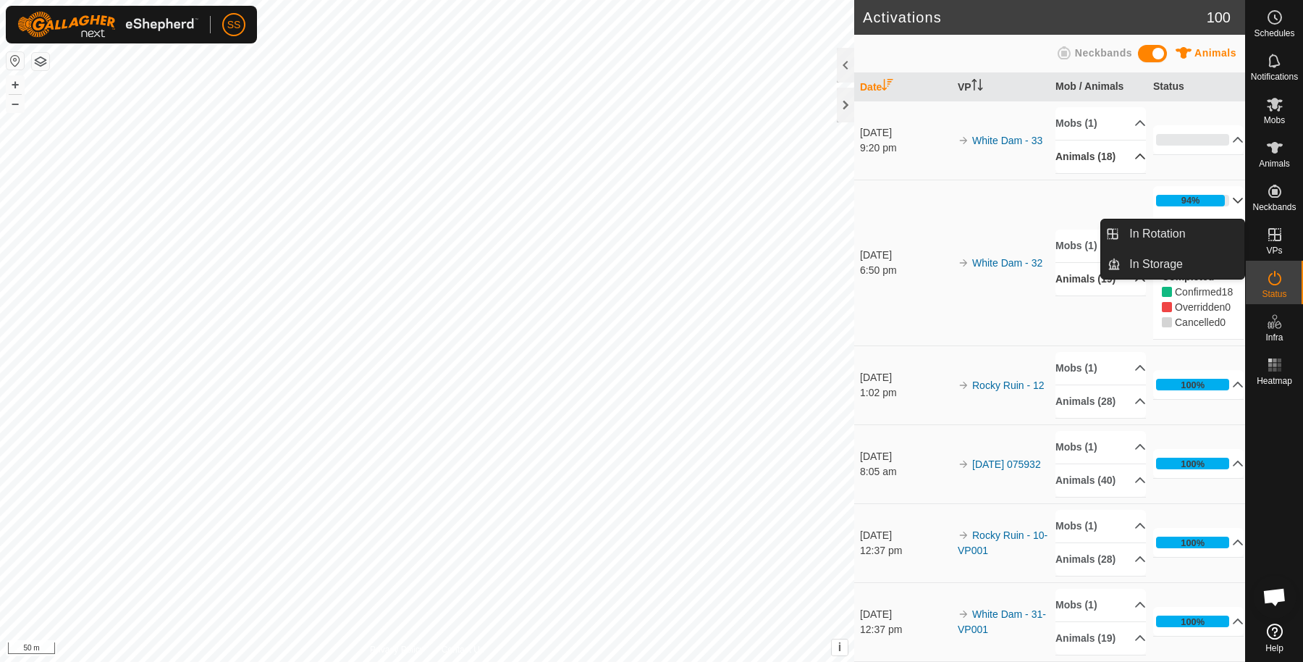
click at [1286, 225] on link "In Rotation" at bounding box center [1240, 235] width 124 height 29
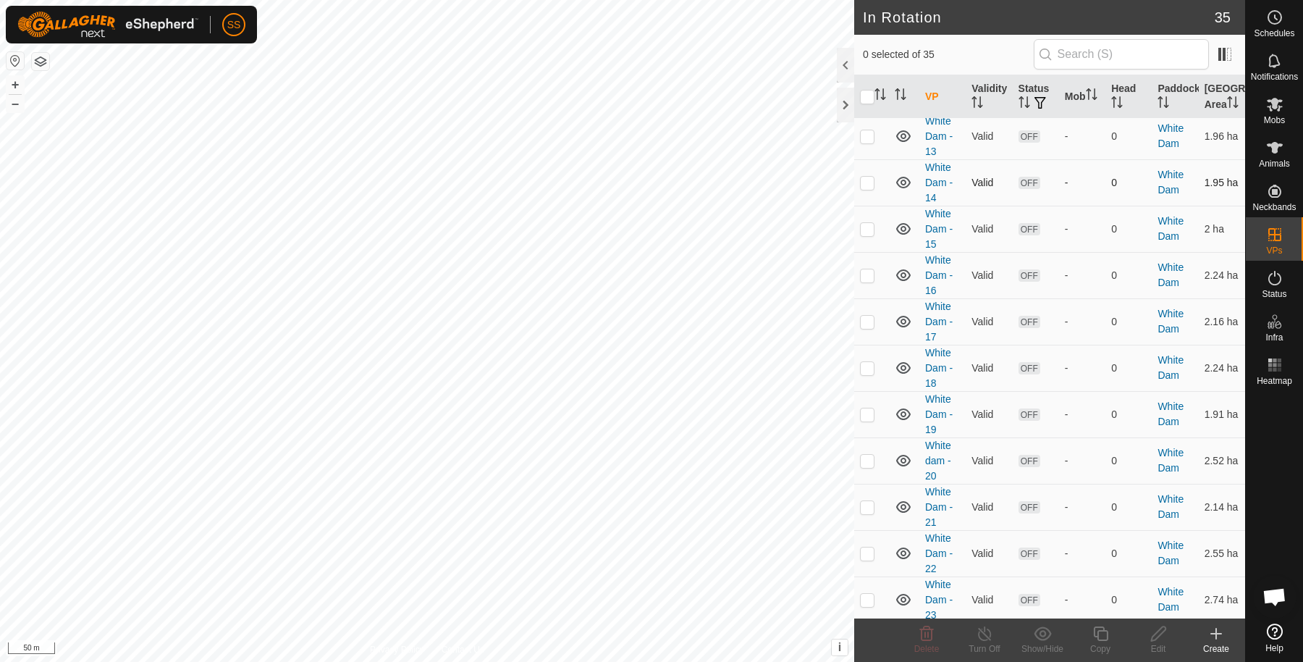
scroll to position [821, 0]
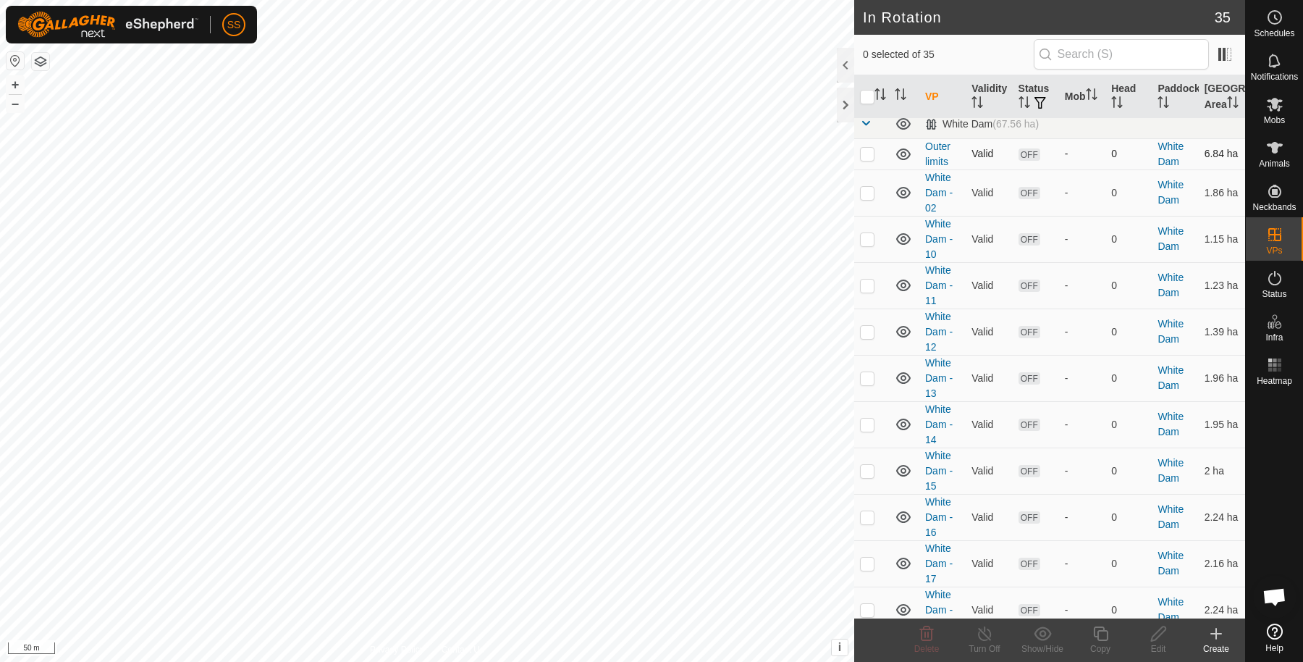
click at [866, 159] on p-checkbox at bounding box center [867, 154] width 14 height 12
checkbox input "false"
click at [868, 198] on p-checkbox at bounding box center [867, 193] width 14 height 12
checkbox input "true"
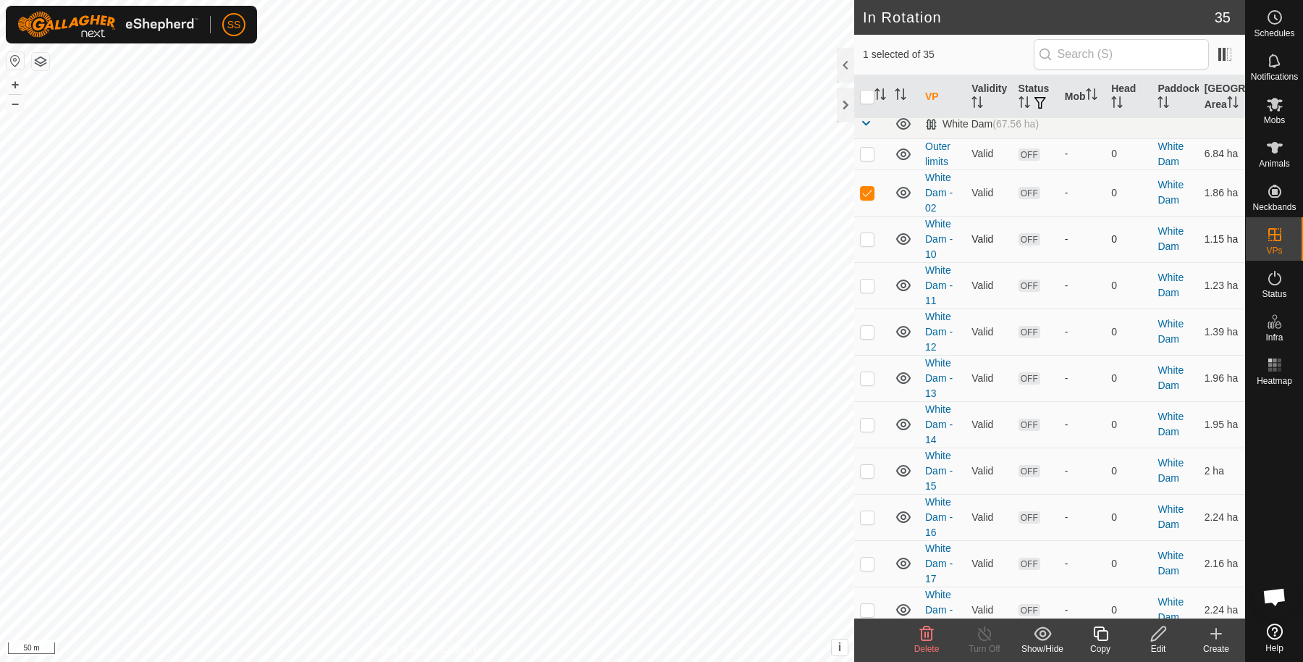
click at [866, 245] on p-checkbox at bounding box center [867, 239] width 14 height 12
checkbox input "true"
click at [871, 291] on p-checkbox at bounding box center [867, 285] width 14 height 12
checkbox input "true"
click at [866, 159] on p-checkbox at bounding box center [867, 154] width 14 height 12
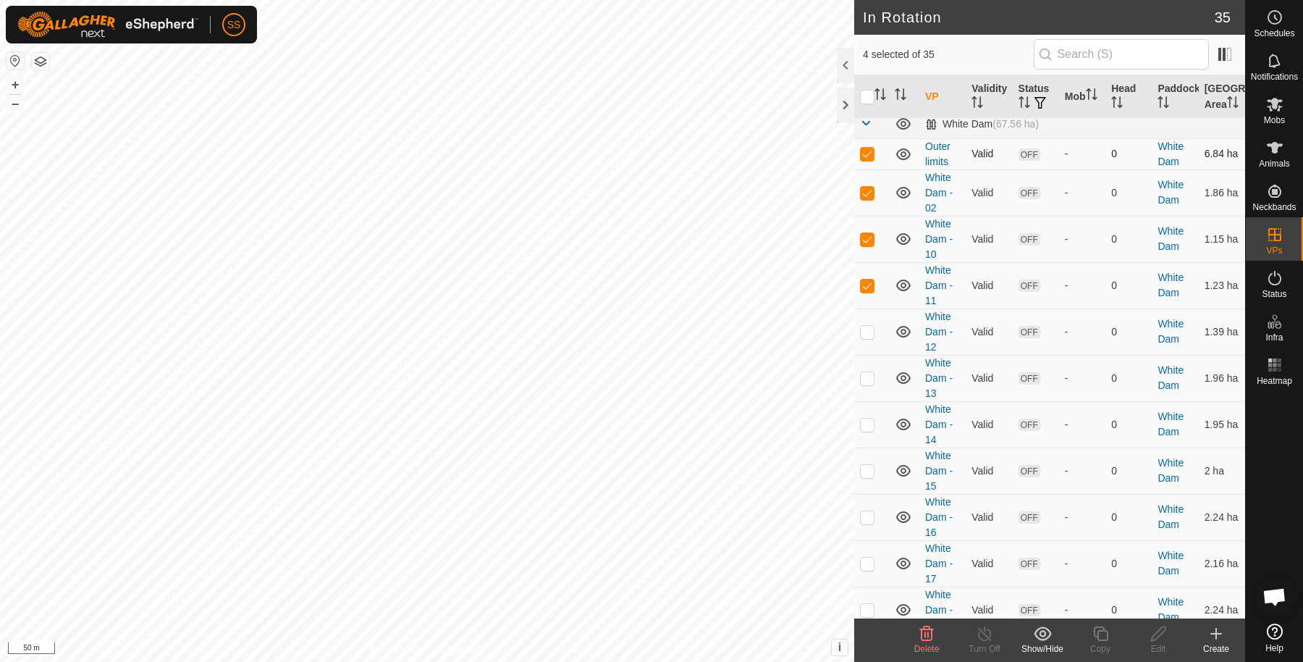
click at [866, 159] on p-checkbox at bounding box center [867, 154] width 14 height 12
checkbox input "false"
click at [858, 355] on td at bounding box center [871, 331] width 35 height 46
checkbox input "true"
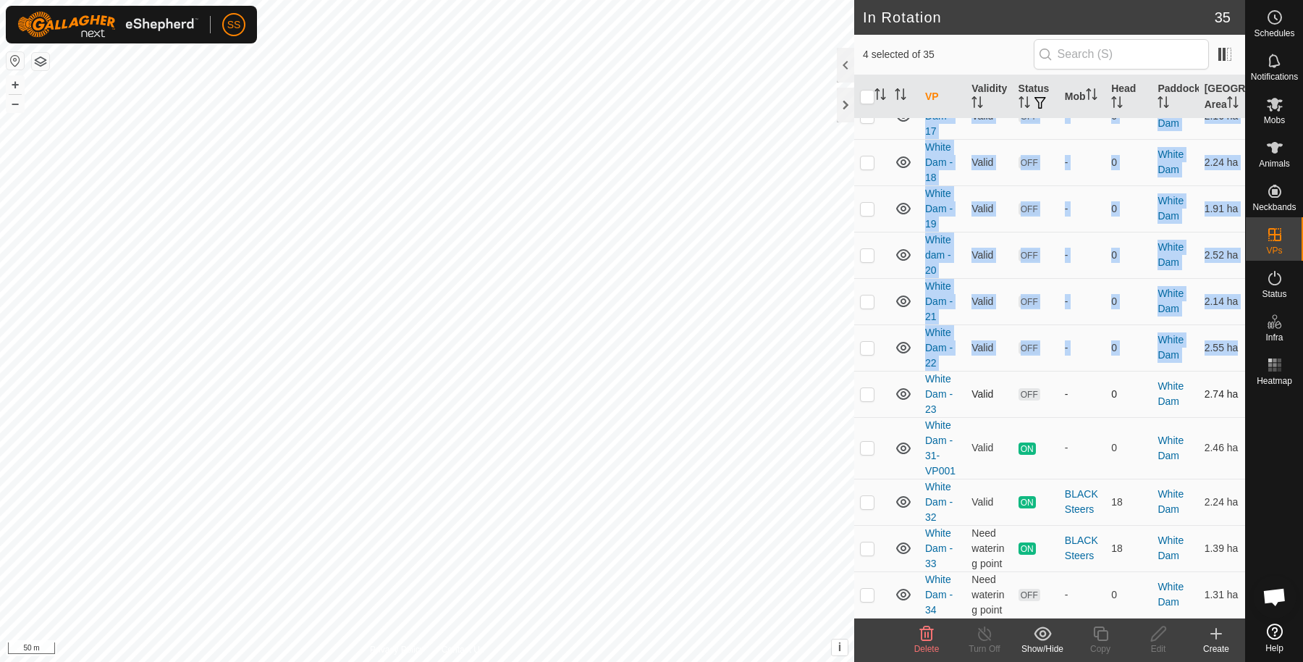
click at [872, 397] on p-checkbox at bounding box center [867, 394] width 14 height 12
checkbox input "true"
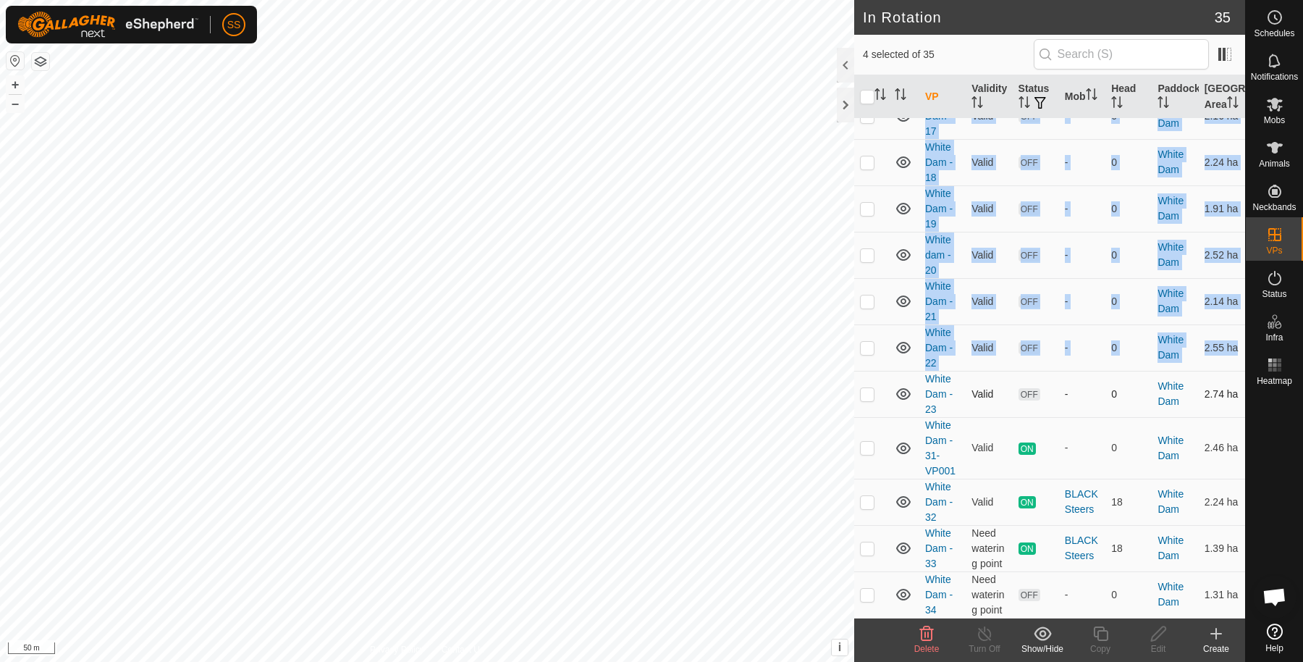
checkbox input "true"
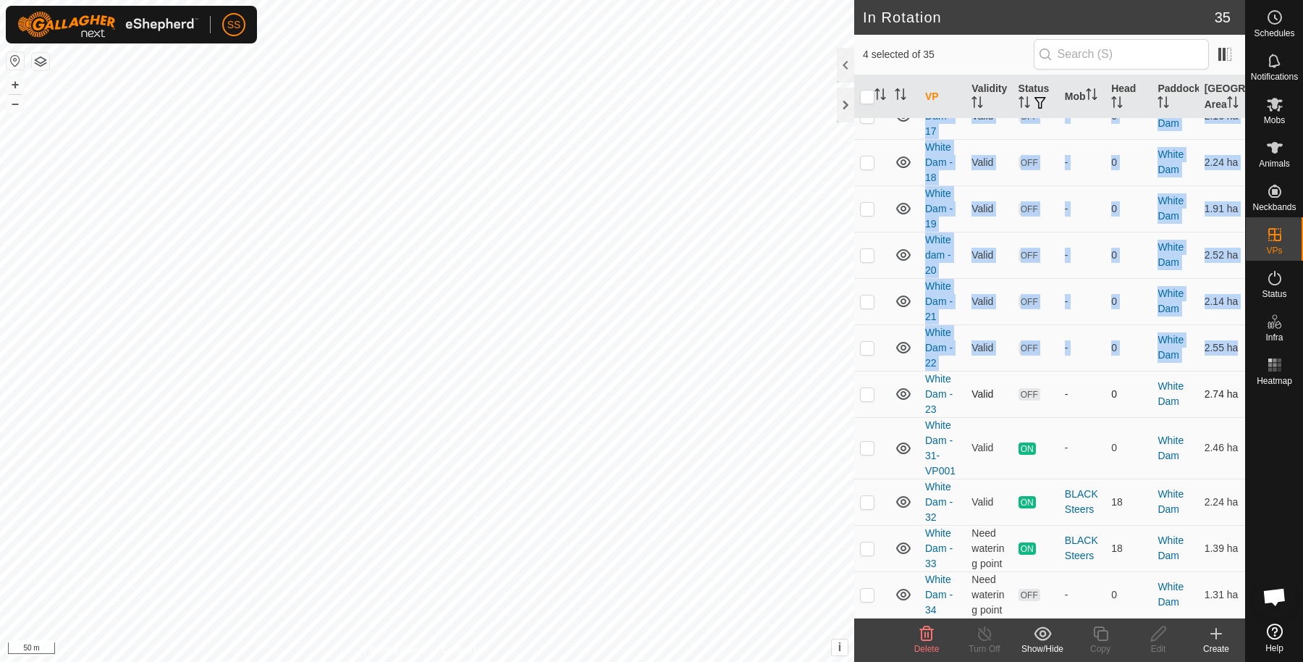
checkbox input "true"
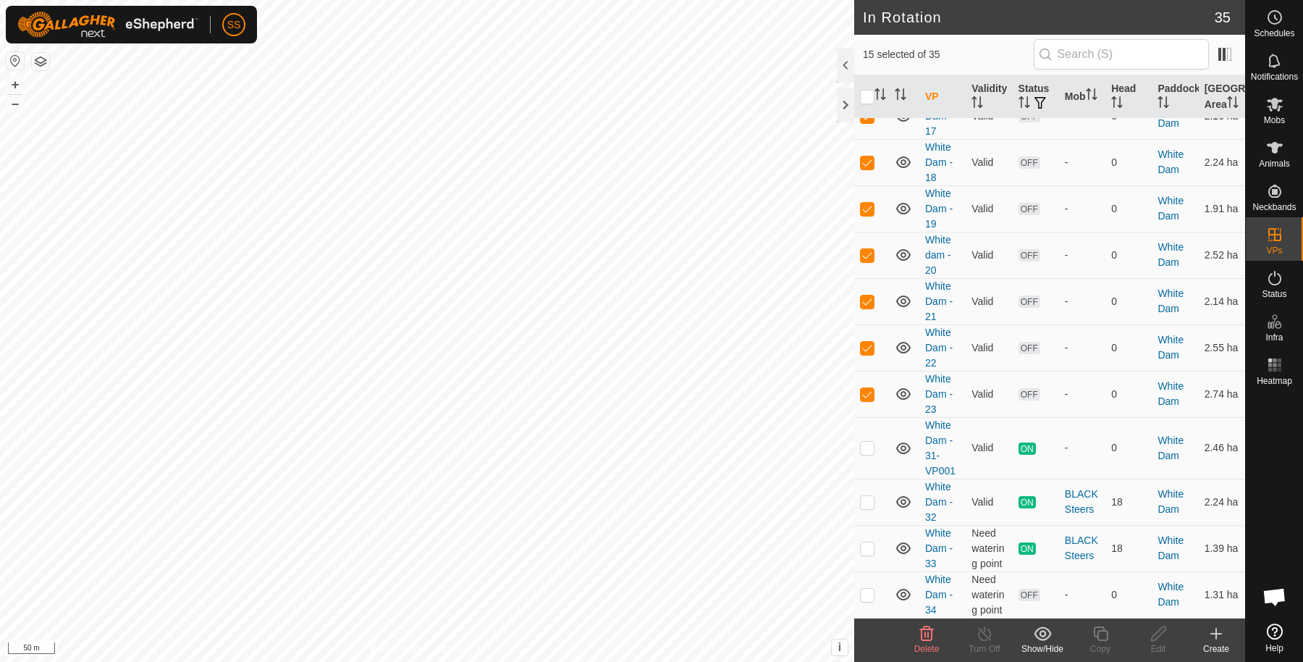
click at [931, 632] on icon at bounding box center [927, 633] width 14 height 14
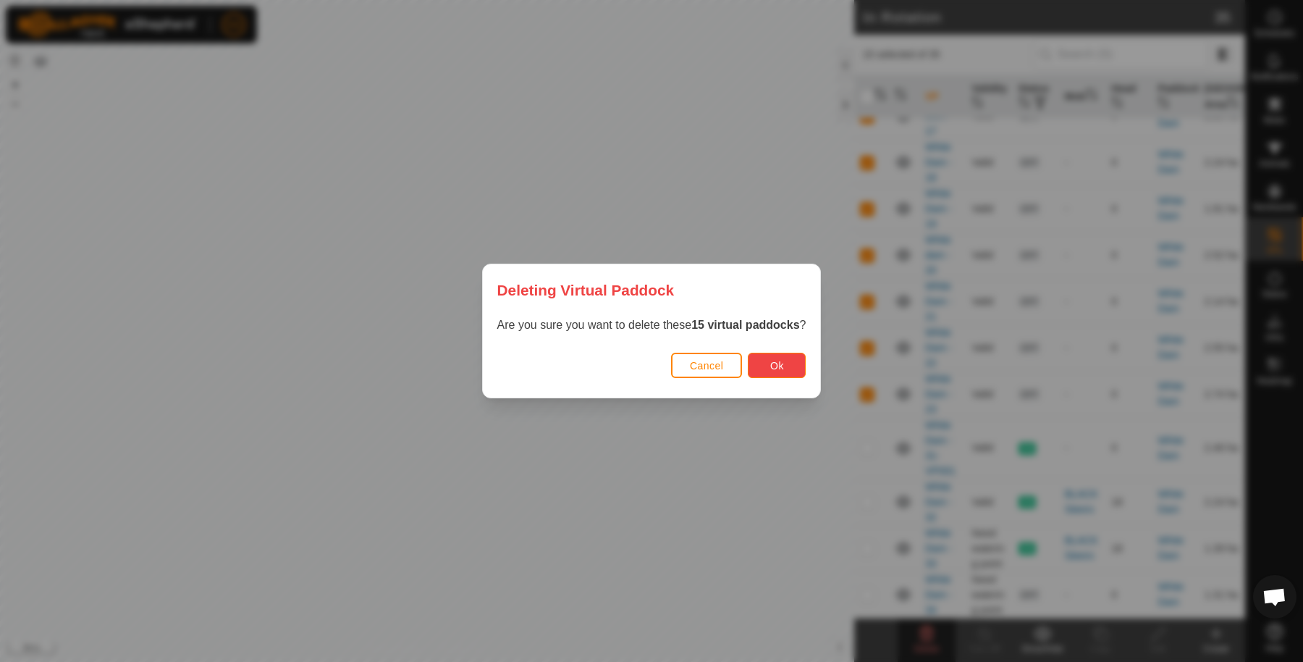
click at [789, 363] on button "Ok" at bounding box center [777, 365] width 58 height 25
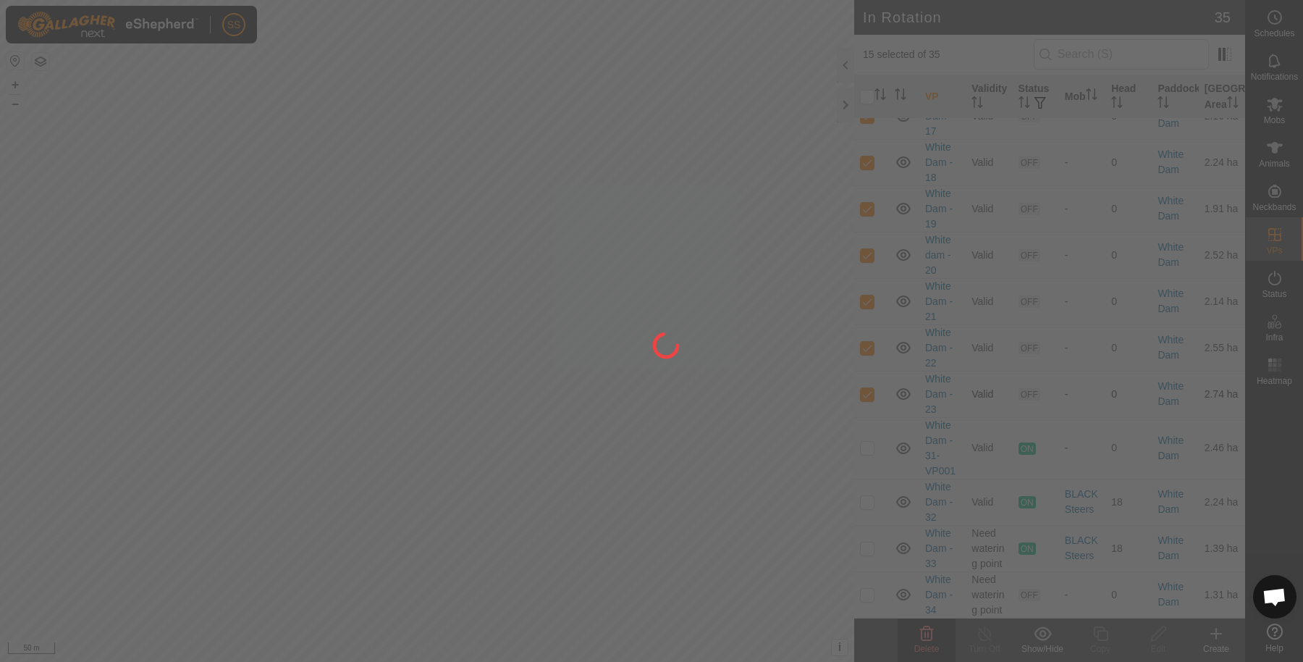
checkbox input "false"
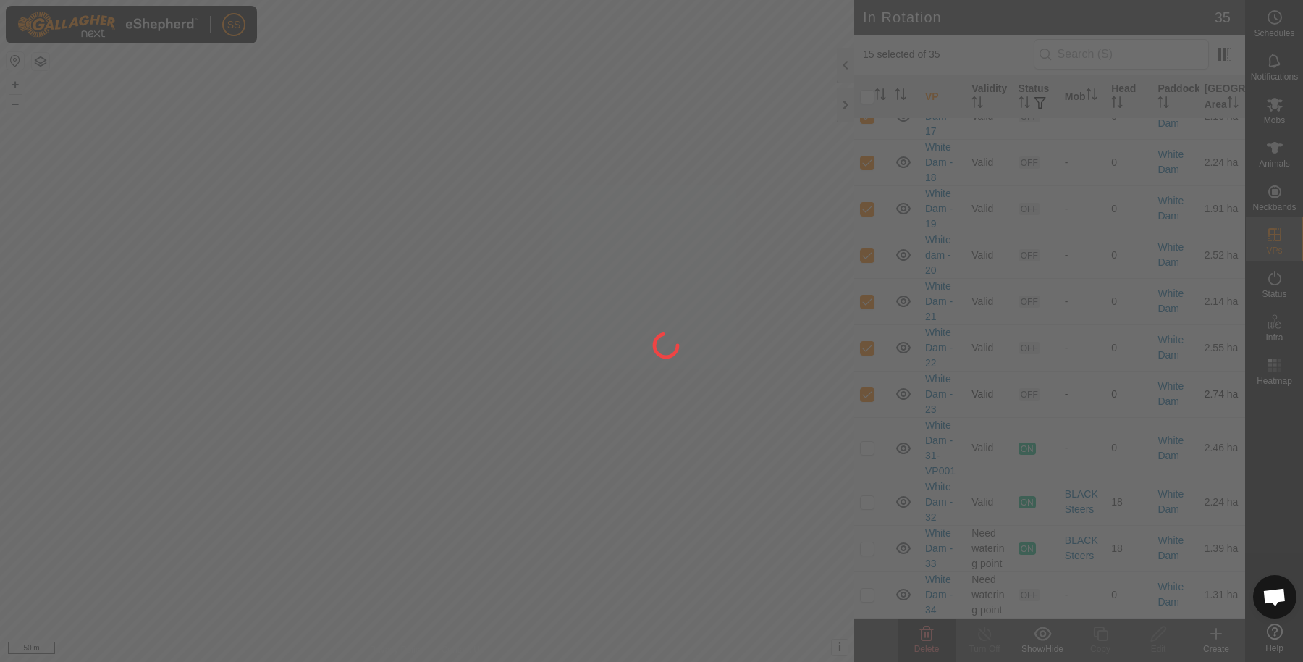
checkbox input "false"
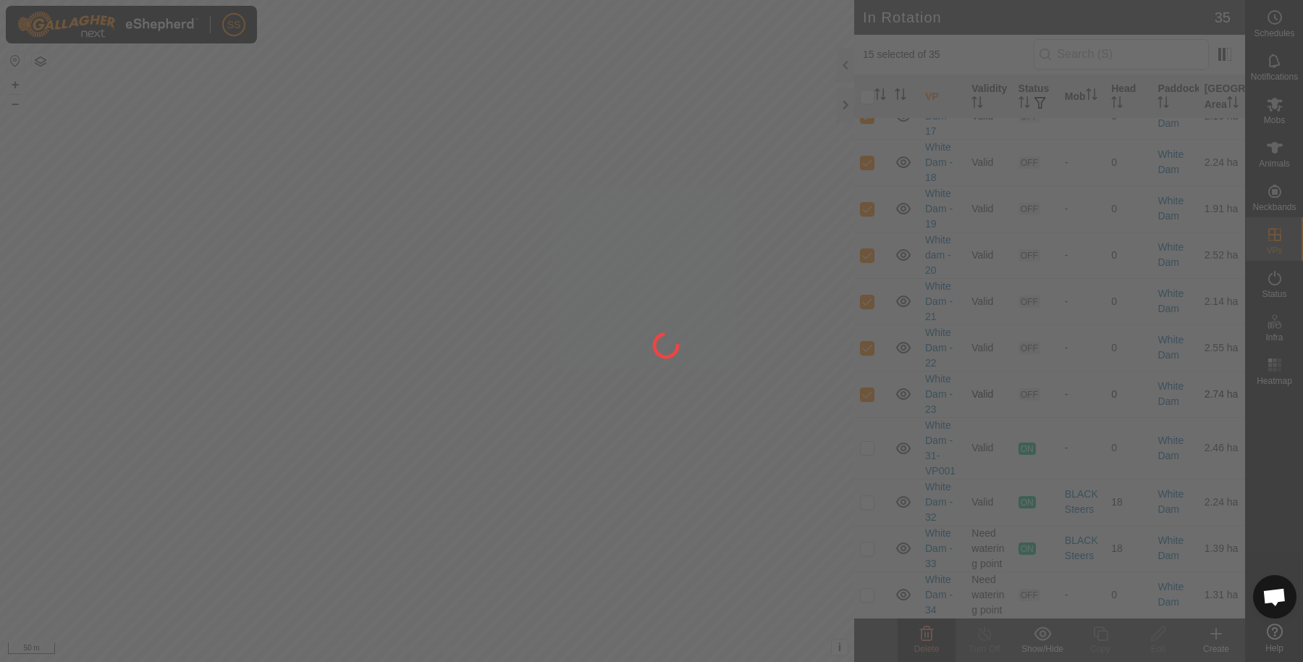
checkbox input "false"
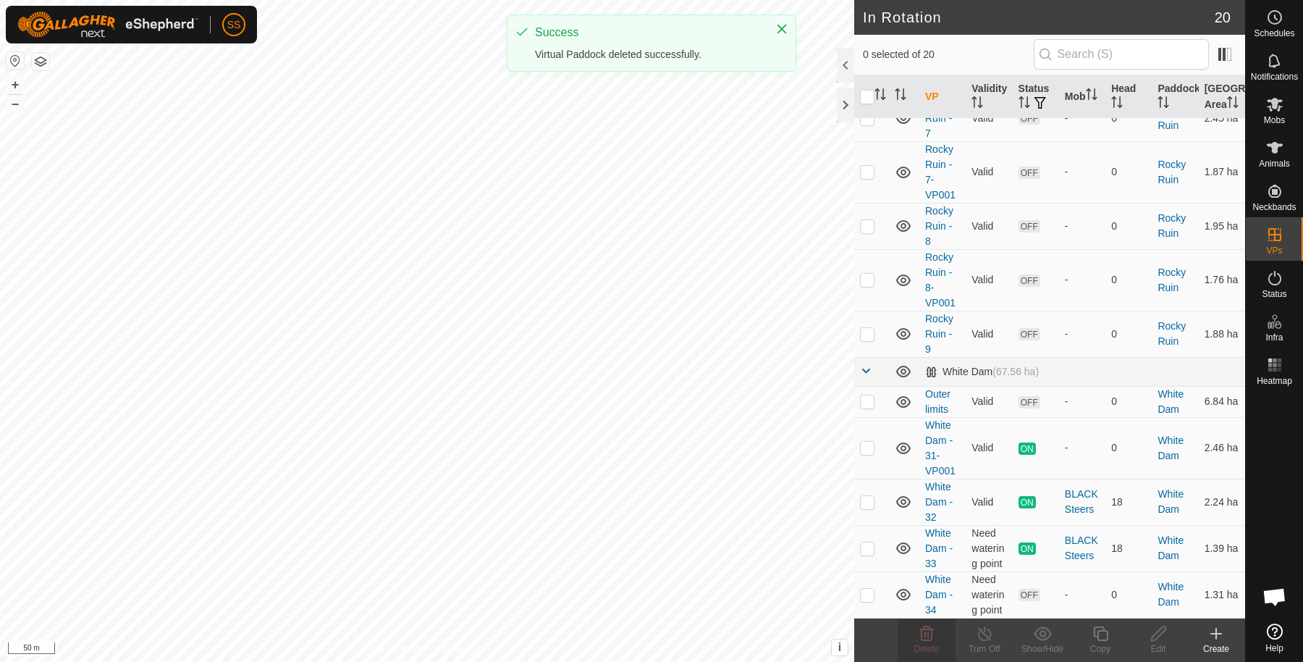
scroll to position [612, 0]
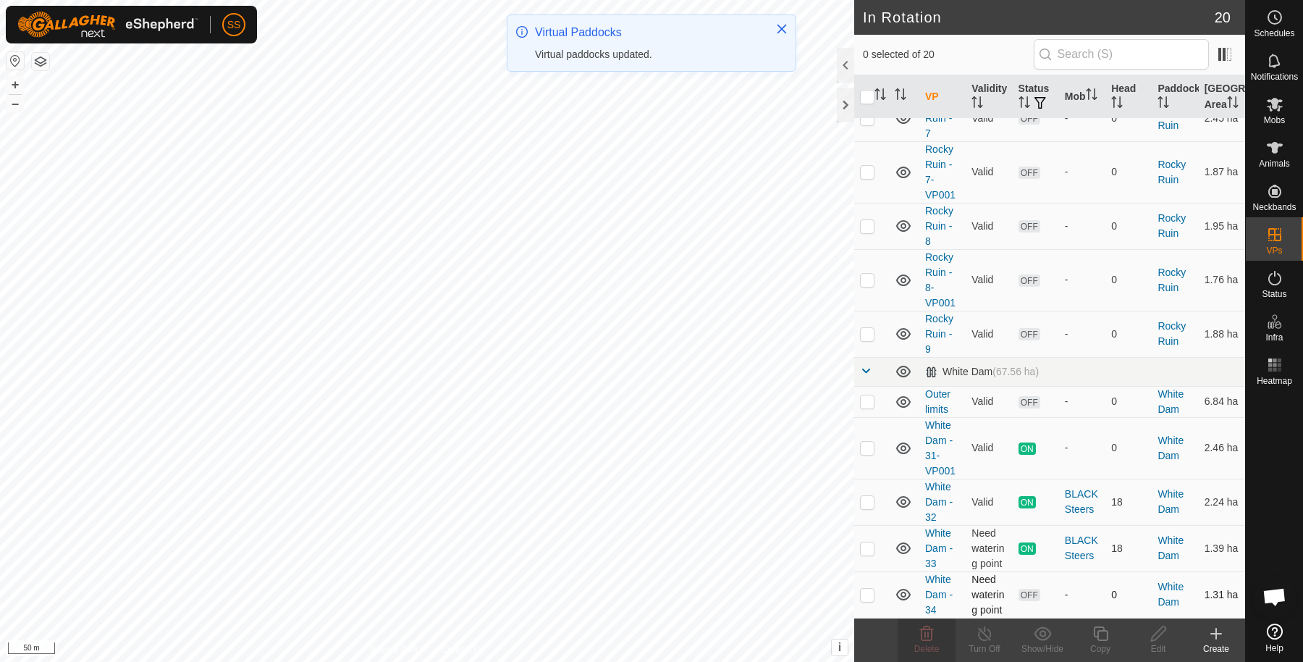
click at [872, 596] on p-checkbox at bounding box center [867, 594] width 14 height 12
checkbox input "false"
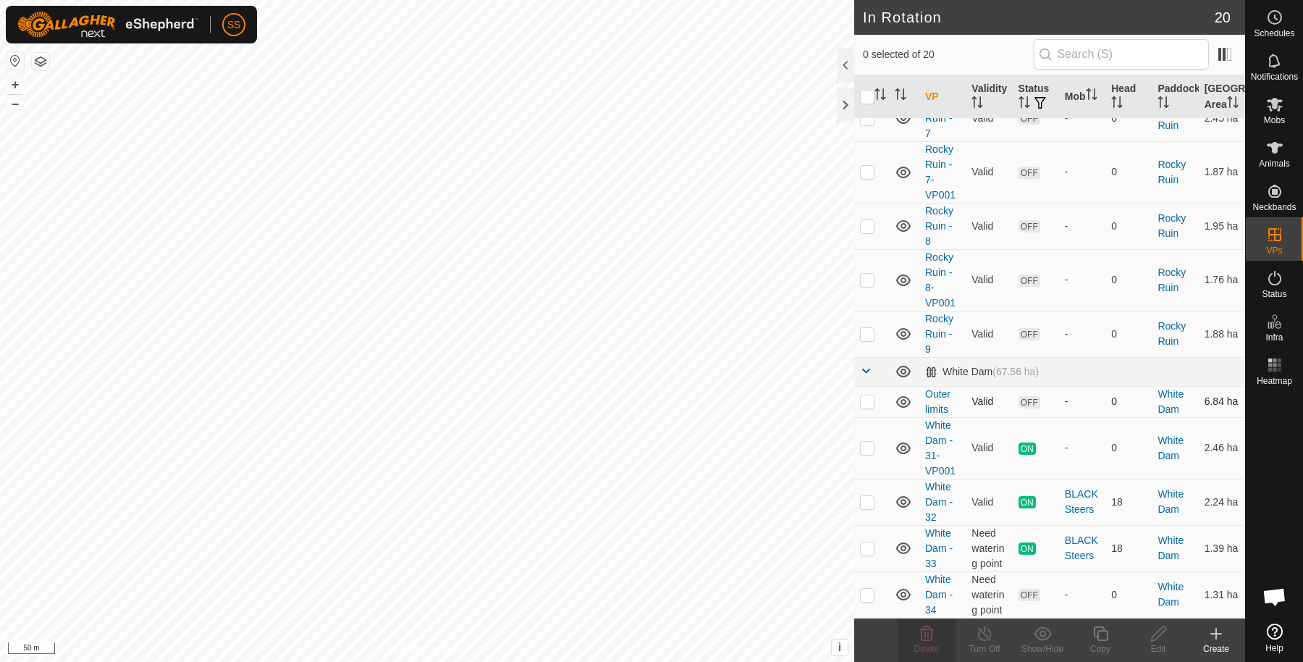
click at [872, 405] on p-checkbox at bounding box center [867, 401] width 14 height 12
click at [871, 405] on p-checkbox at bounding box center [867, 401] width 14 height 12
checkbox input "false"
click at [866, 455] on td at bounding box center [871, 448] width 35 height 62
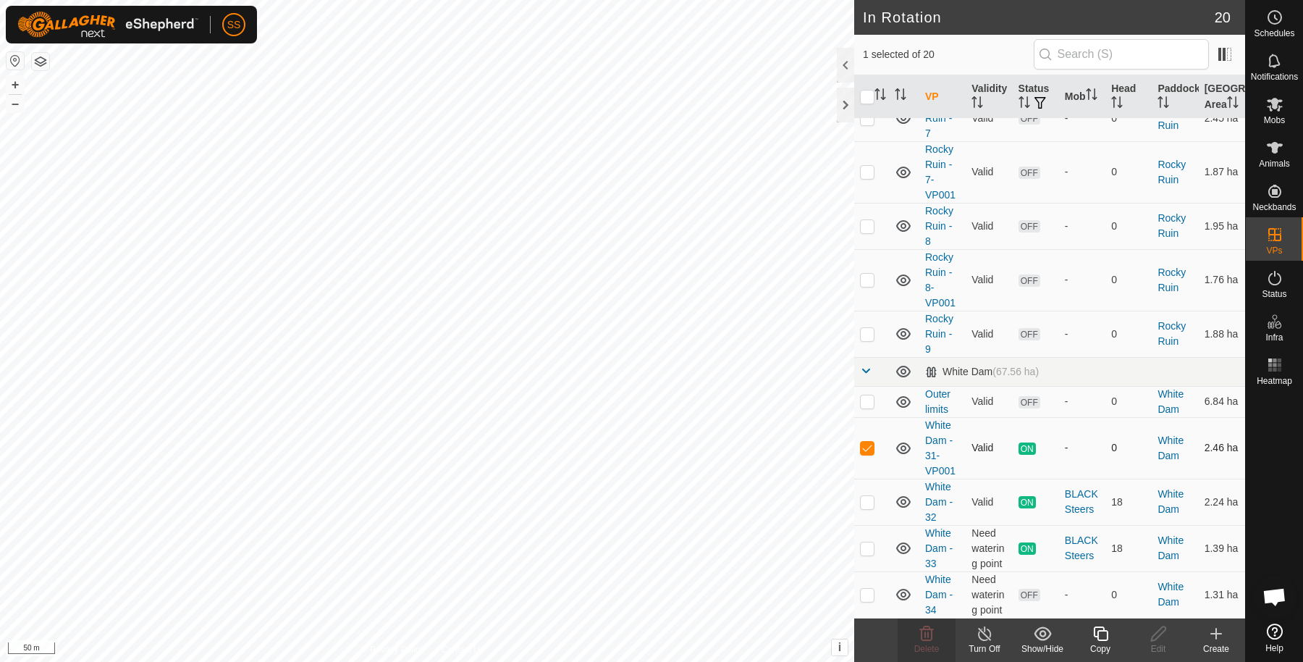
checkbox input "false"
click at [865, 504] on p-checkbox at bounding box center [867, 502] width 14 height 12
click at [869, 500] on p-checkbox at bounding box center [867, 502] width 14 height 12
checkbox input "false"
click at [866, 552] on p-checkbox at bounding box center [867, 548] width 14 height 12
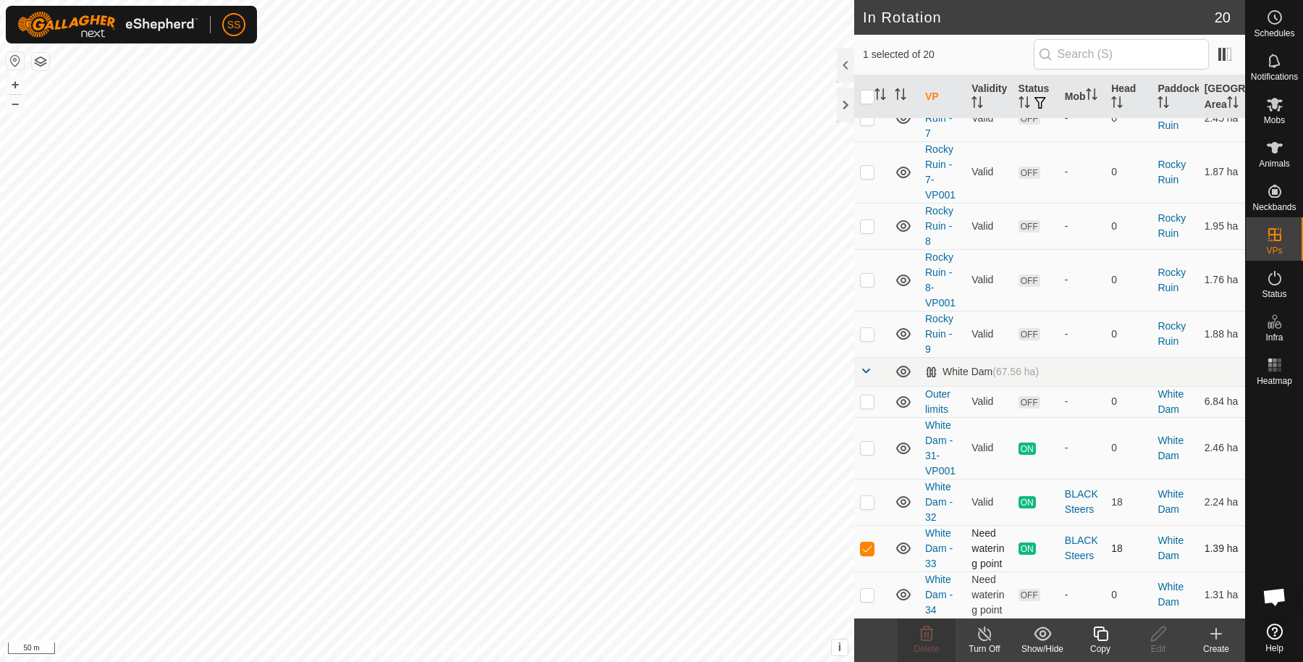
click at [869, 548] on p-checkbox at bounding box center [867, 548] width 14 height 12
checkbox input "false"
click at [871, 596] on p-checkbox at bounding box center [867, 594] width 14 height 12
click at [864, 598] on p-checkbox at bounding box center [867, 594] width 14 height 12
checkbox input "false"
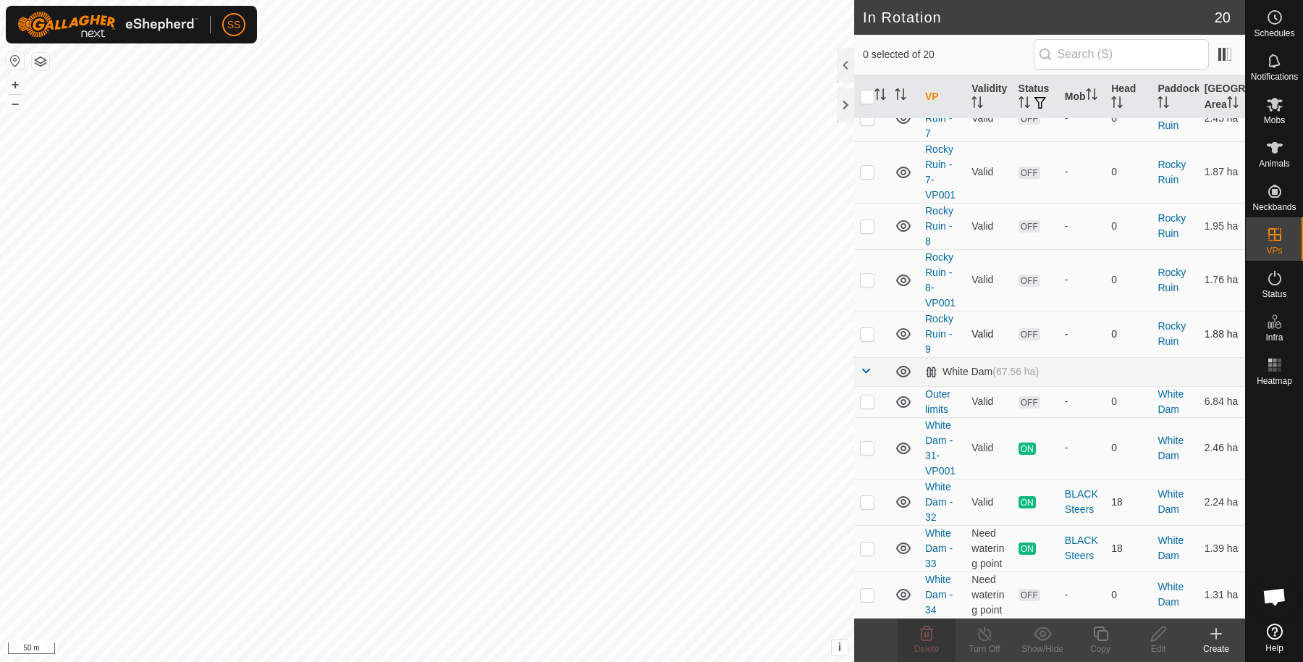
click at [877, 339] on td at bounding box center [871, 334] width 35 height 46
click at [874, 340] on td at bounding box center [871, 334] width 35 height 46
checkbox input "false"
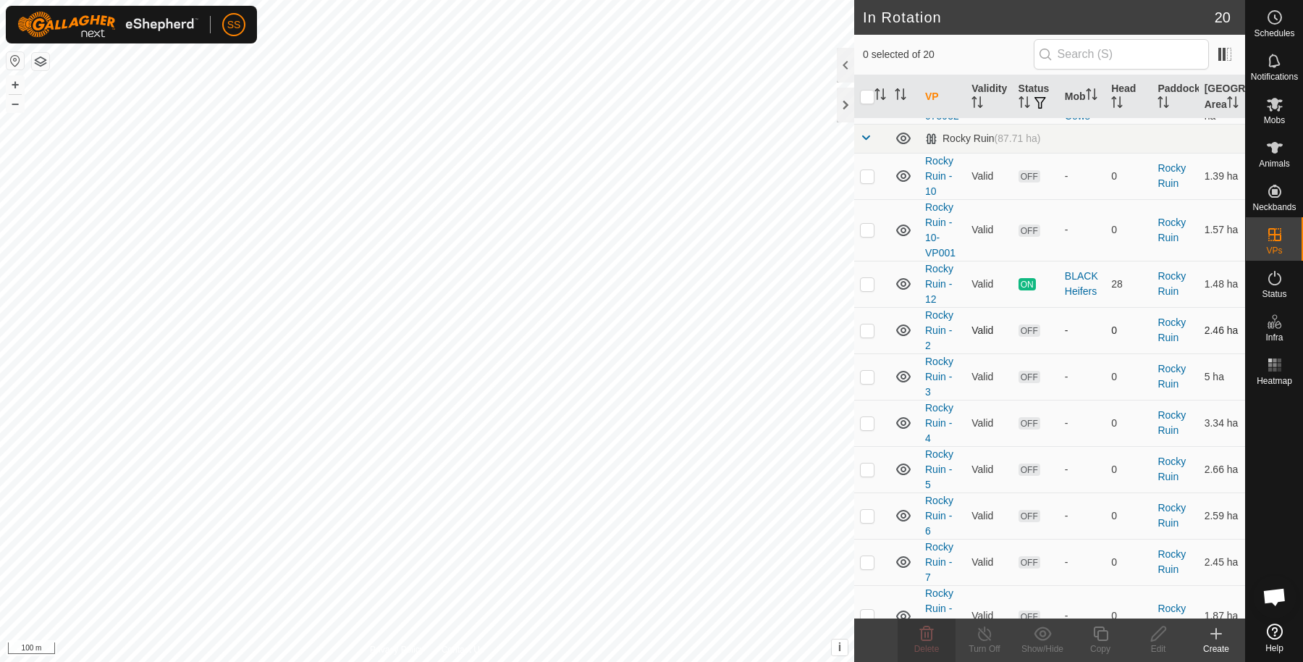
scroll to position [0, 0]
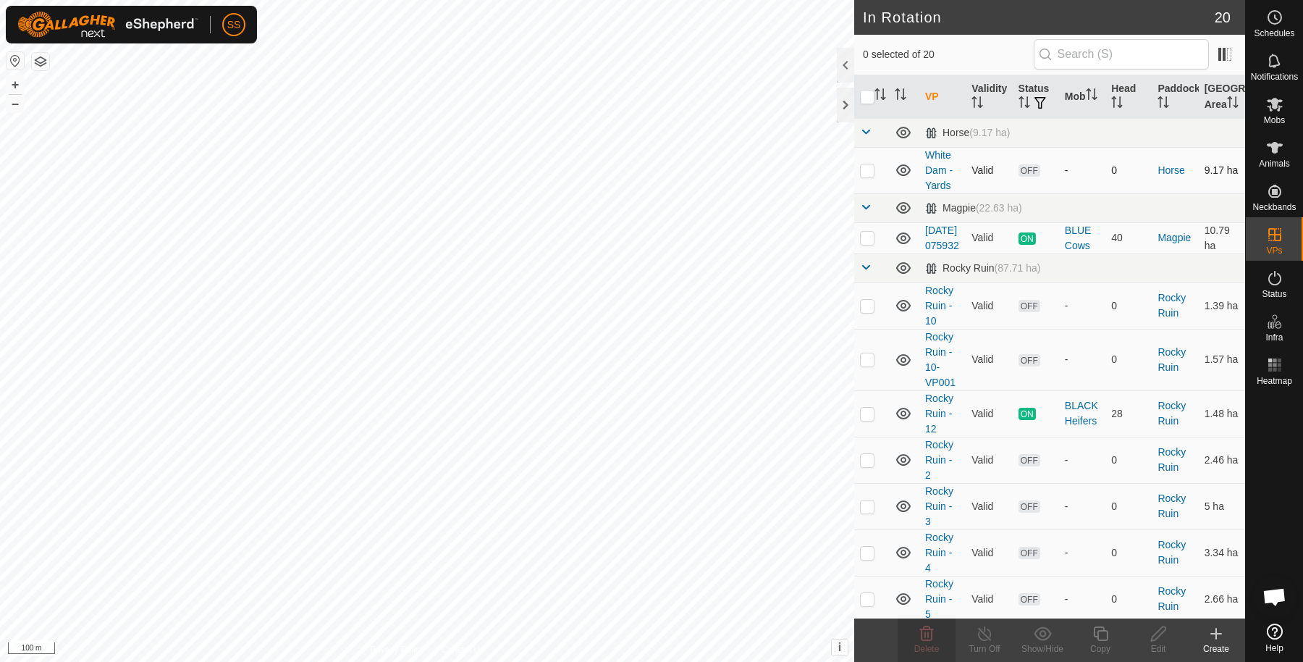
click at [869, 176] on p-checkbox at bounding box center [867, 170] width 14 height 12
checkbox input "true"
click at [1156, 637] on icon at bounding box center [1158, 633] width 18 height 17
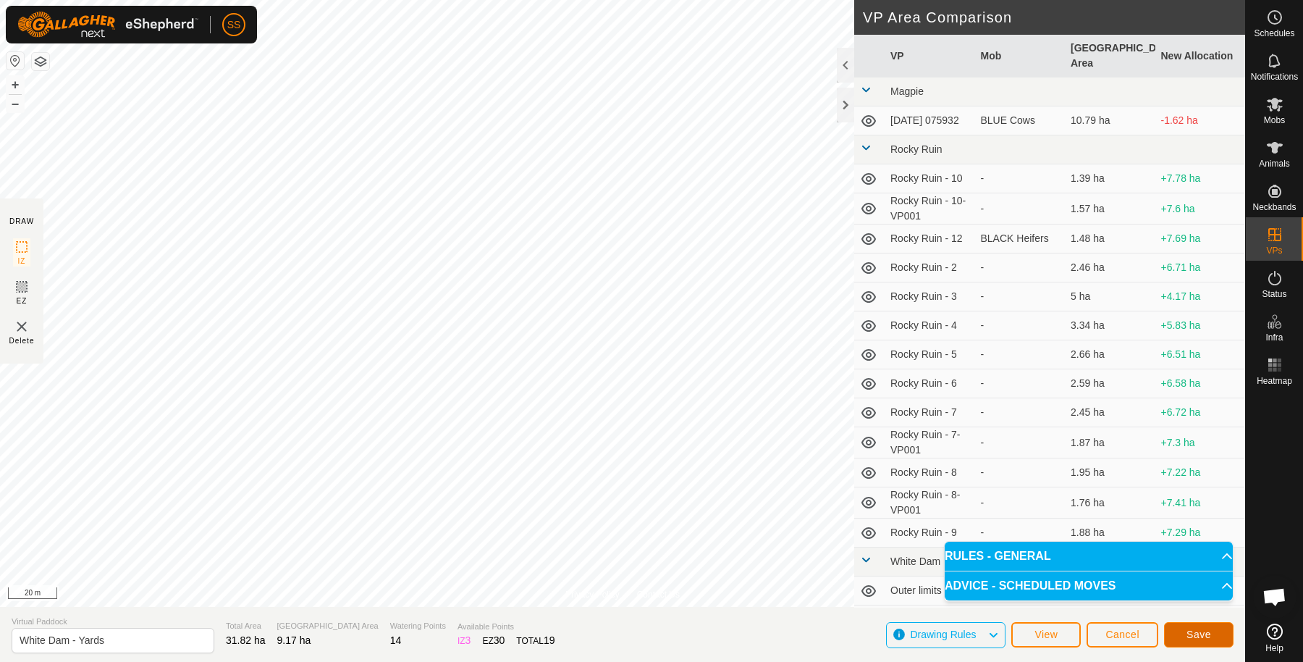
click at [1176, 633] on button "Save" at bounding box center [1198, 634] width 69 height 25
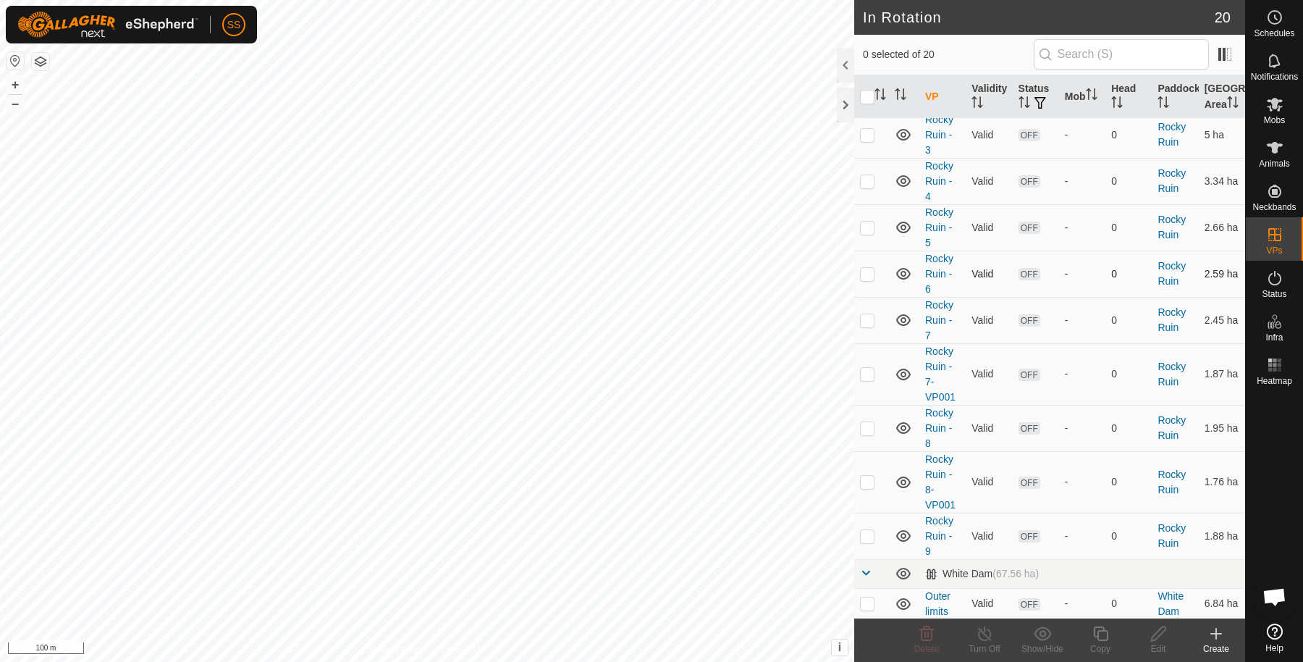
scroll to position [130, 0]
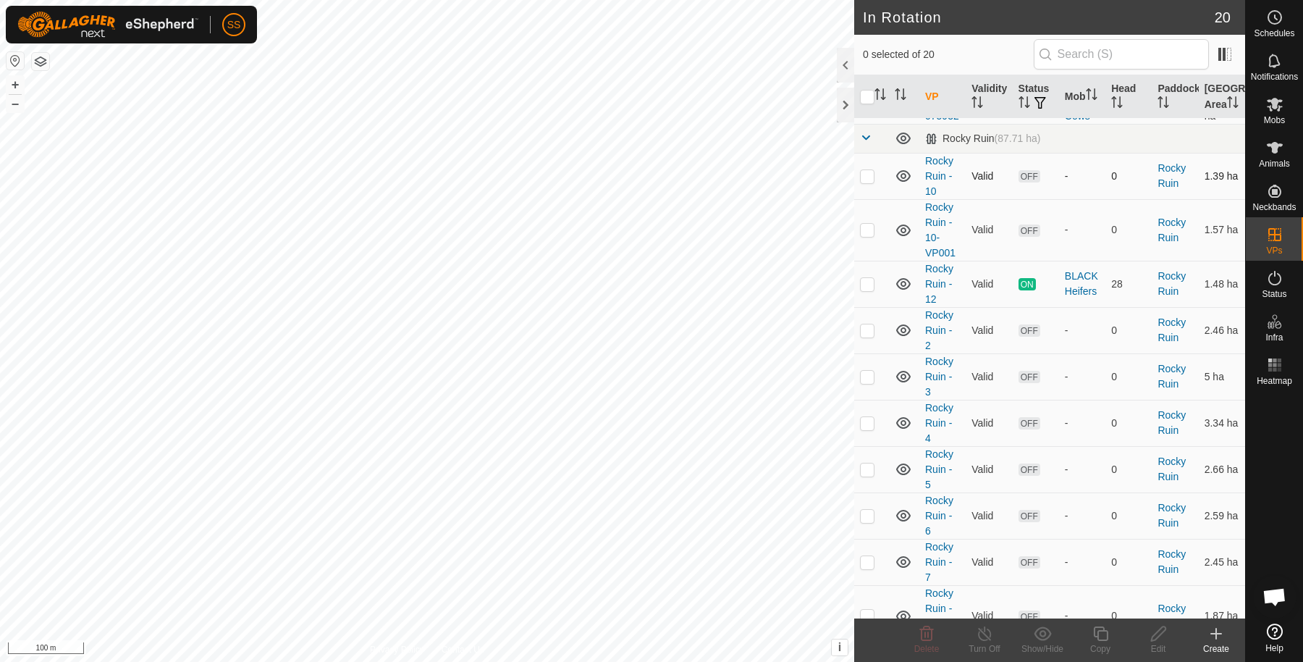
click at [863, 182] on p-checkbox at bounding box center [867, 176] width 14 height 12
checkbox input "true"
click at [868, 235] on p-checkbox at bounding box center [867, 230] width 14 height 12
checkbox input "true"
click at [865, 336] on p-checkbox at bounding box center [867, 330] width 14 height 12
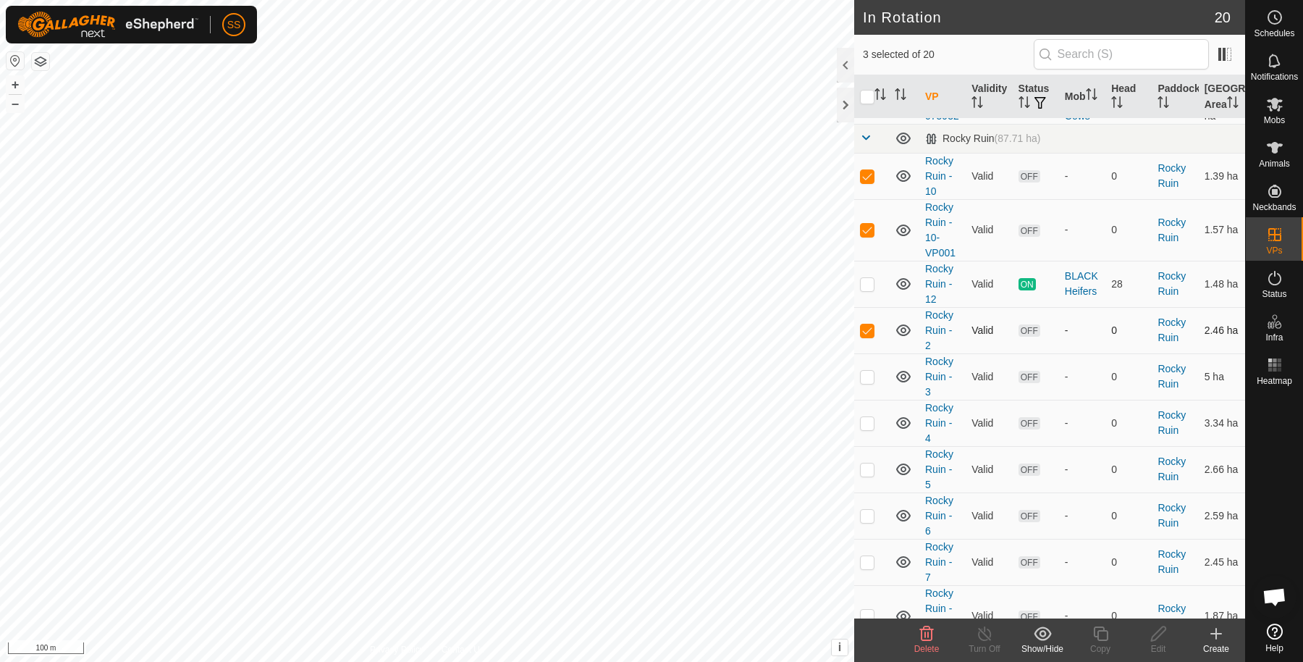
click at [865, 336] on p-checkbox at bounding box center [867, 330] width 14 height 12
click at [865, 353] on td at bounding box center [871, 330] width 35 height 46
click at [868, 353] on td at bounding box center [871, 330] width 35 height 46
checkbox input "false"
click at [865, 382] on p-checkbox at bounding box center [867, 377] width 14 height 12
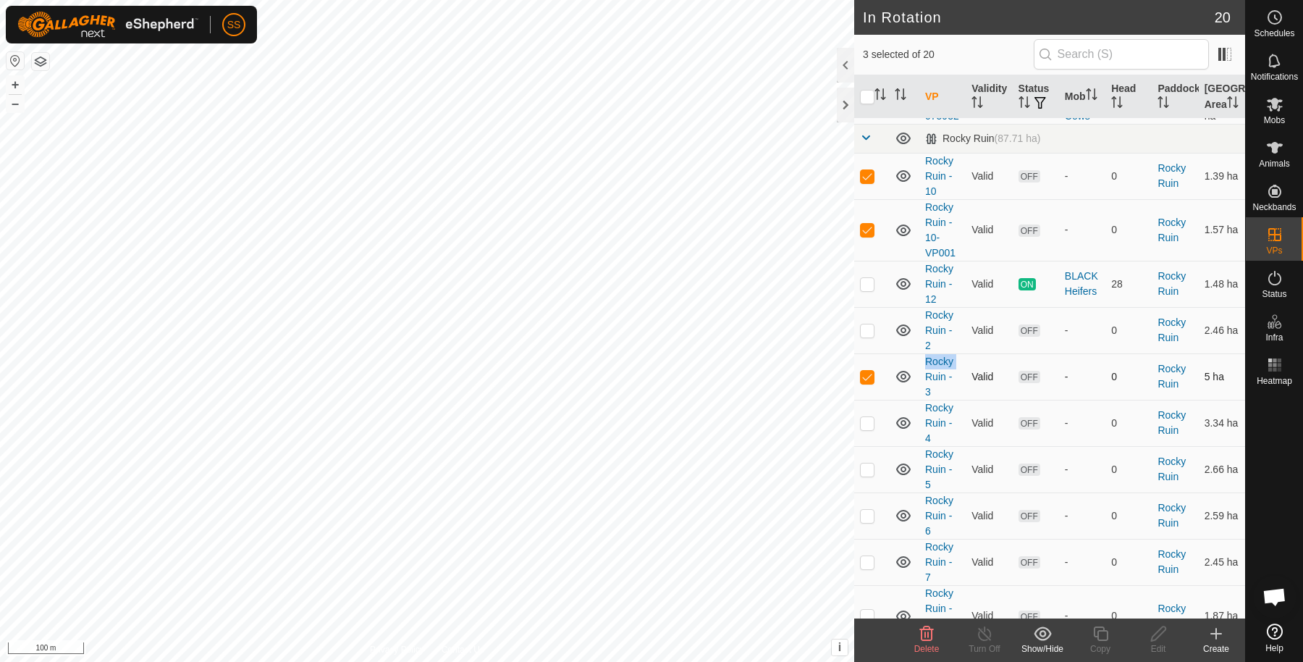
click at [865, 382] on p-checkbox at bounding box center [867, 377] width 14 height 12
checkbox input "false"
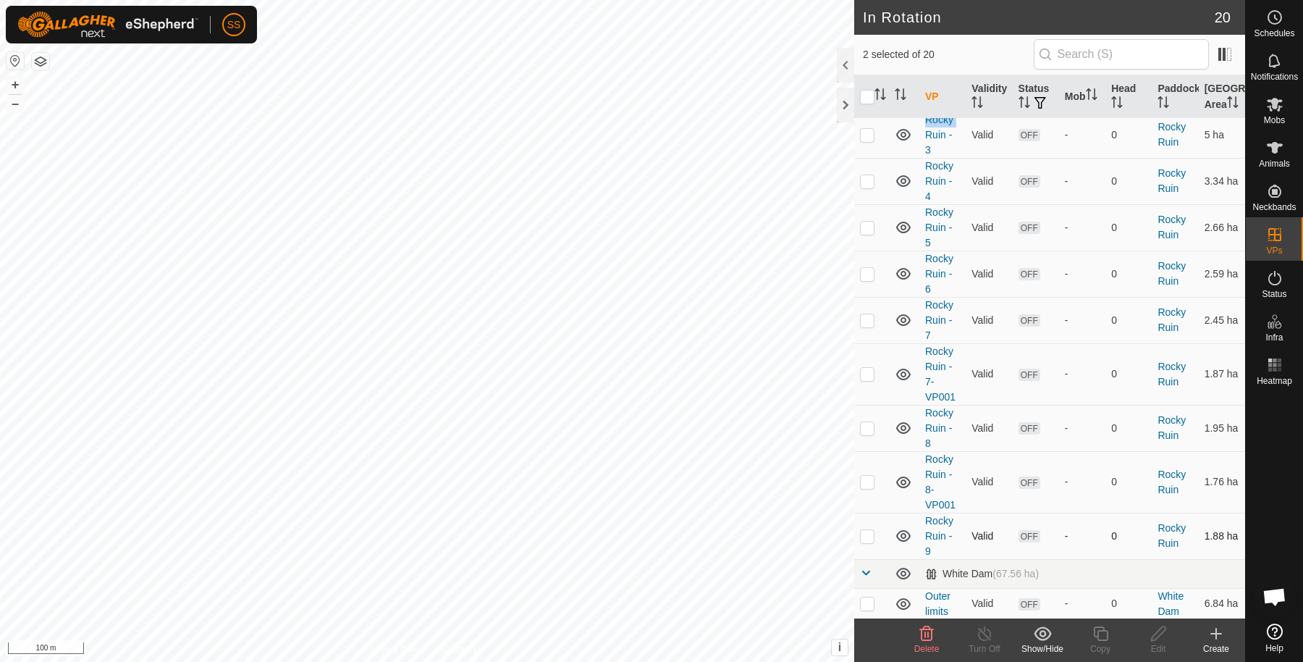
scroll to position [612, 0]
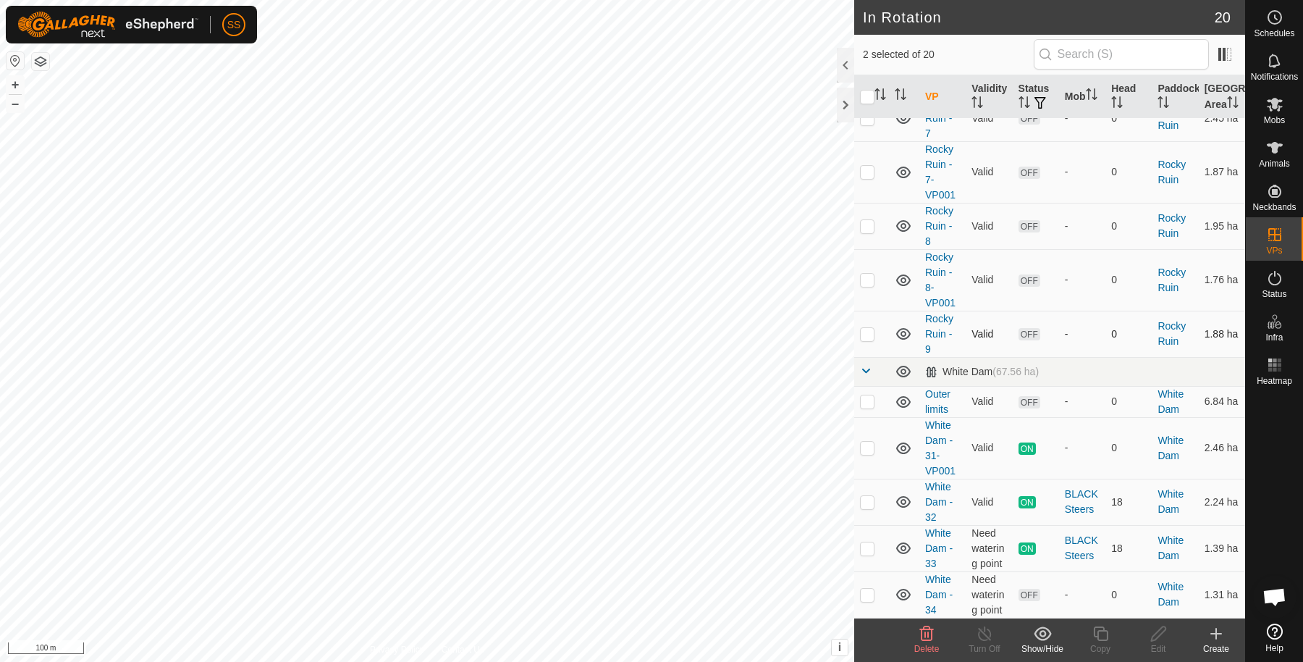
click at [872, 330] on p-checkbox at bounding box center [867, 334] width 14 height 12
checkbox input "true"
click at [864, 283] on p-checkbox at bounding box center [867, 280] width 14 height 12
checkbox input "true"
click at [866, 221] on td at bounding box center [871, 226] width 35 height 46
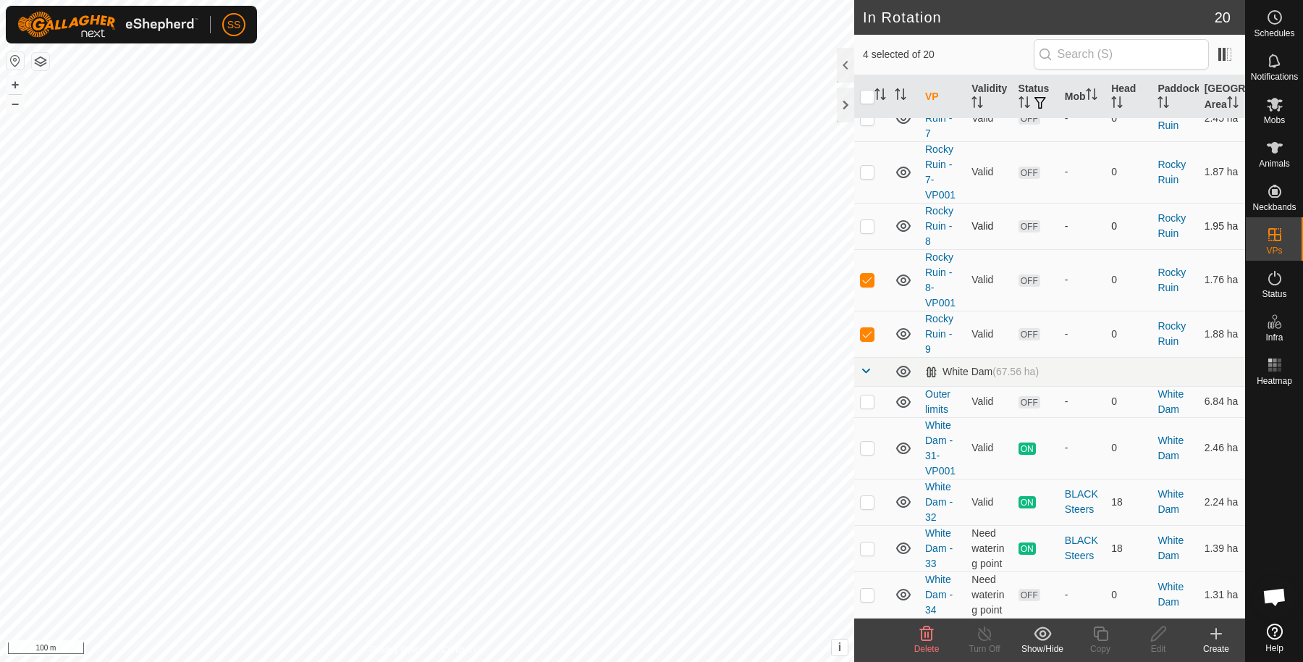
checkbox input "true"
click at [865, 174] on p-checkbox at bounding box center [867, 172] width 14 height 12
checkbox input "true"
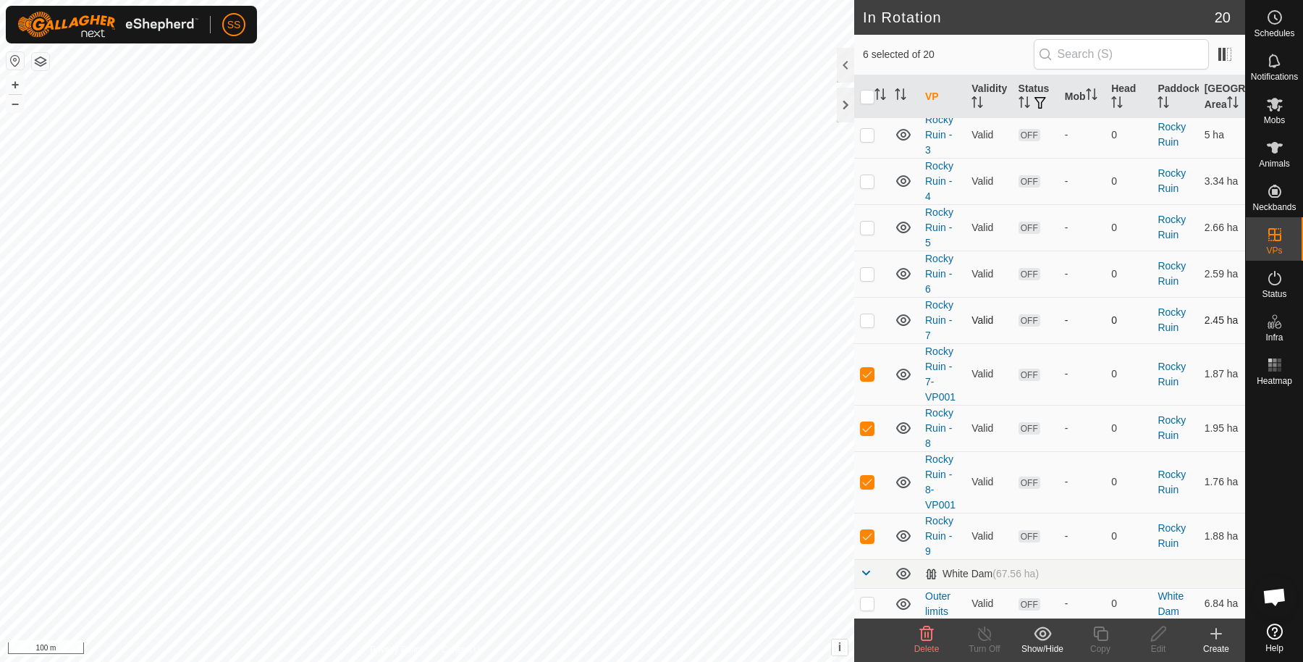
click at [864, 326] on p-checkbox at bounding box center [867, 320] width 14 height 12
checkbox input "true"
click at [862, 297] on td at bounding box center [871, 273] width 35 height 46
checkbox input "true"
click at [866, 250] on td at bounding box center [871, 227] width 35 height 46
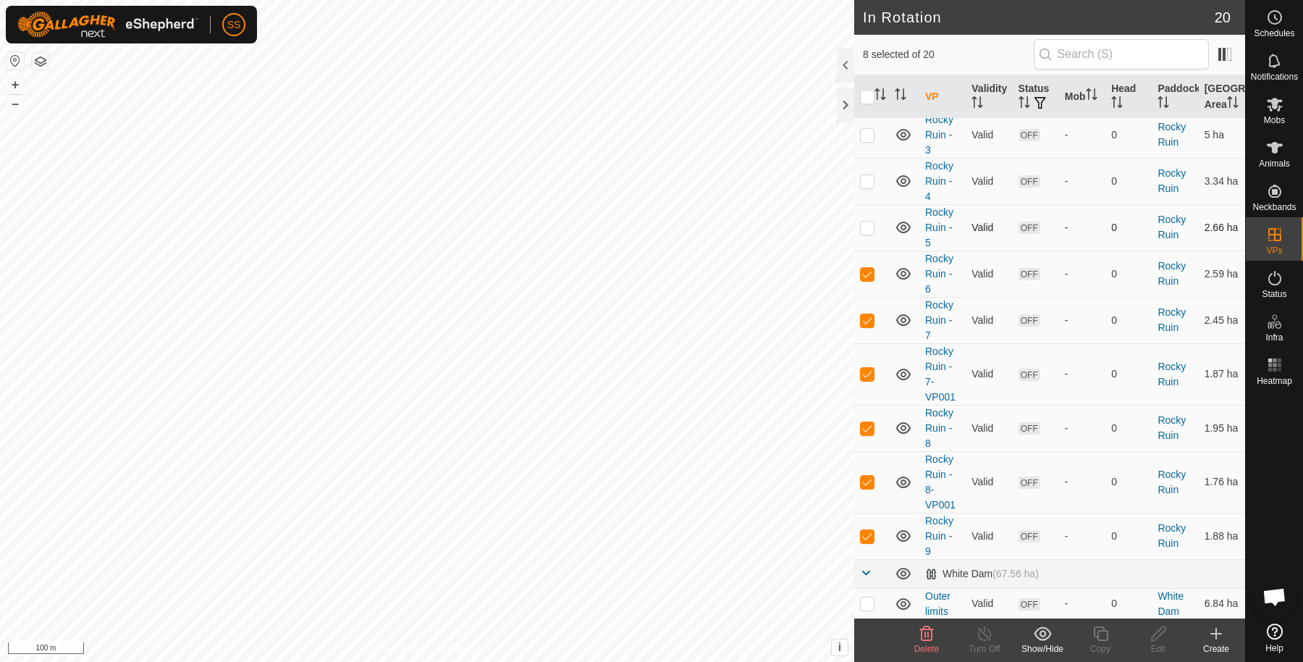
checkbox input "true"
click at [932, 634] on icon at bounding box center [926, 633] width 17 height 17
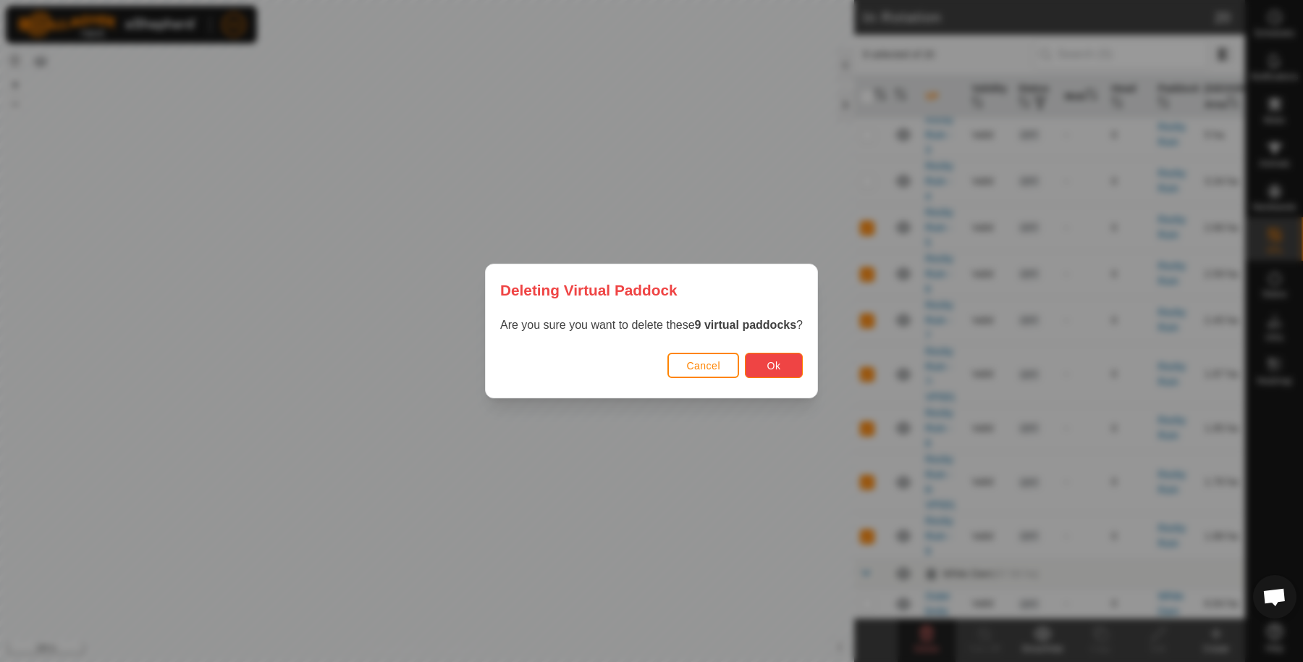
click at [793, 366] on button "Ok" at bounding box center [774, 365] width 58 height 25
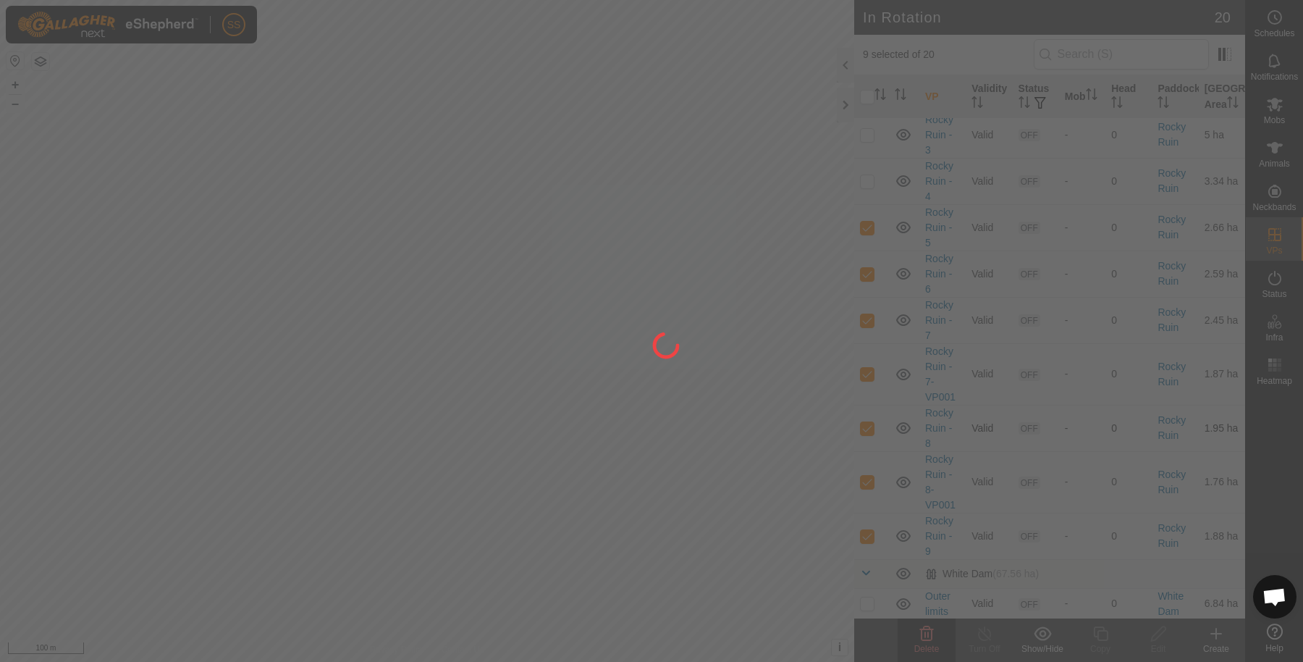
checkbox input "false"
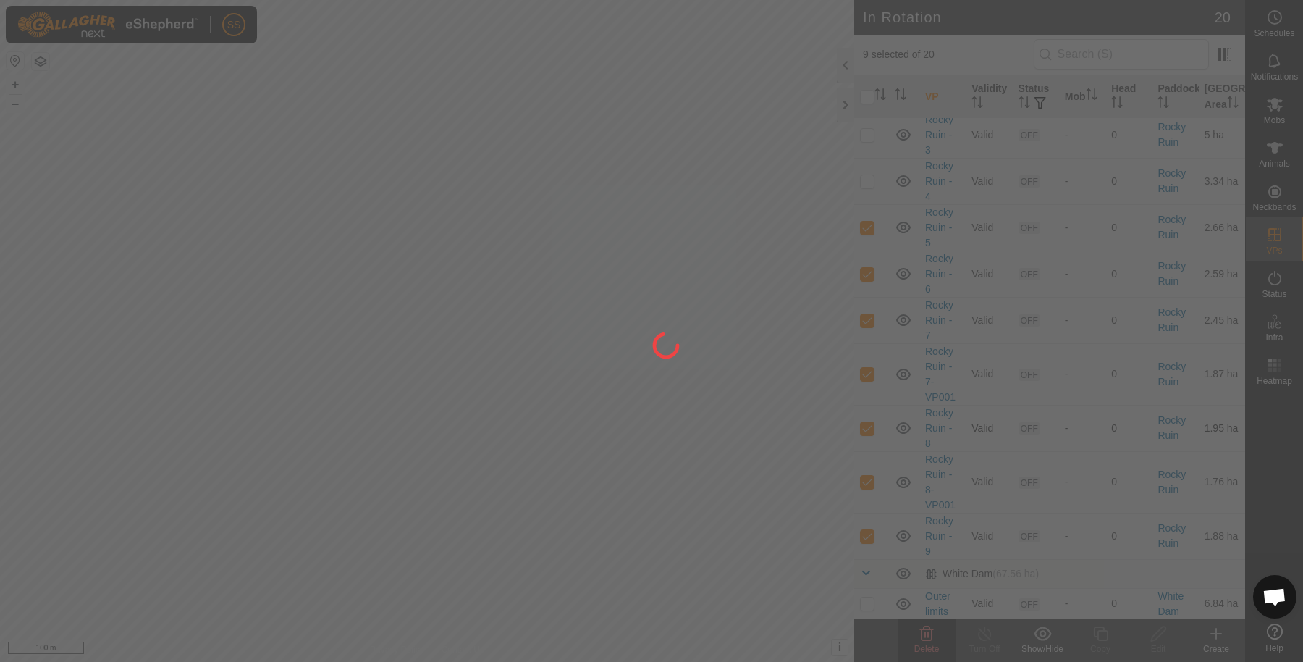
checkbox input "false"
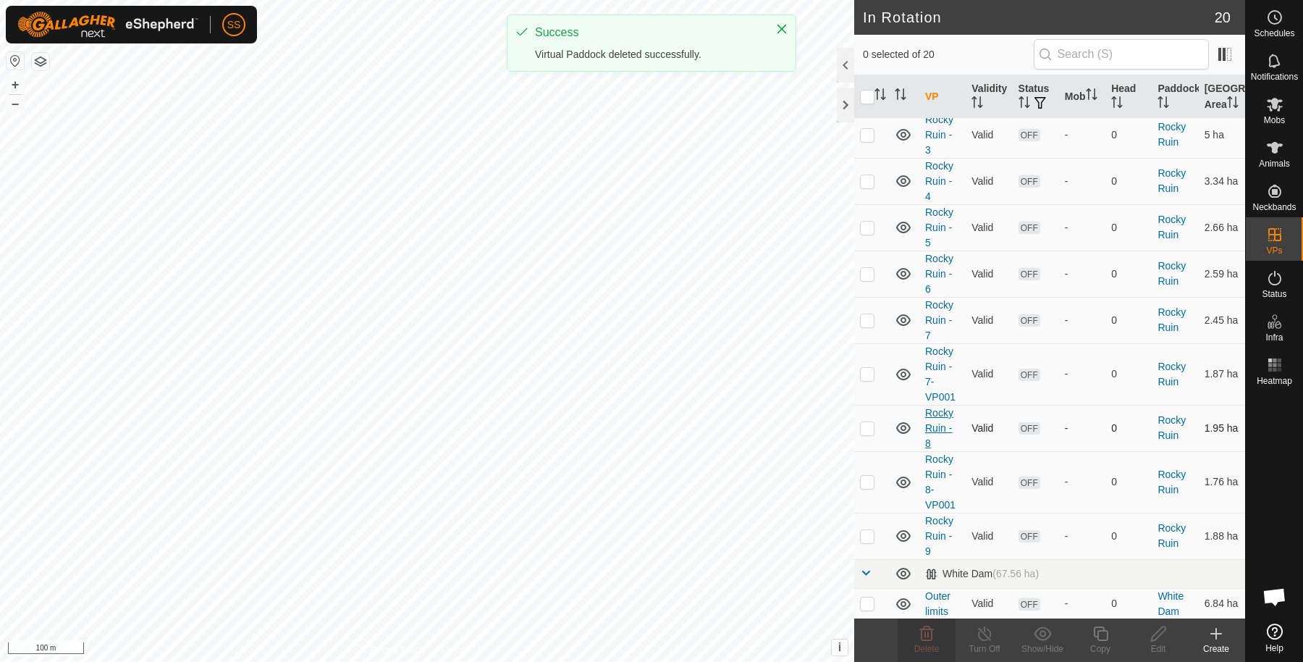
scroll to position [152, 0]
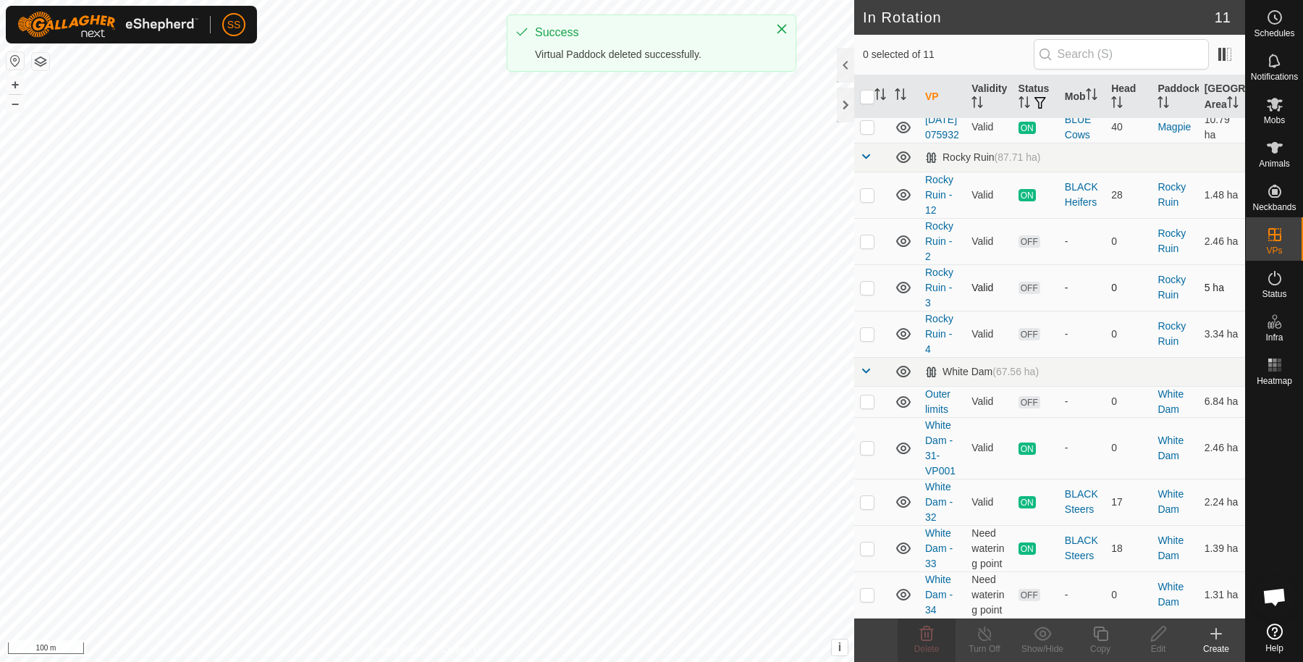
click at [866, 290] on p-checkbox at bounding box center [867, 288] width 14 height 12
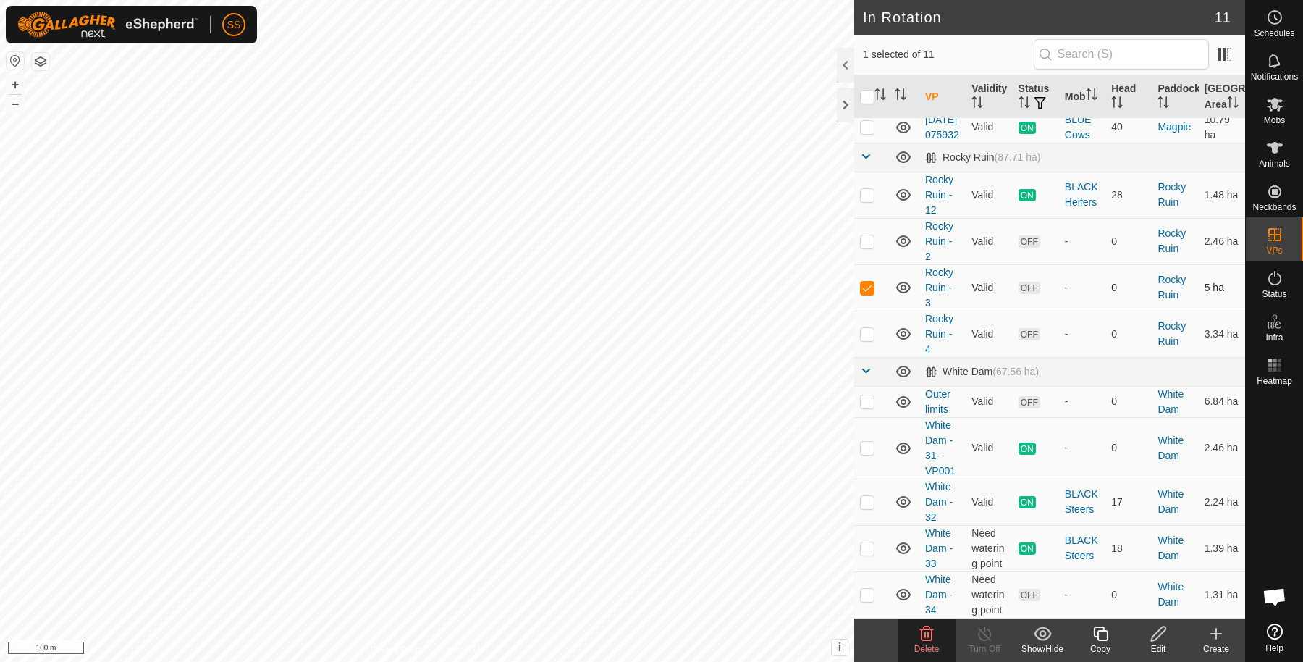
click at [874, 283] on p-checkbox at bounding box center [867, 288] width 14 height 12
checkbox input "false"
click at [863, 242] on p-checkbox at bounding box center [867, 241] width 14 height 12
checkbox input "true"
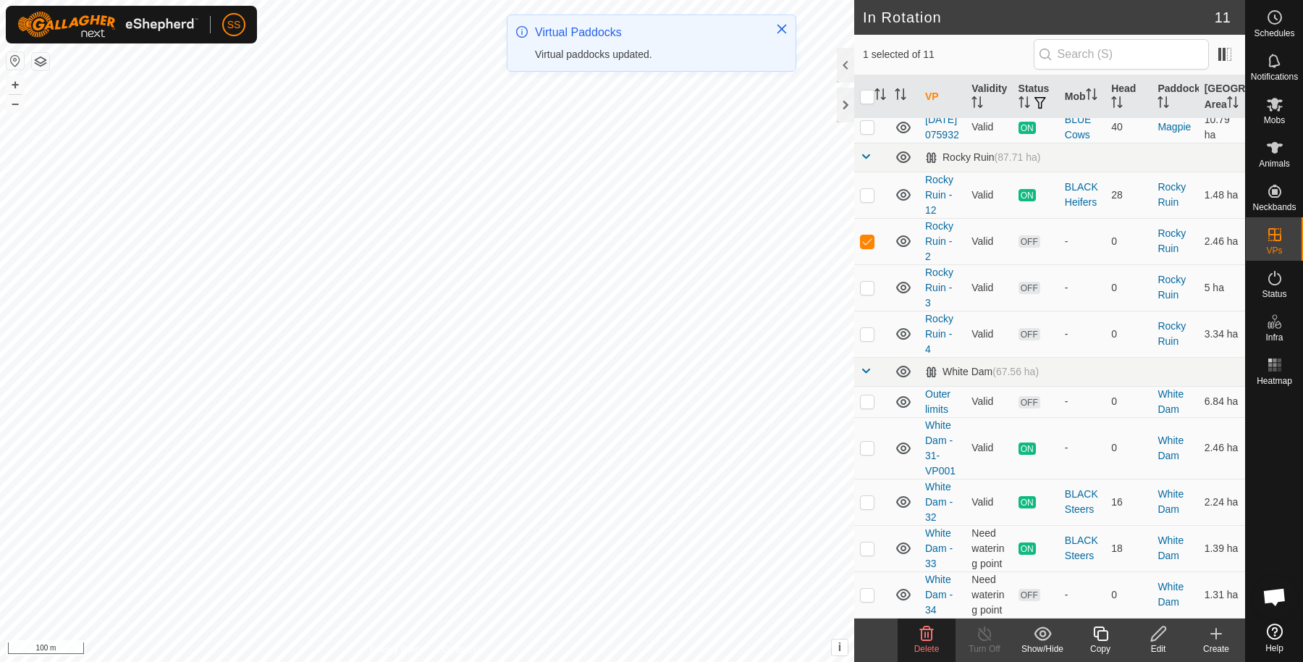
scroll to position [0, 0]
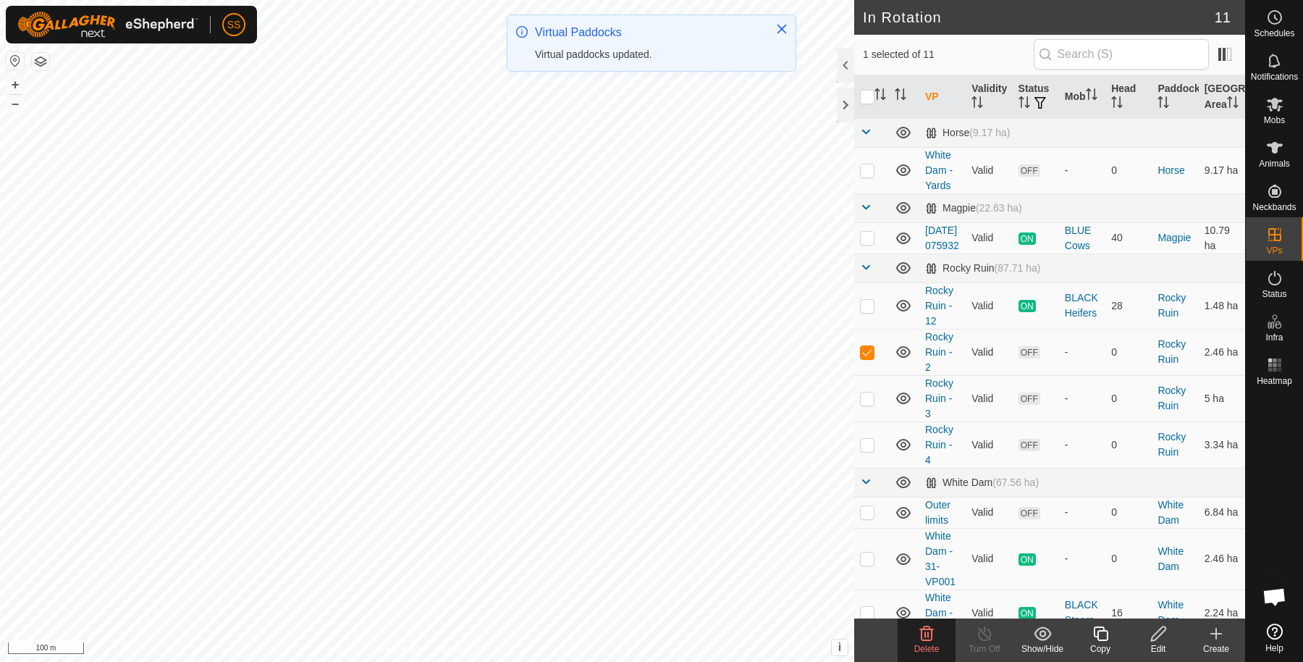
click at [1159, 643] on div "Edit" at bounding box center [1158, 648] width 58 height 13
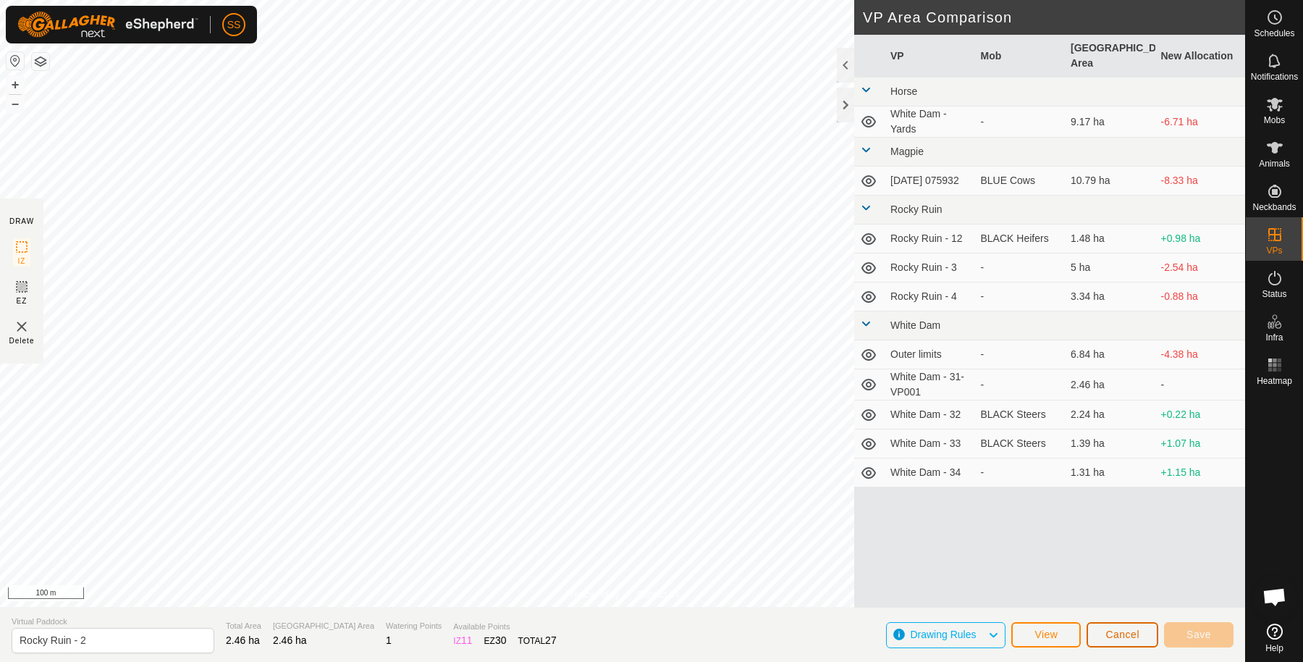
click at [1110, 625] on button "Cancel" at bounding box center [1123, 634] width 72 height 25
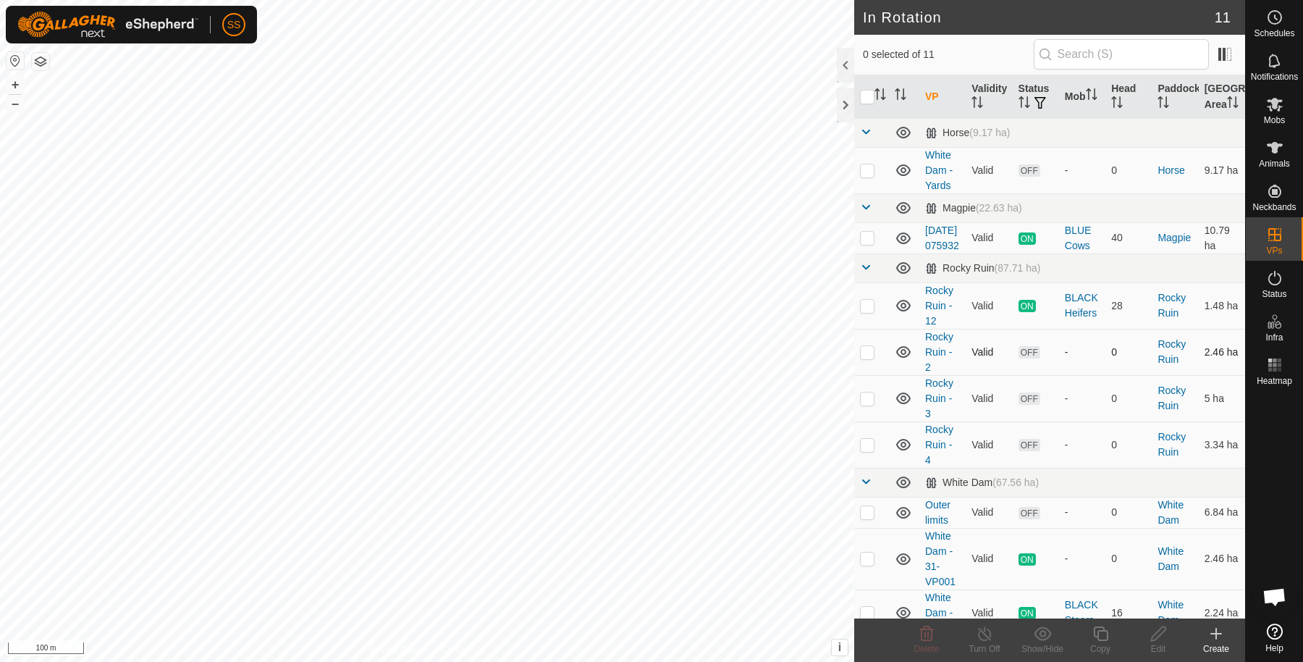
click at [873, 358] on p-checkbox at bounding box center [867, 352] width 14 height 12
checkbox input "true"
click at [867, 404] on p-checkbox at bounding box center [867, 398] width 14 height 12
click at [869, 421] on td at bounding box center [871, 398] width 35 height 46
checkbox input "false"
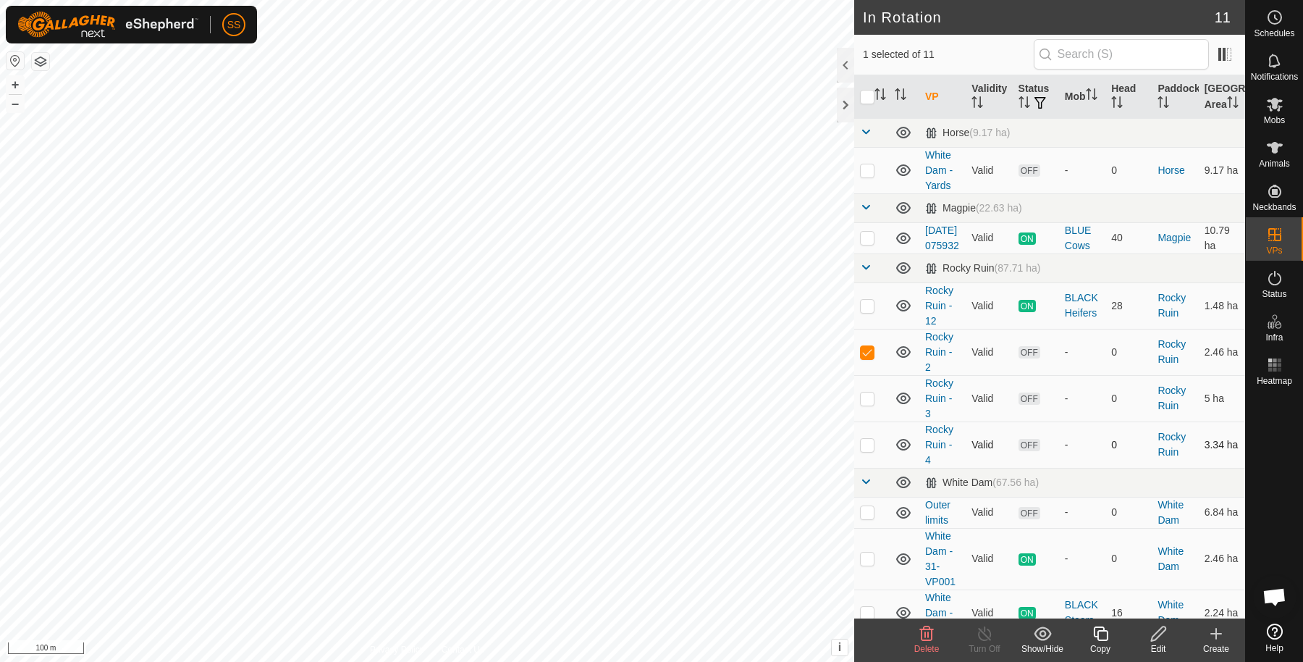
click at [877, 468] on td at bounding box center [871, 444] width 35 height 46
checkbox input "true"
click at [921, 636] on icon at bounding box center [926, 633] width 17 height 17
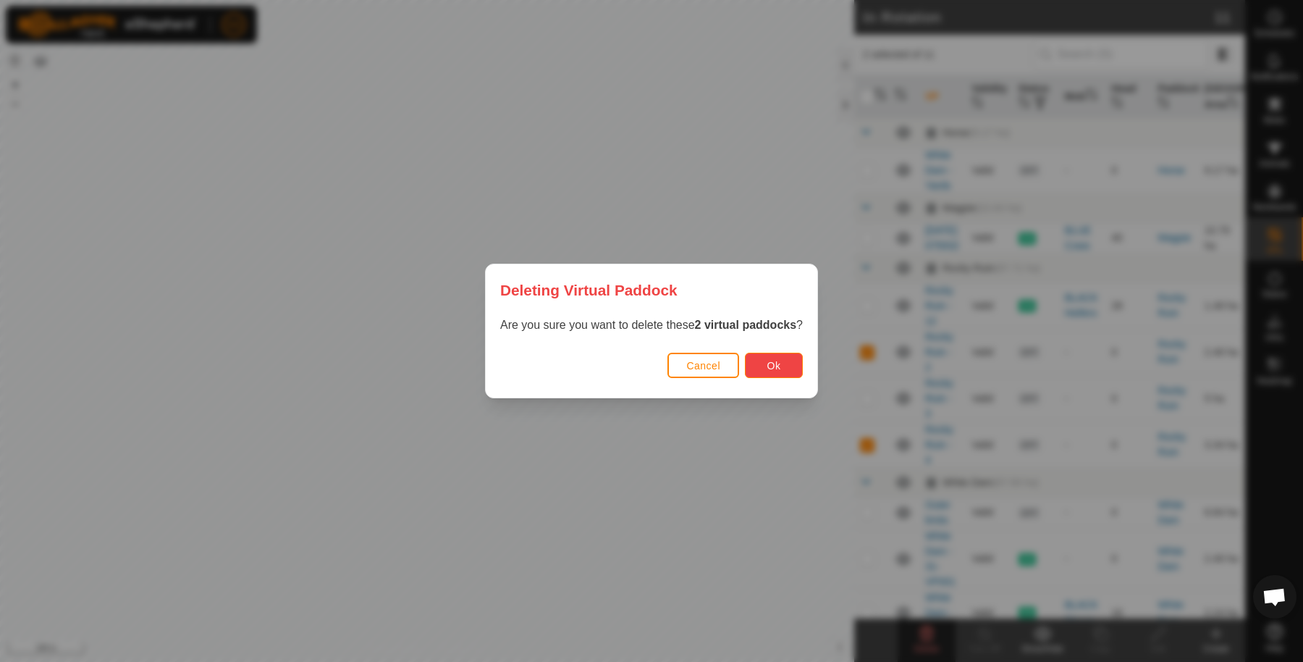
click at [789, 359] on button "Ok" at bounding box center [774, 365] width 58 height 25
checkbox input "false"
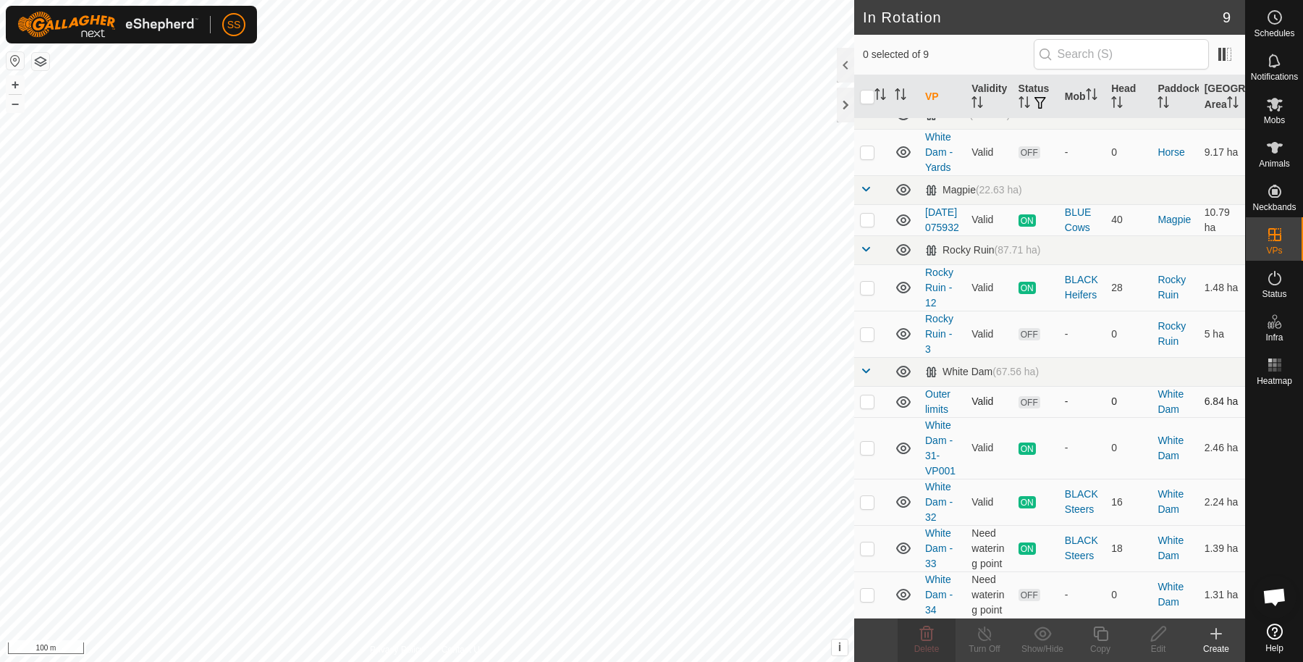
scroll to position [60, 0]
click at [864, 339] on p-checkbox at bounding box center [867, 334] width 14 height 12
checkbox input "true"
click at [1157, 636] on icon at bounding box center [1158, 633] width 18 height 17
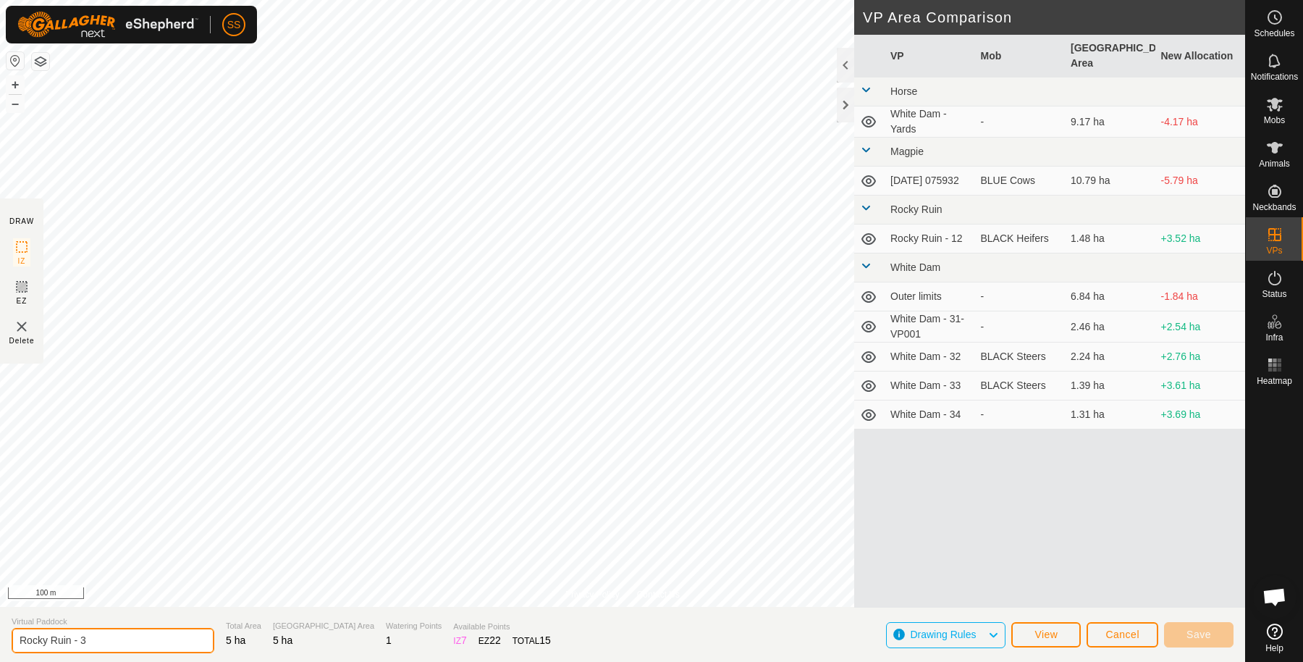
click at [169, 635] on input "Rocky Ruin - 3" at bounding box center [113, 640] width 203 height 25
type input "Rocky Ruin - outer limits"
click at [1209, 636] on span "Save" at bounding box center [1198, 634] width 25 height 12
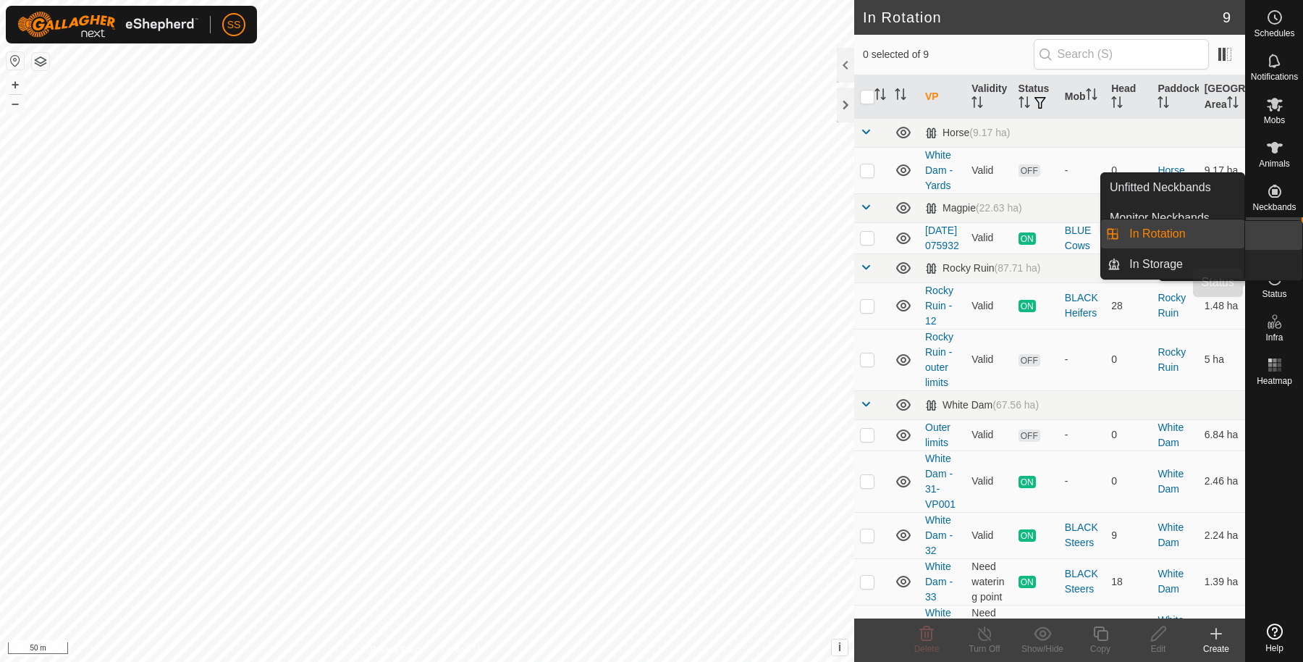
click at [1280, 281] on icon at bounding box center [1274, 277] width 17 height 17
click at [1284, 282] on es-activation-svg-icon at bounding box center [1275, 277] width 26 height 23
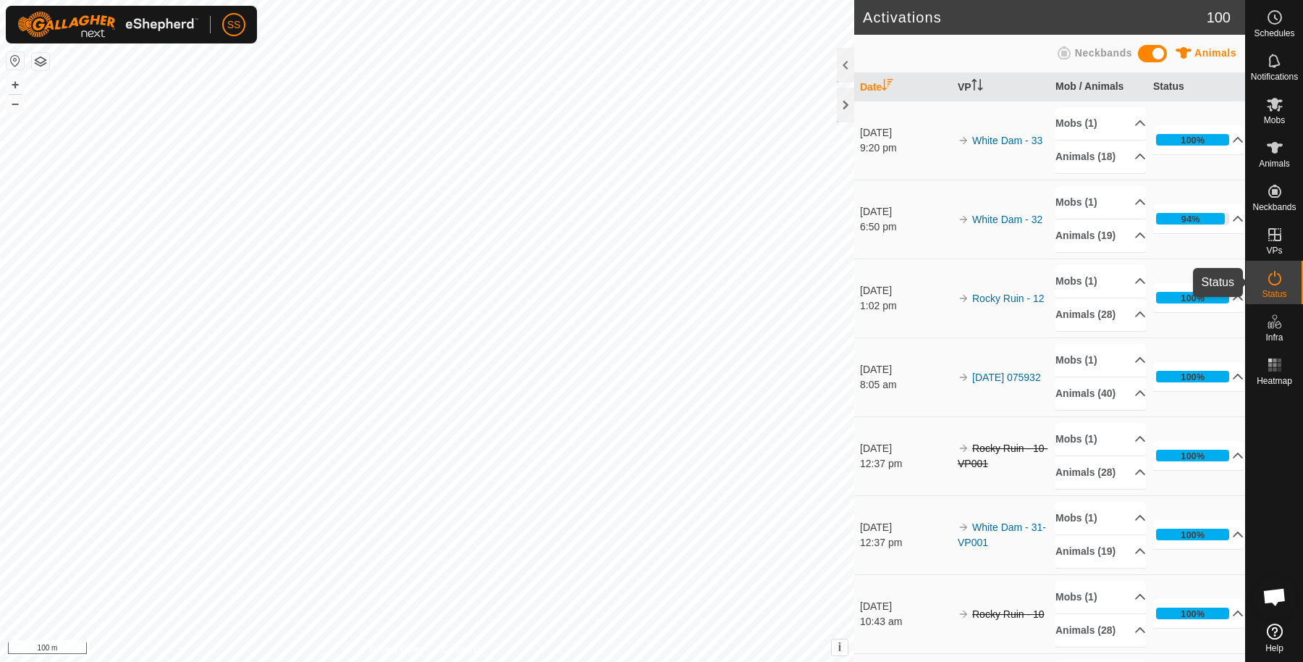
click at [1272, 277] on icon at bounding box center [1274, 277] width 17 height 17
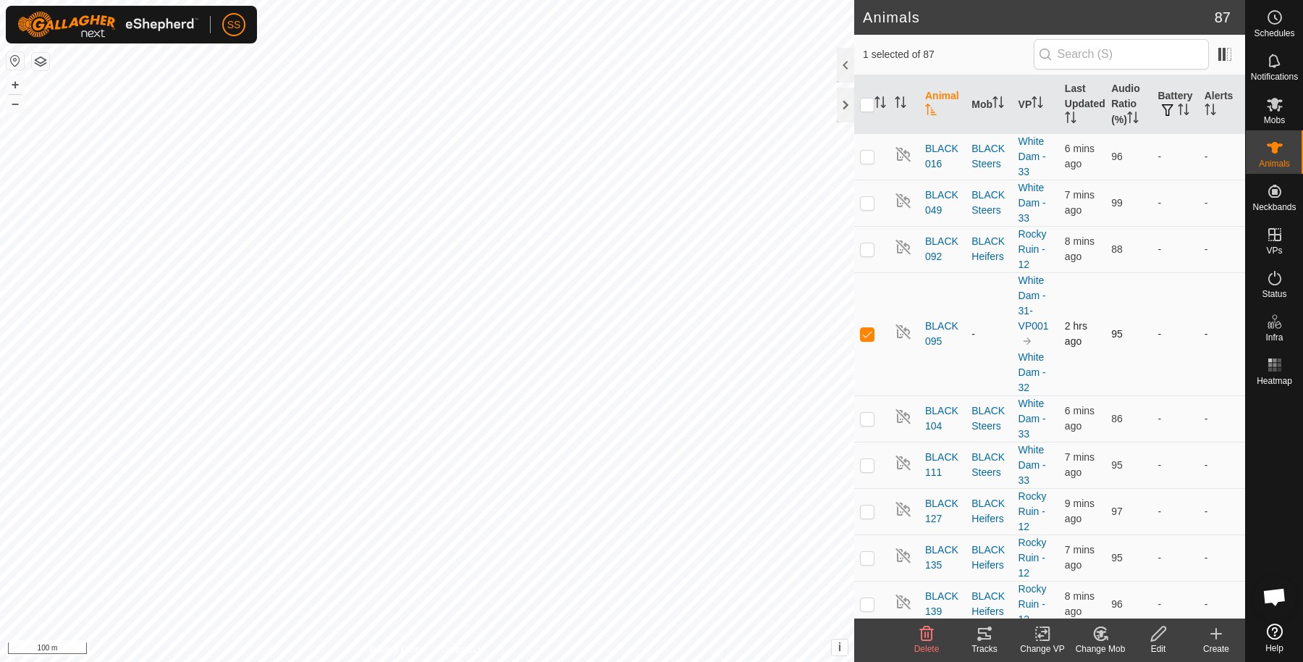
click at [864, 329] on p-checkbox at bounding box center [867, 334] width 14 height 12
click at [865, 338] on td at bounding box center [871, 333] width 35 height 123
click at [871, 332] on p-checkbox at bounding box center [867, 334] width 14 height 12
checkbox input "false"
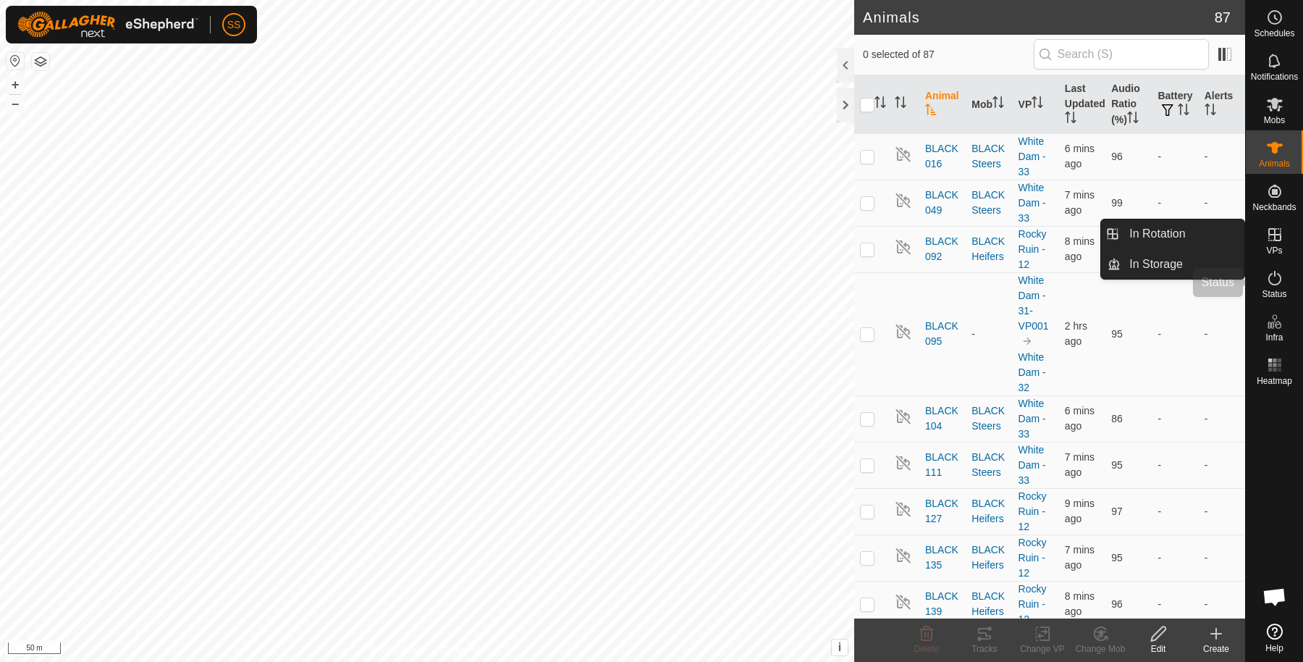
click at [1266, 295] on span "Status" at bounding box center [1274, 294] width 25 height 9
click at [1276, 286] on icon at bounding box center [1274, 277] width 17 height 17
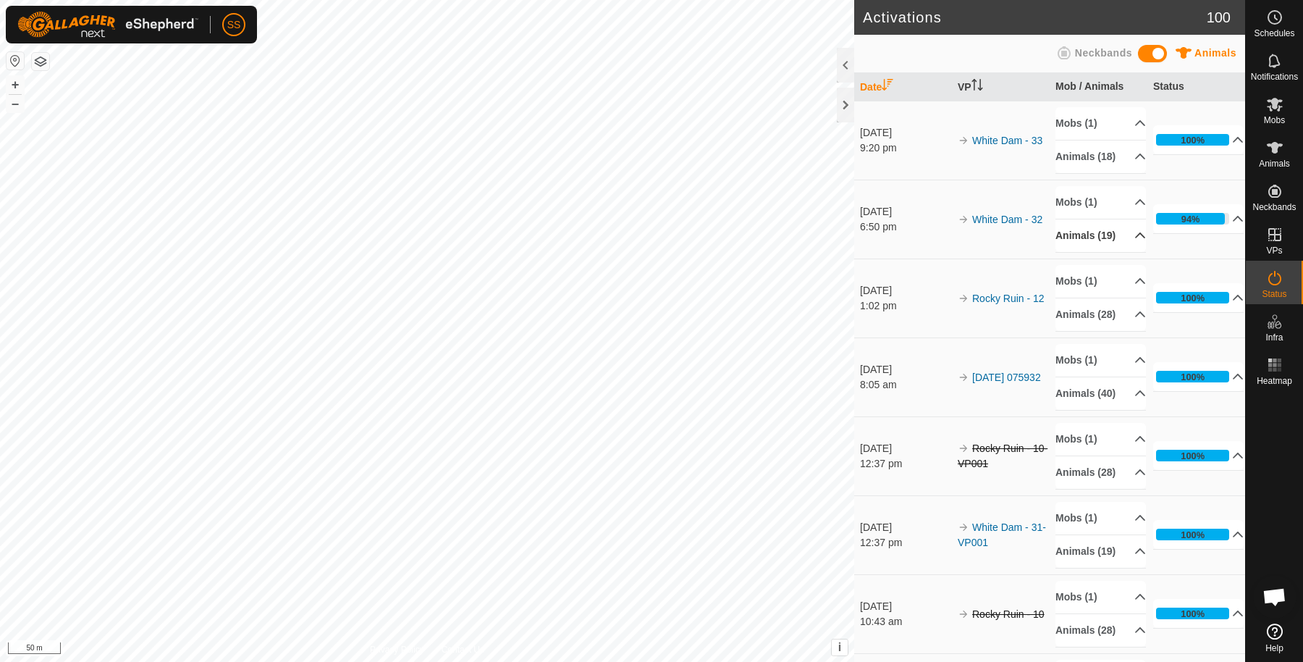
click at [1066, 252] on p-accordion-header "Animals (19)" at bounding box center [1100, 235] width 90 height 33
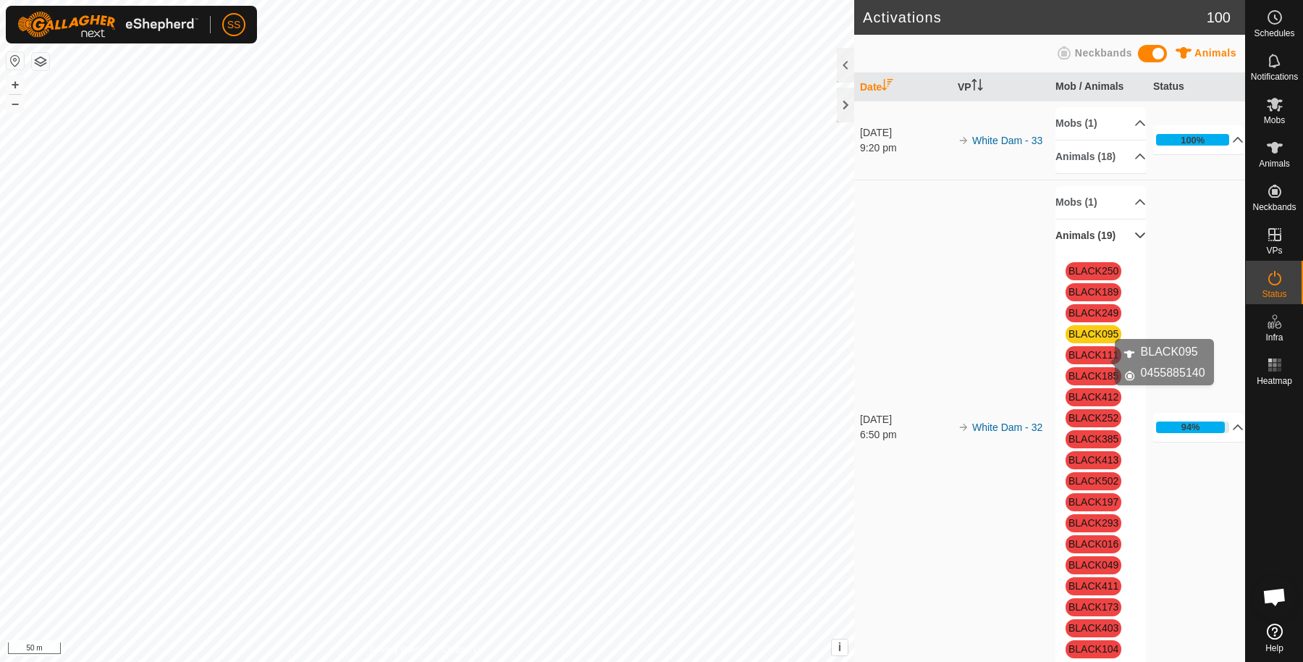
click at [1094, 339] on link "BLACK095" at bounding box center [1093, 334] width 50 height 12
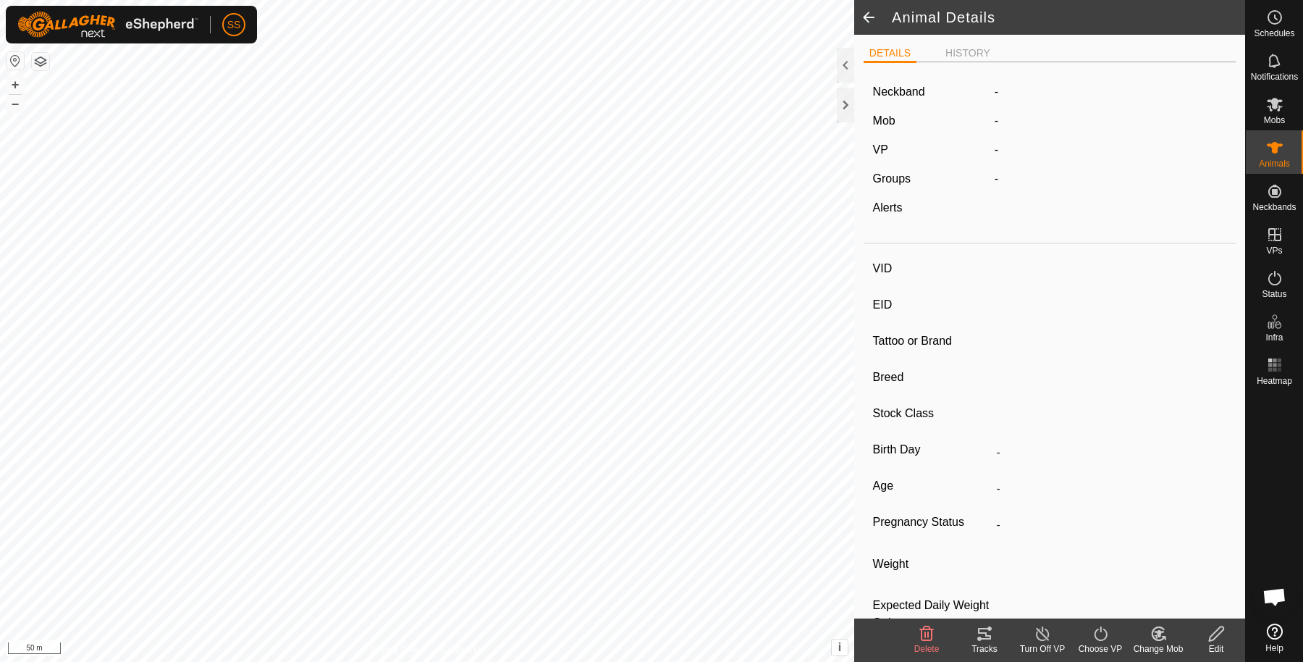
type input "BLACK095"
type input "-"
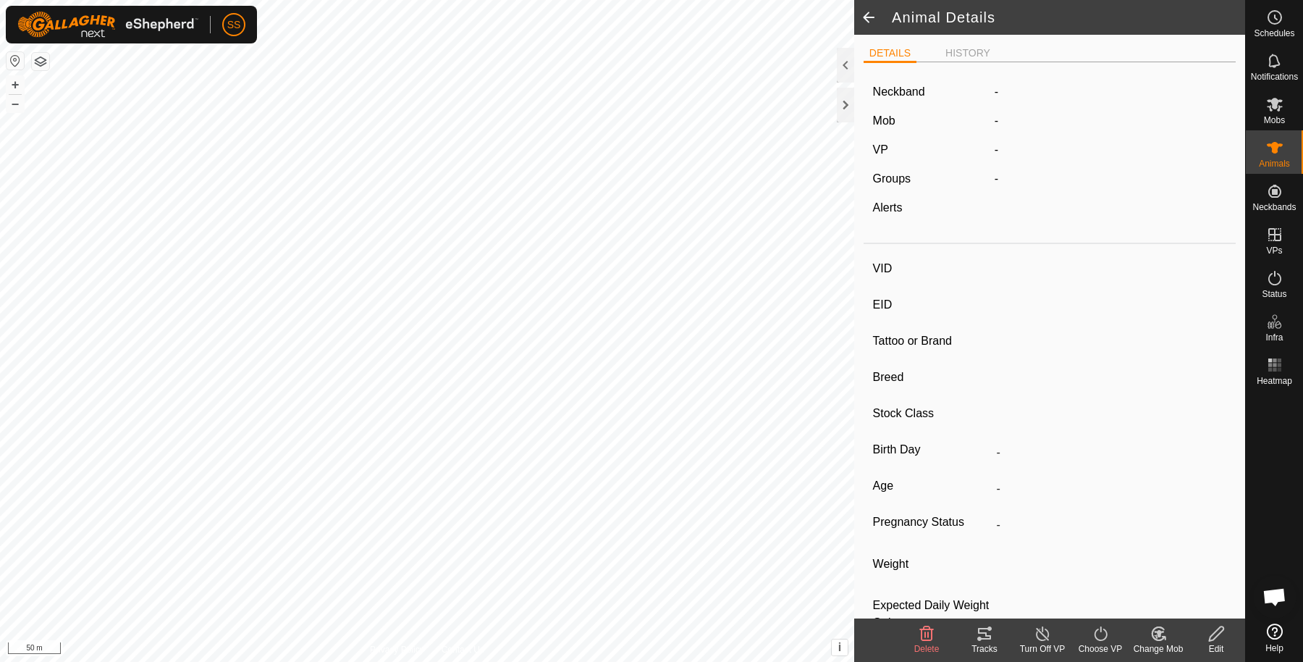
type input "370 kg"
type input "-"
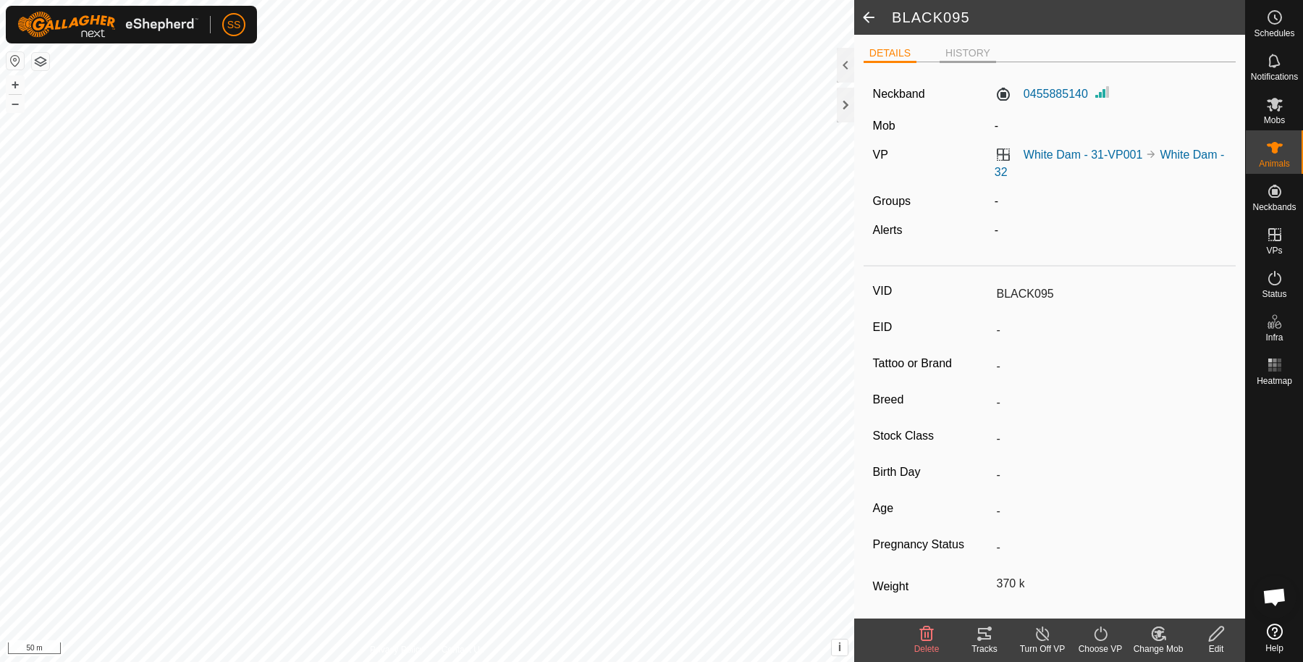
click at [966, 57] on li "HISTORY" at bounding box center [968, 54] width 56 height 17
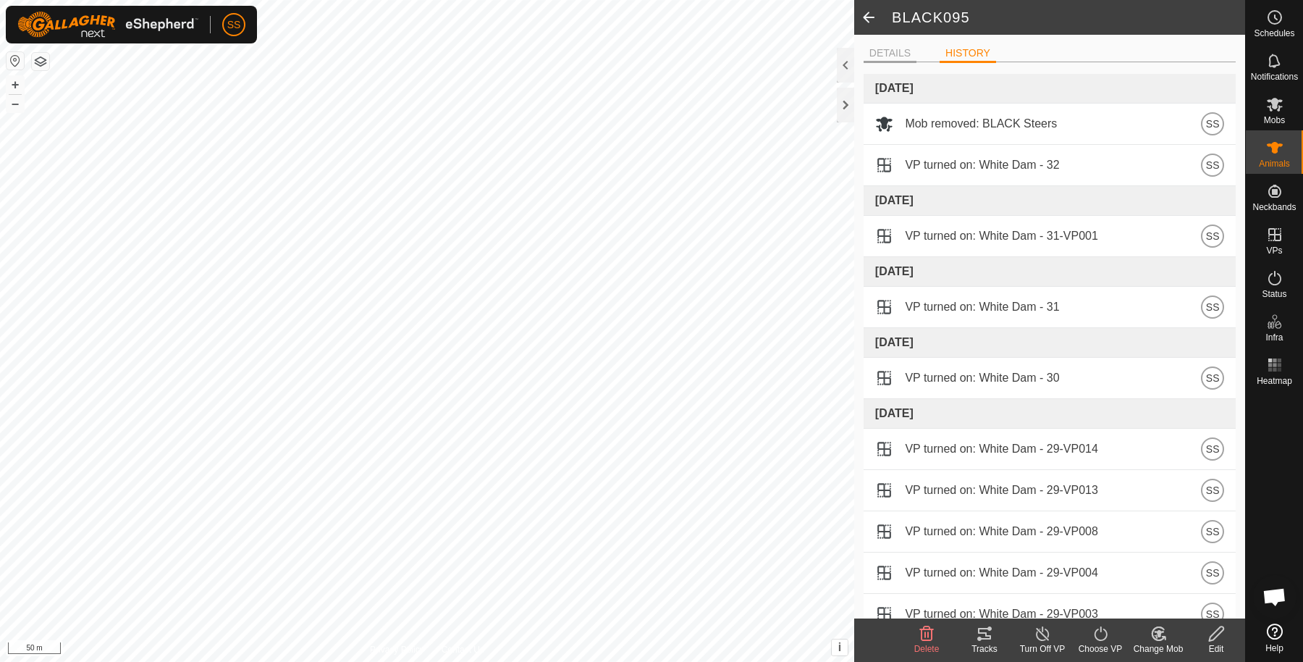
click at [898, 54] on li "DETAILS" at bounding box center [890, 54] width 53 height 17
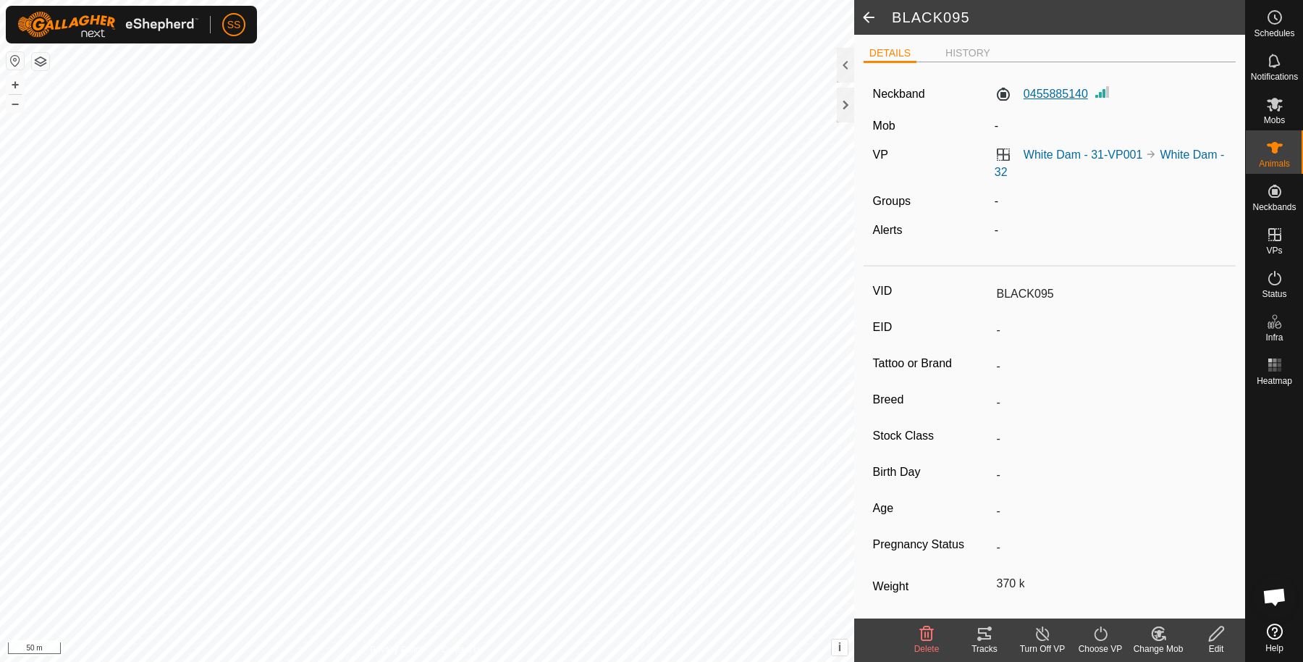
click at [1061, 88] on label "0455885140" at bounding box center [1041, 93] width 93 height 17
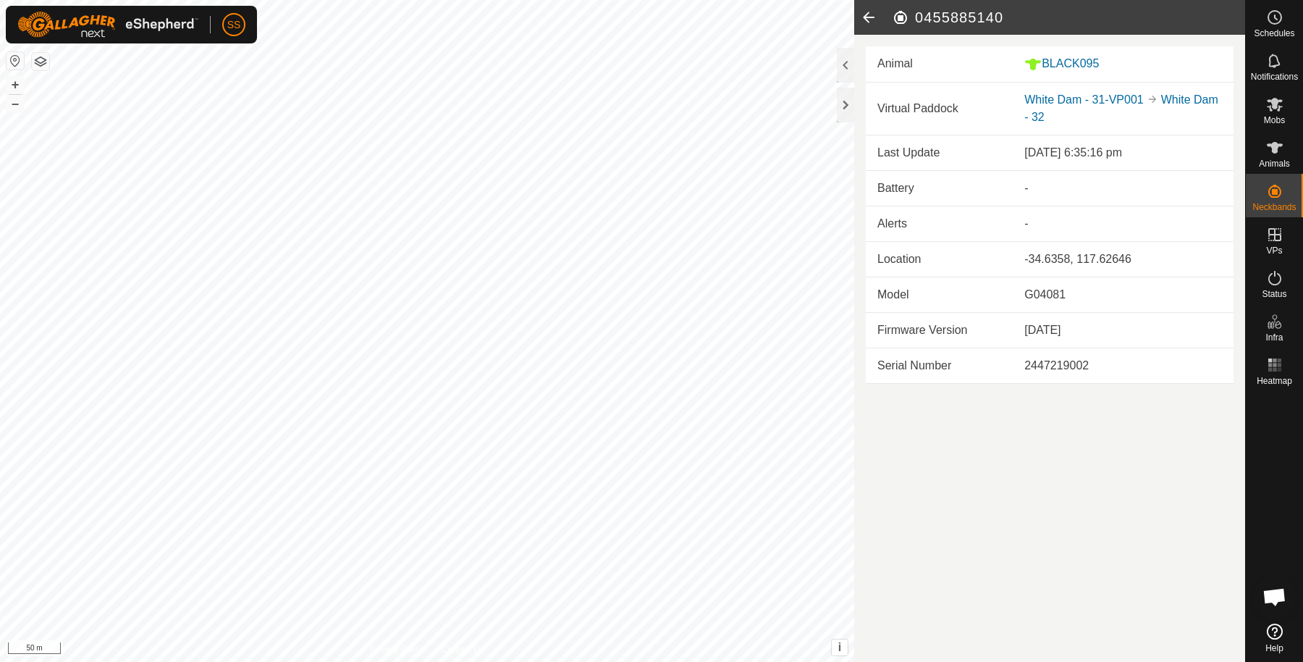
click at [861, 14] on icon at bounding box center [868, 17] width 29 height 35
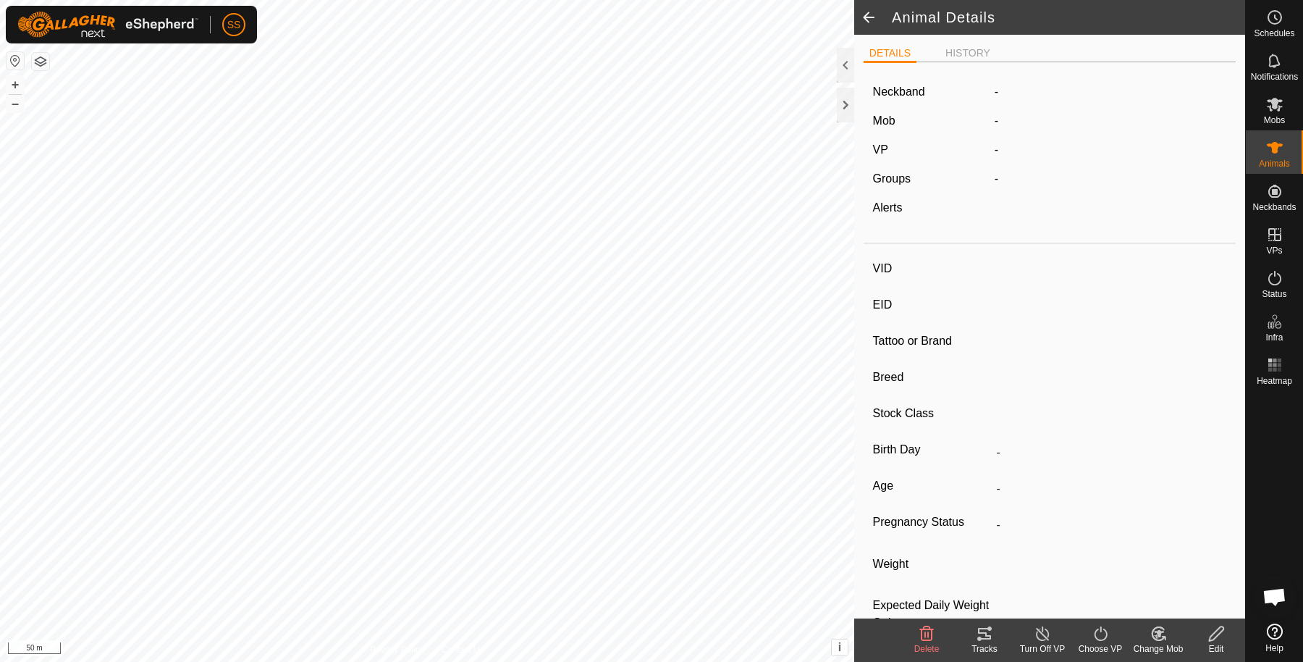
type input "BLACK095"
type input "-"
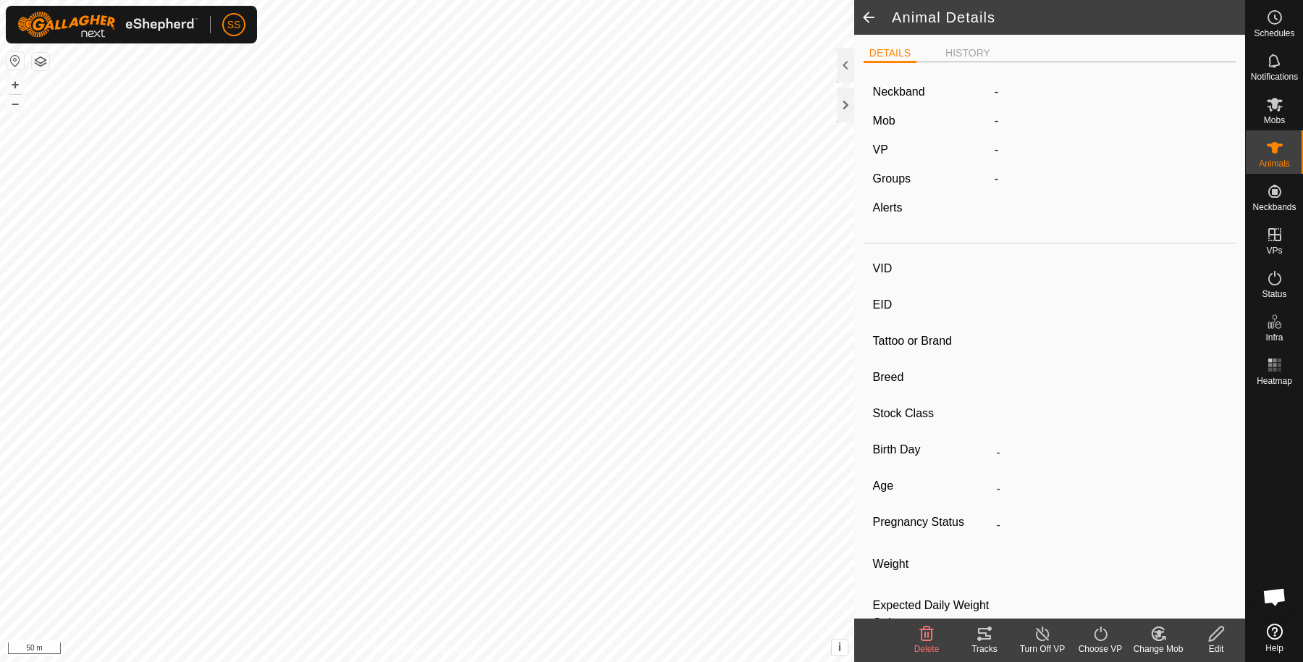
type input "370 kg"
type input "-"
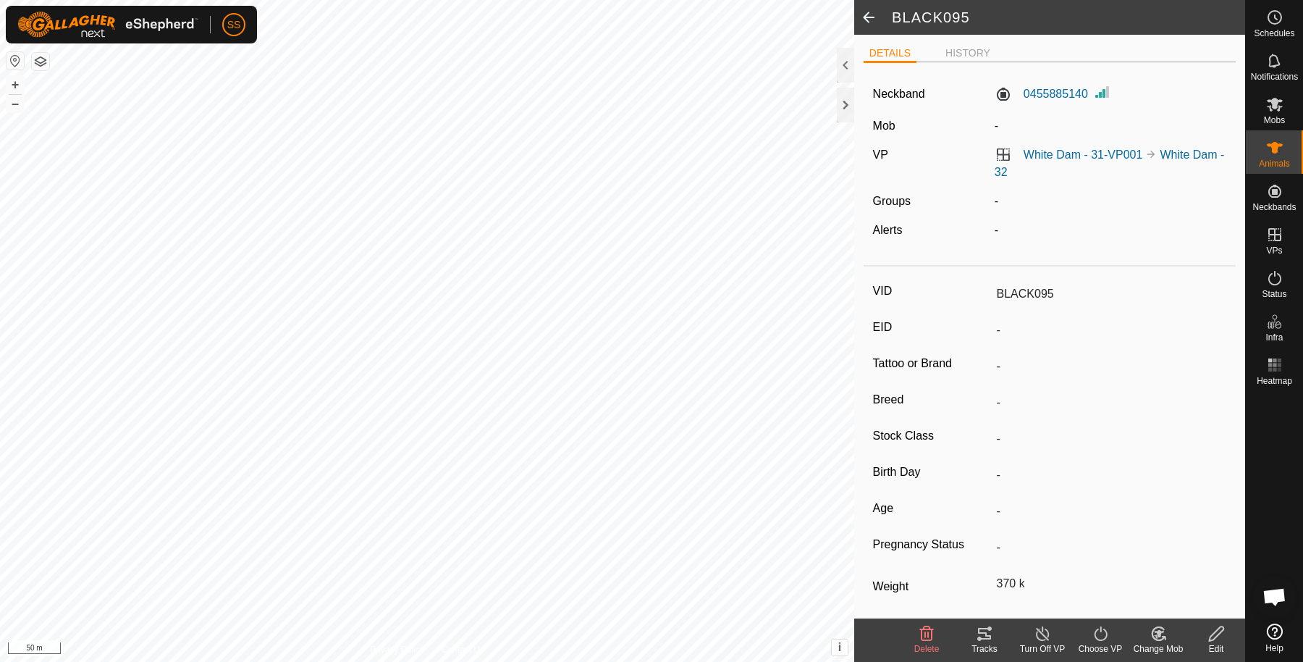
click at [861, 14] on span at bounding box center [868, 17] width 29 height 35
